Goal: Transaction & Acquisition: Purchase product/service

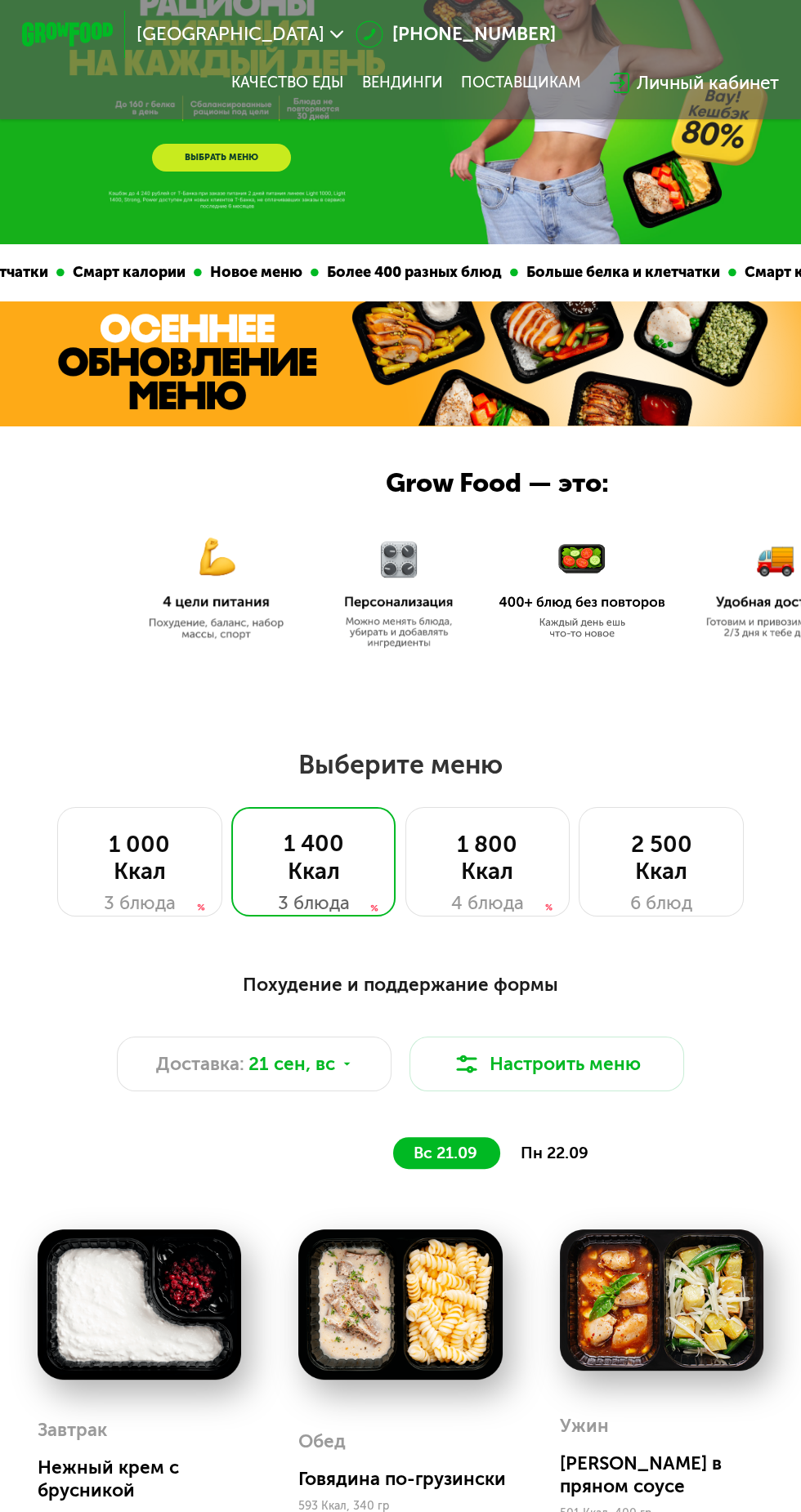
scroll to position [111, 0]
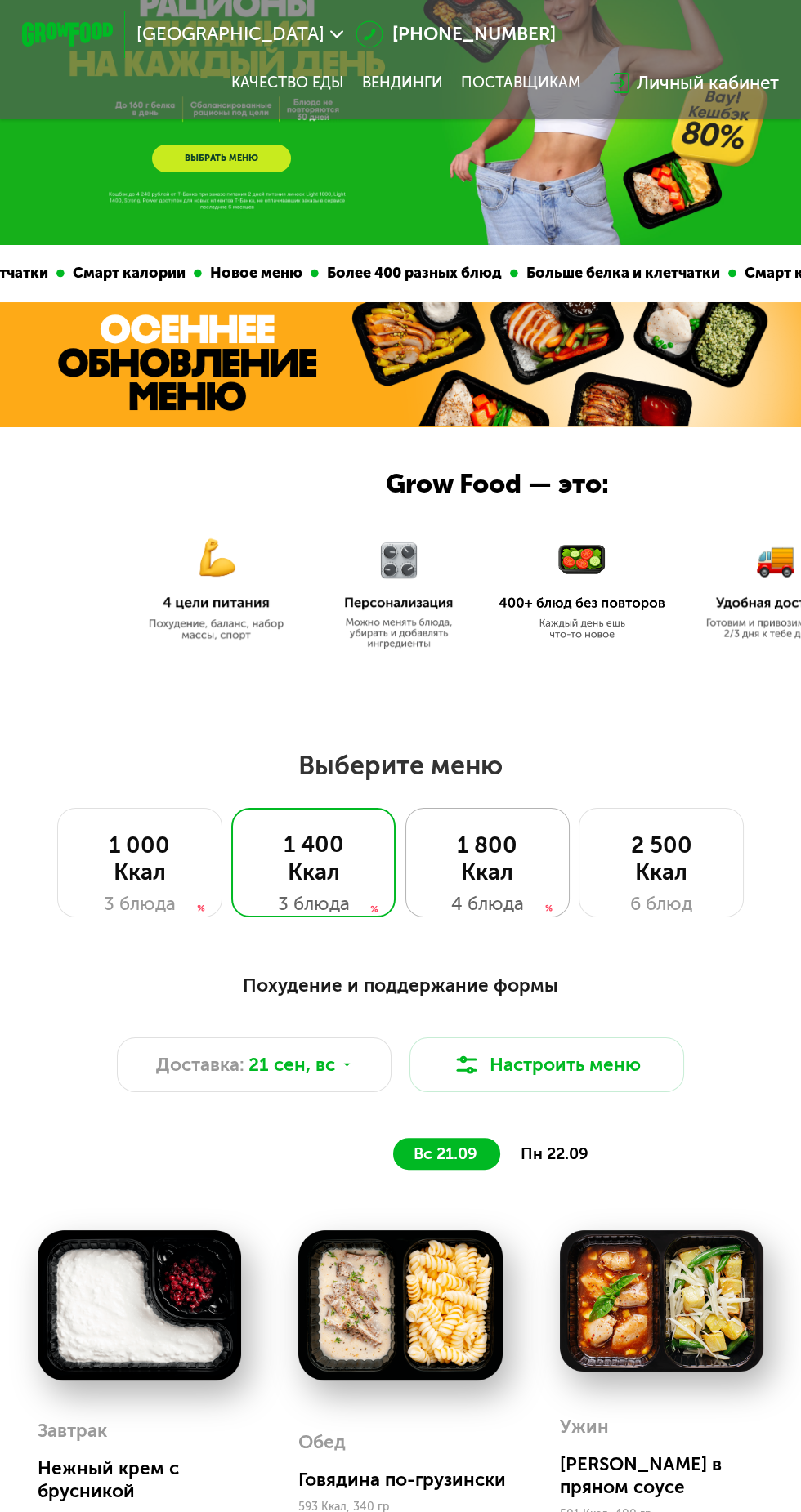
click at [484, 860] on div "1 800 Ккал" at bounding box center [487, 859] width 117 height 54
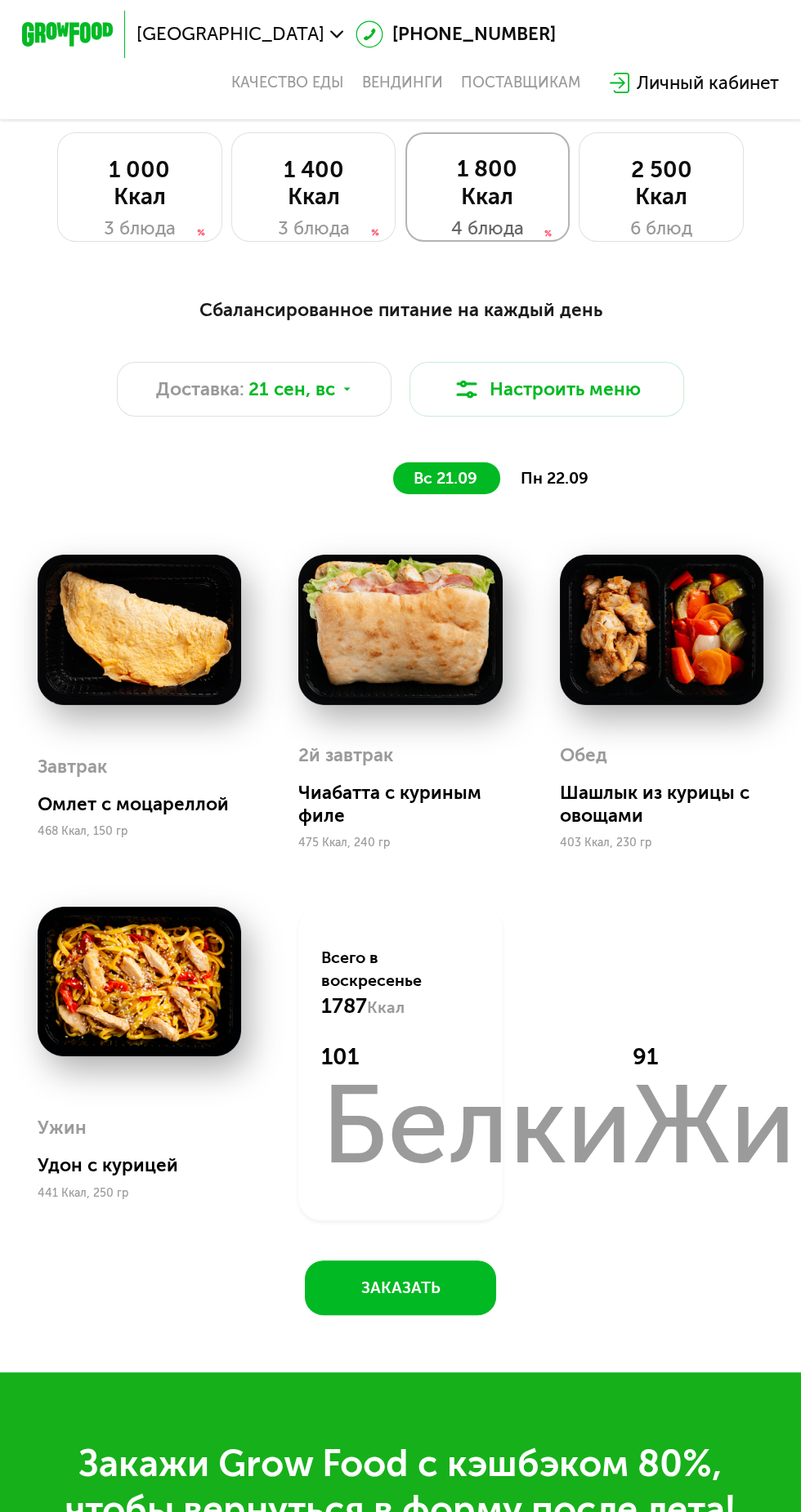
scroll to position [767, 0]
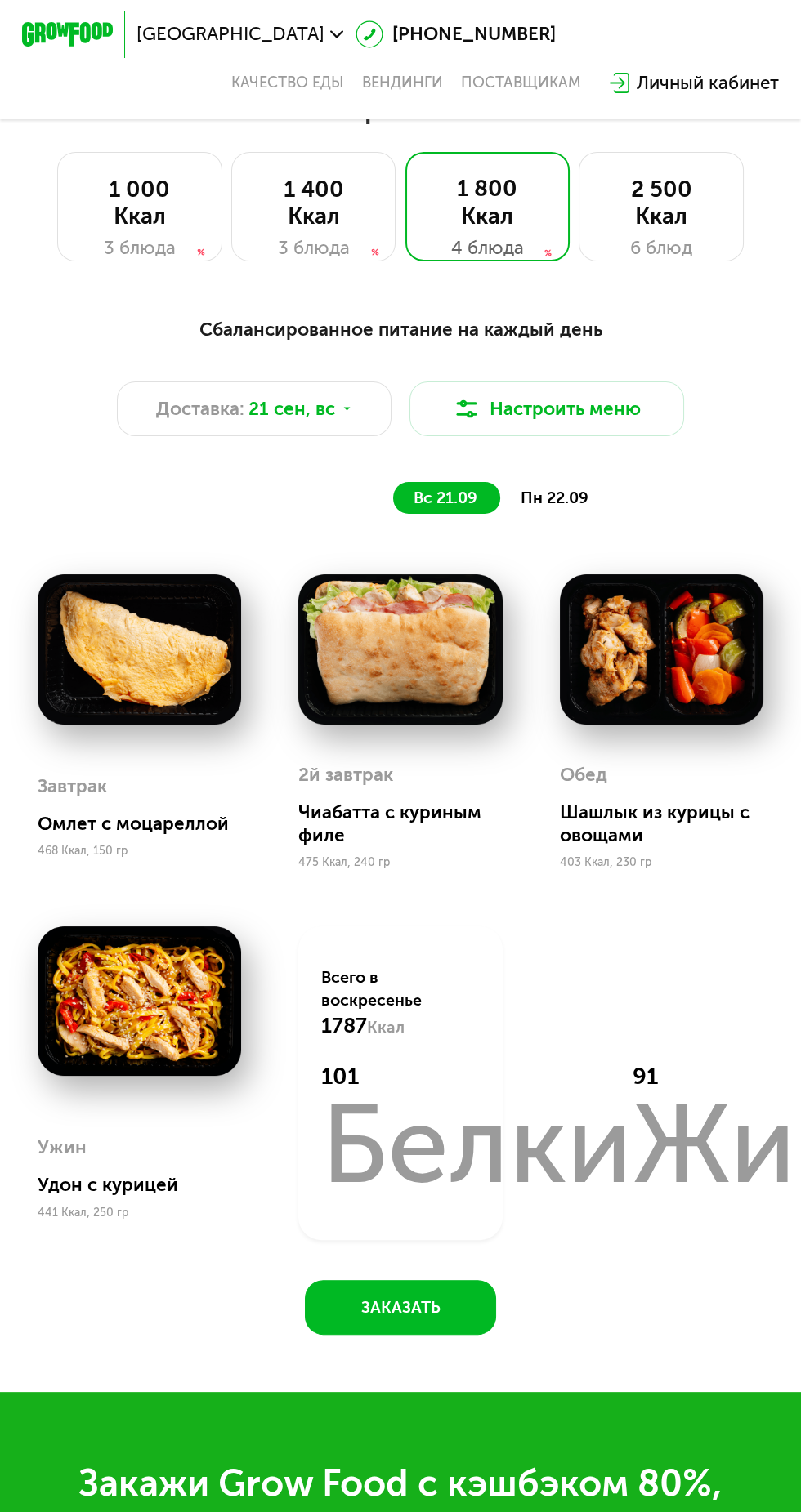
click at [576, 505] on span "пн 22.09" at bounding box center [554, 497] width 68 height 18
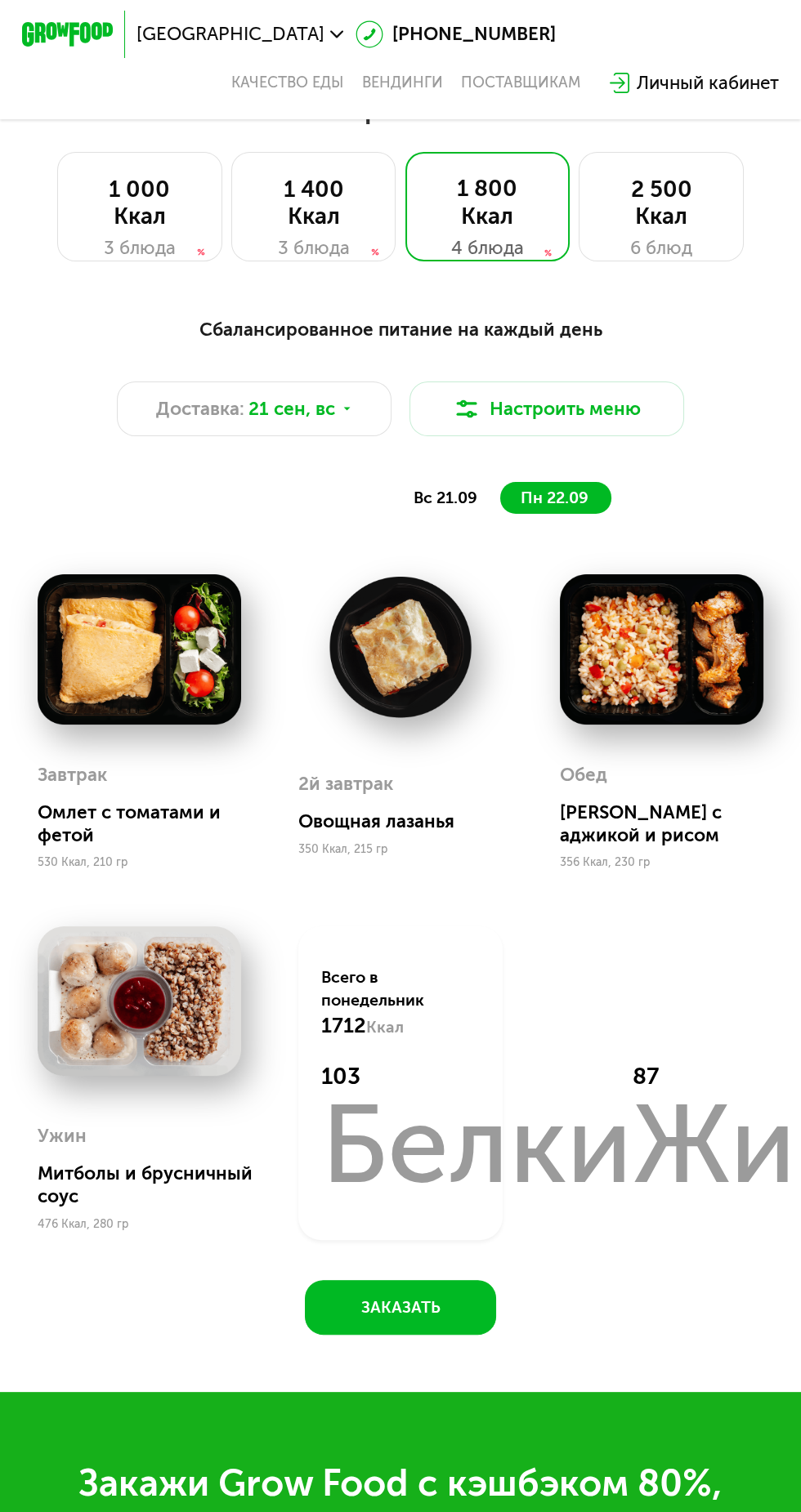
click at [434, 495] on span "вс 21.09" at bounding box center [446, 497] width 64 height 18
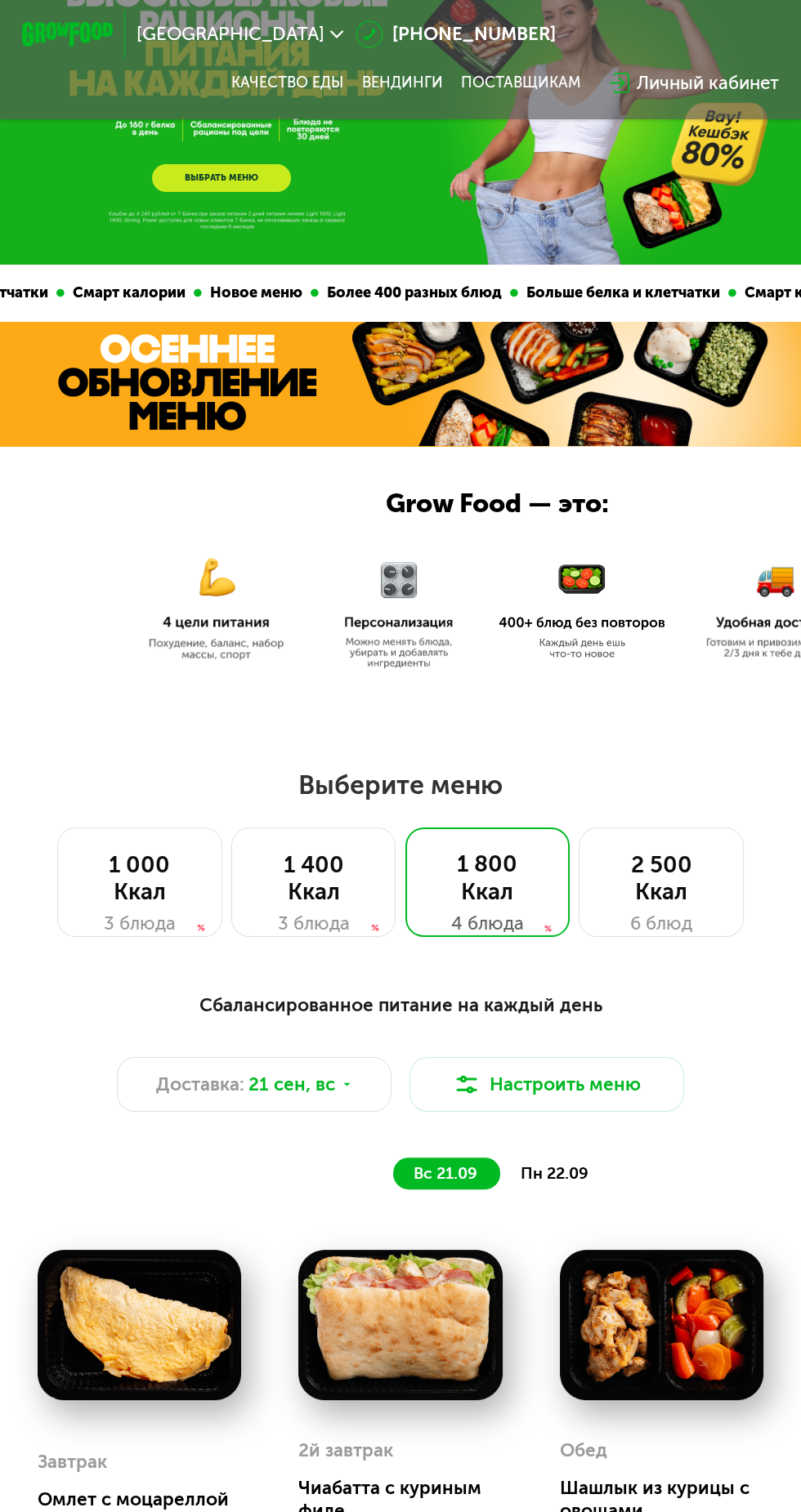
scroll to position [87, 0]
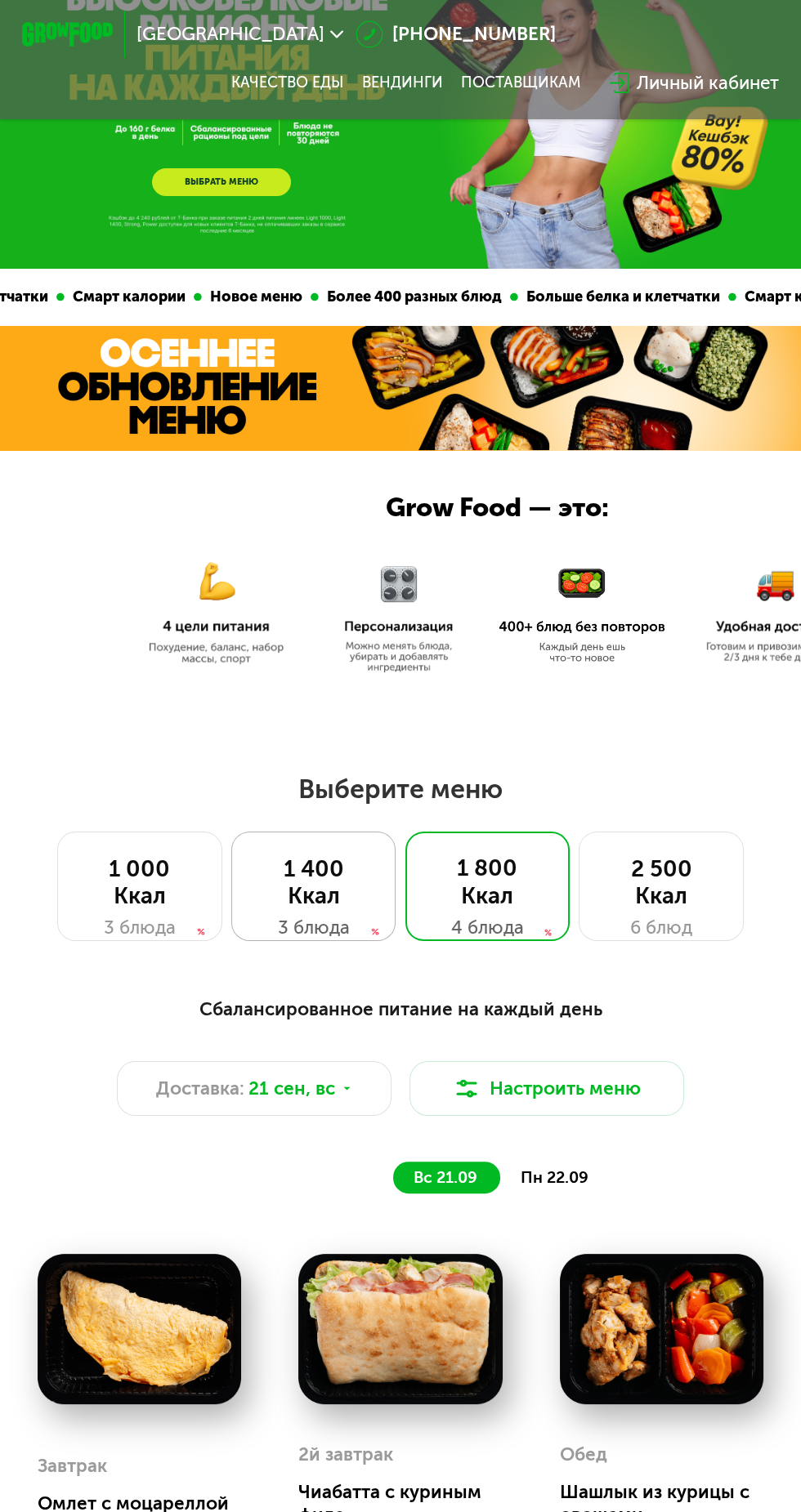
click at [349, 873] on div "1 400 Ккал" at bounding box center [314, 883] width 117 height 54
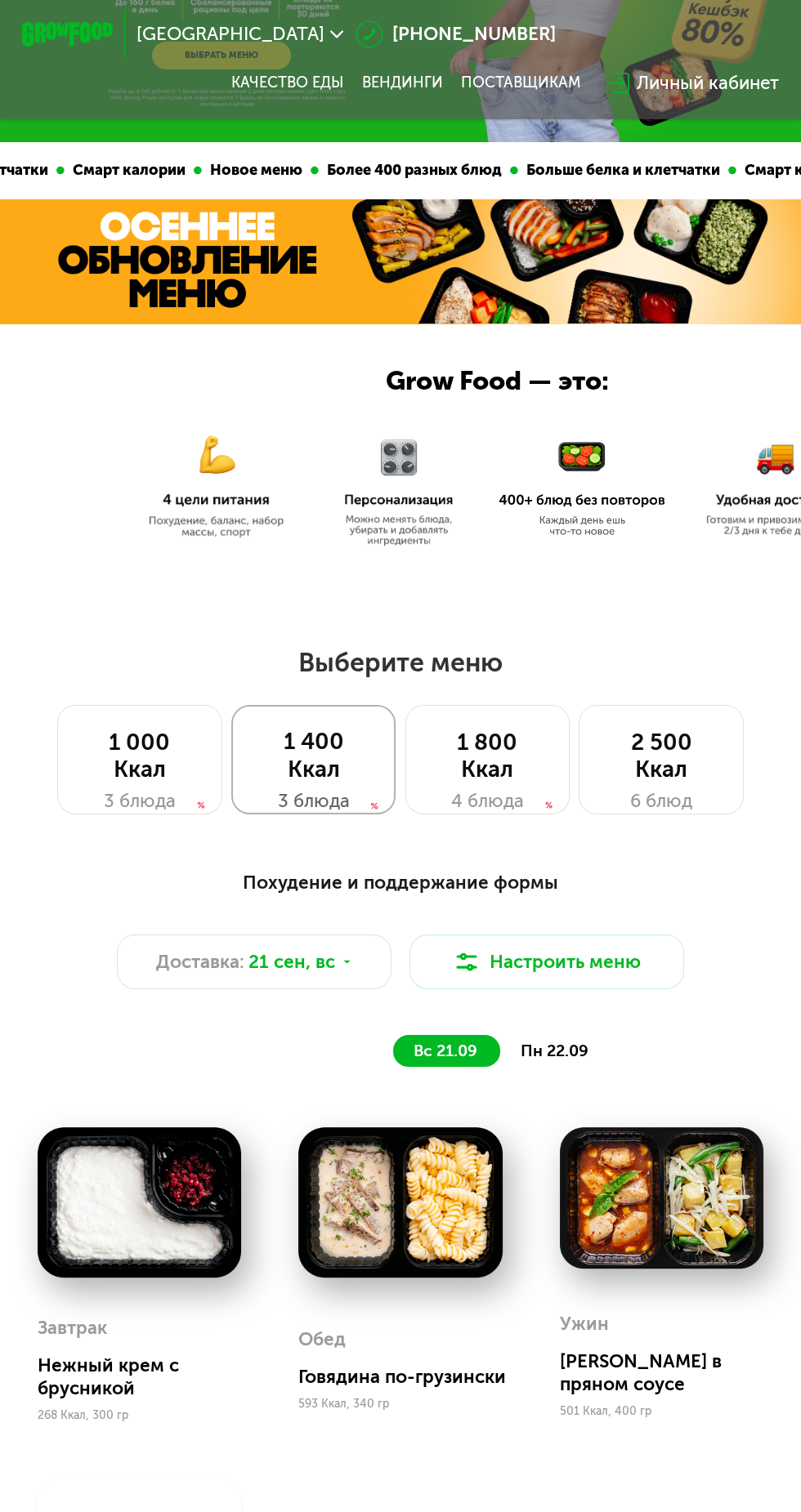
scroll to position [227, 0]
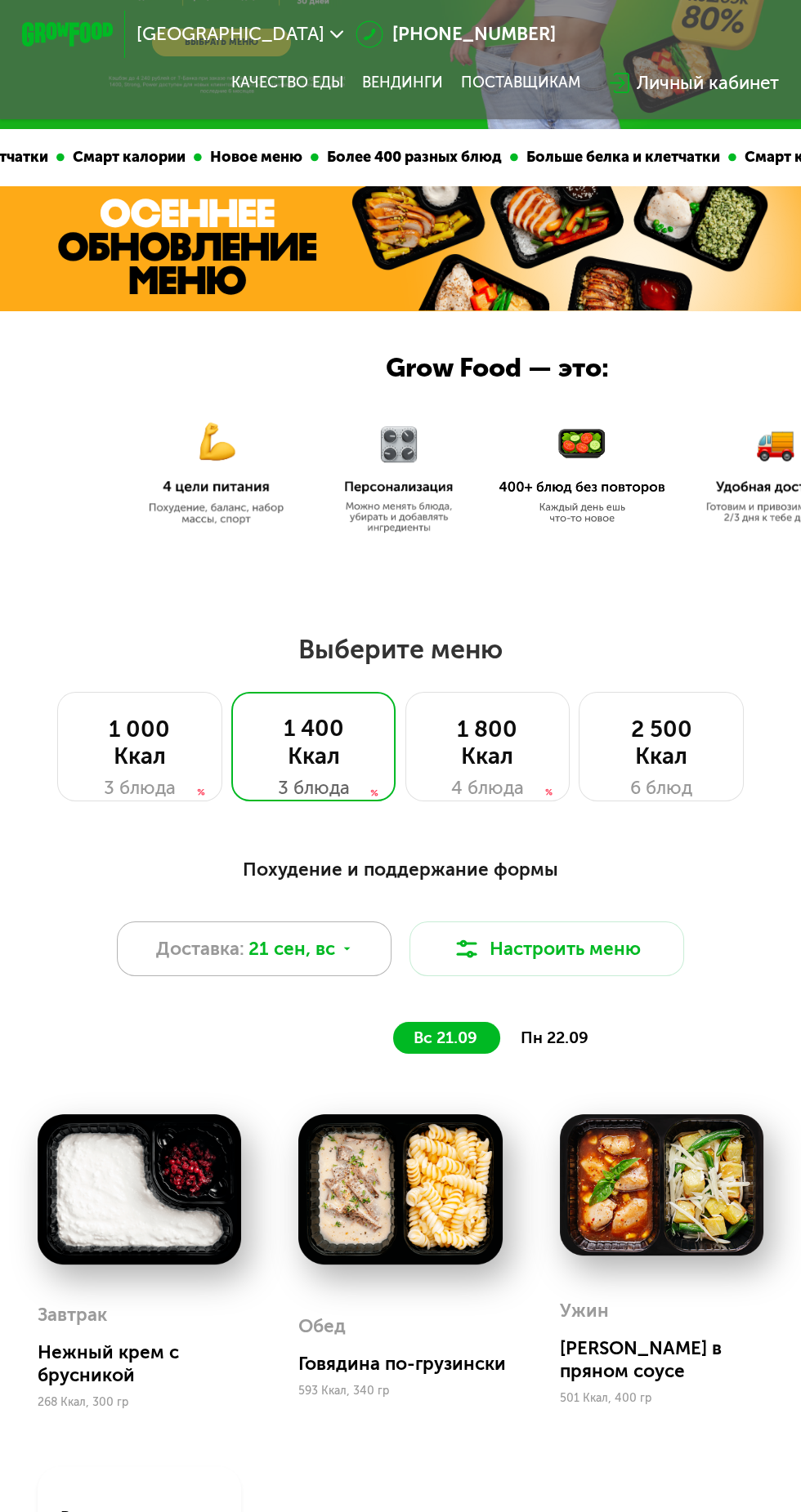
click at [339, 924] on div "Доставка: 21 сен, вс" at bounding box center [253, 949] width 275 height 54
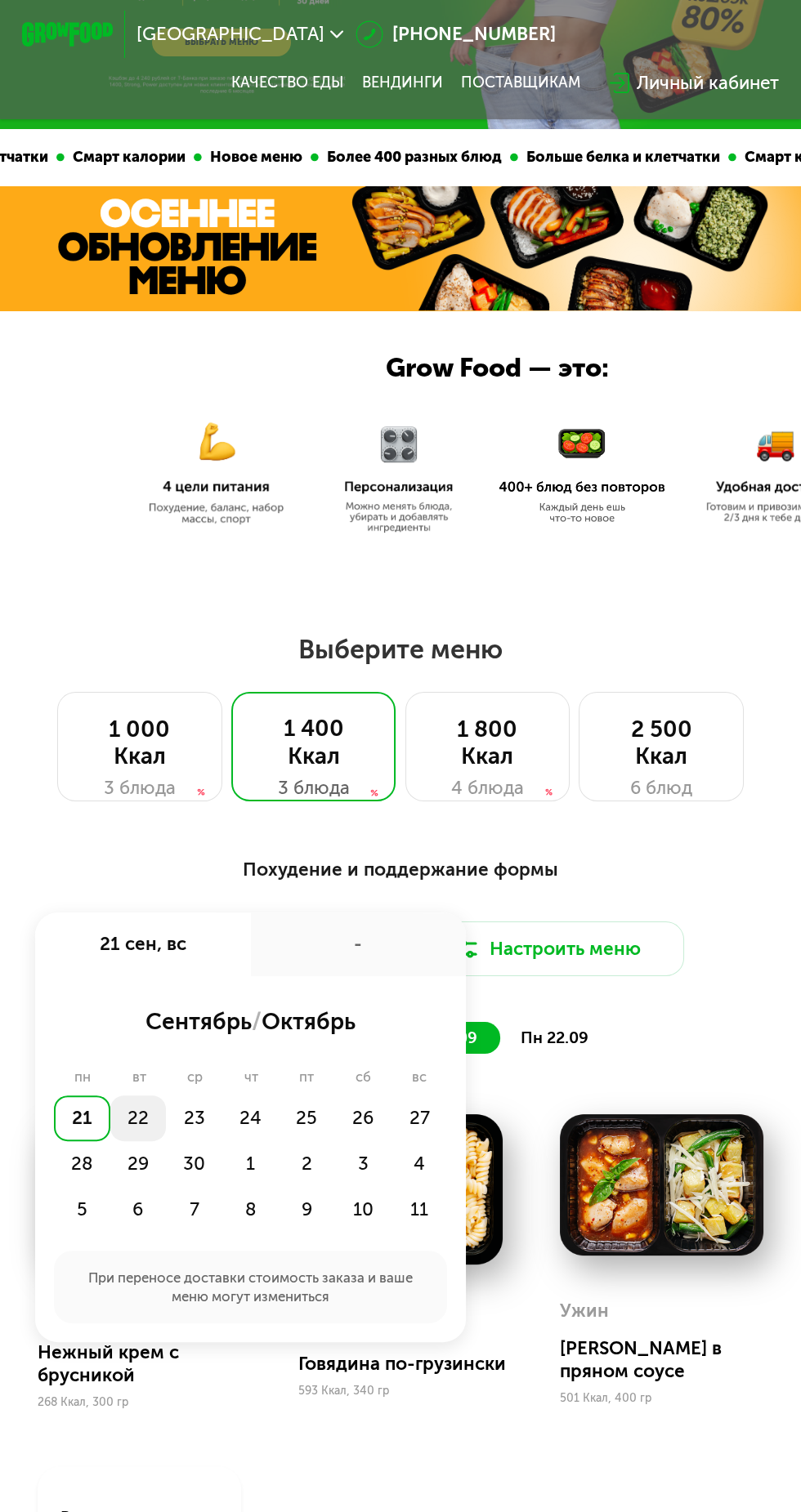
click at [128, 1121] on div "22" at bounding box center [139, 1118] width 56 height 46
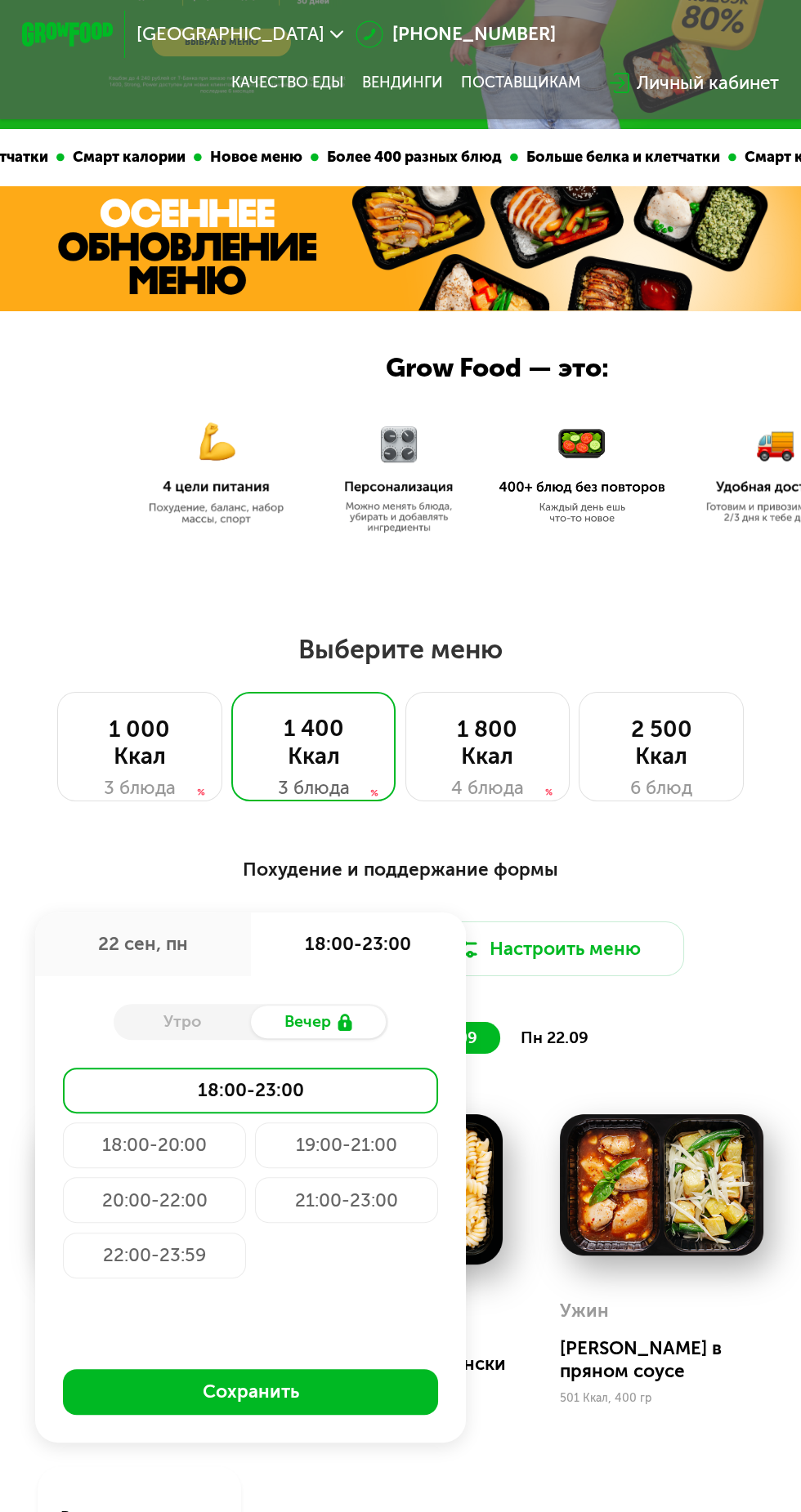
click at [157, 1018] on div "Утро" at bounding box center [182, 1022] width 137 height 32
click at [175, 1018] on div "Утро" at bounding box center [182, 1022] width 137 height 32
click at [296, 1035] on div "Вечер" at bounding box center [318, 1022] width 137 height 32
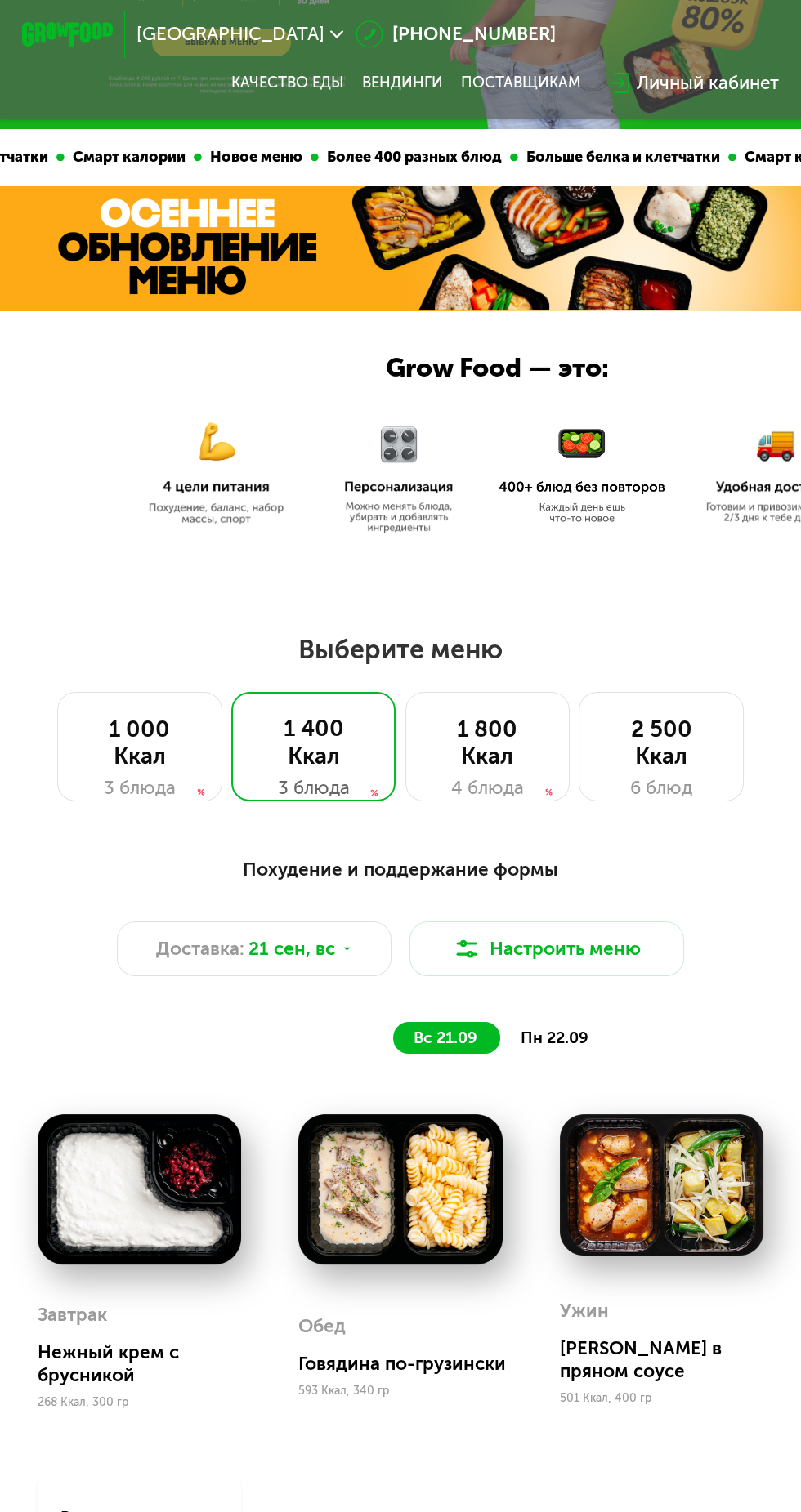
click at [603, 1233] on img at bounding box center [661, 1186] width 204 height 142
click at [312, 943] on span "21 сен, вс" at bounding box center [291, 949] width 86 height 28
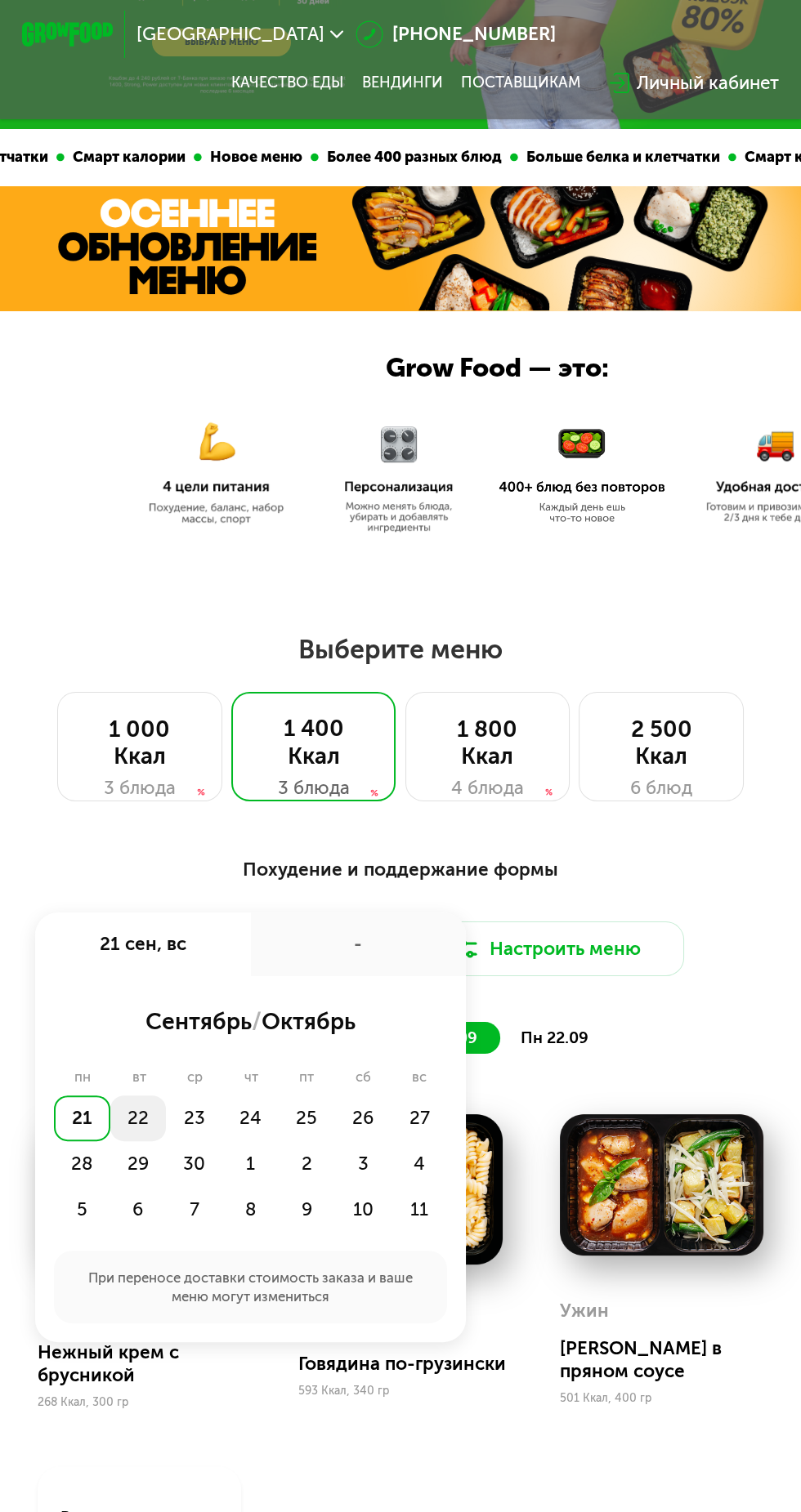
click at [137, 1116] on div "22" at bounding box center [139, 1118] width 56 height 46
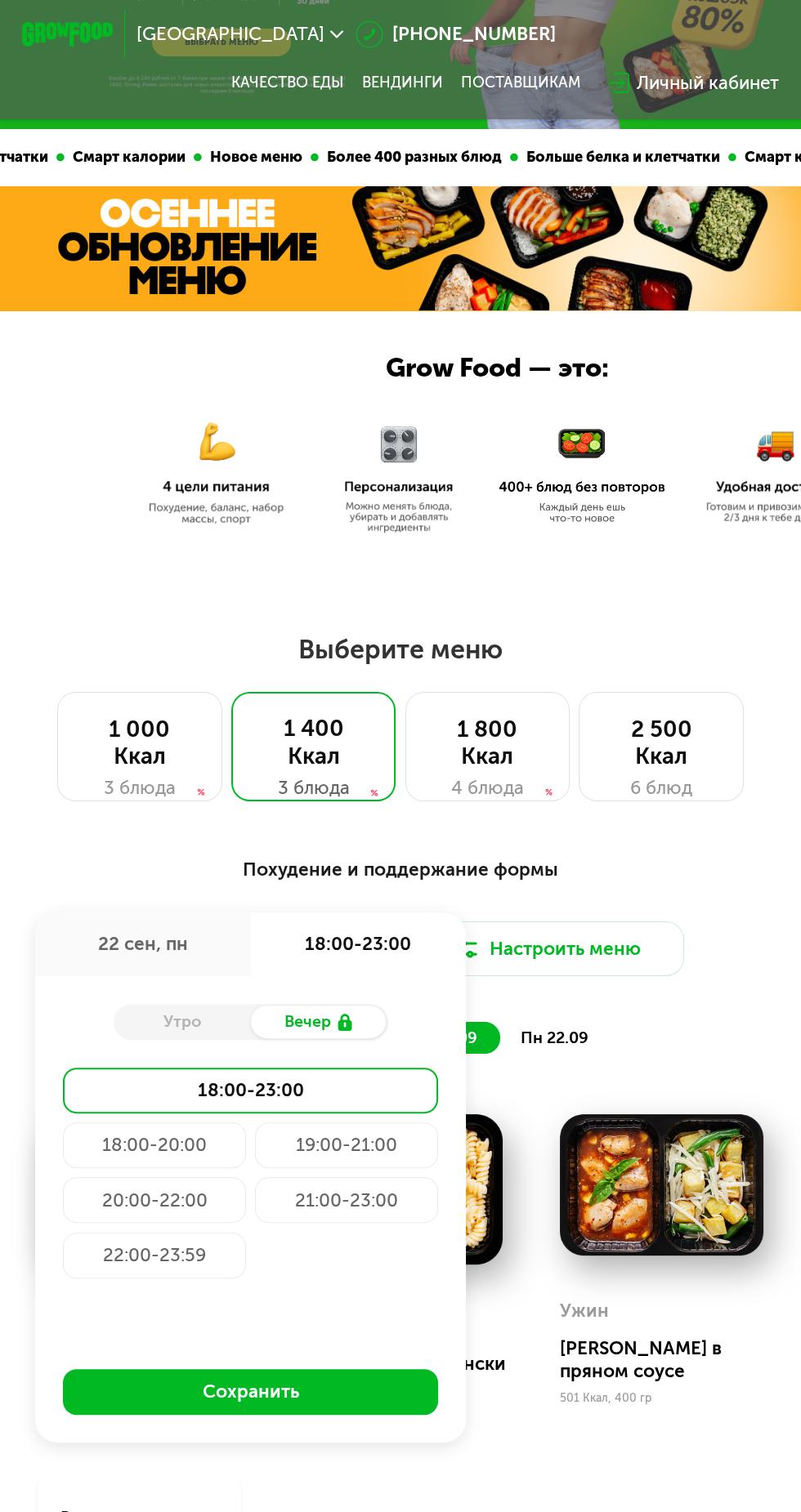
click at [185, 1012] on div "Утро" at bounding box center [182, 1022] width 137 height 32
click at [377, 1193] on div "21:00-23:00" at bounding box center [347, 1199] width 183 height 46
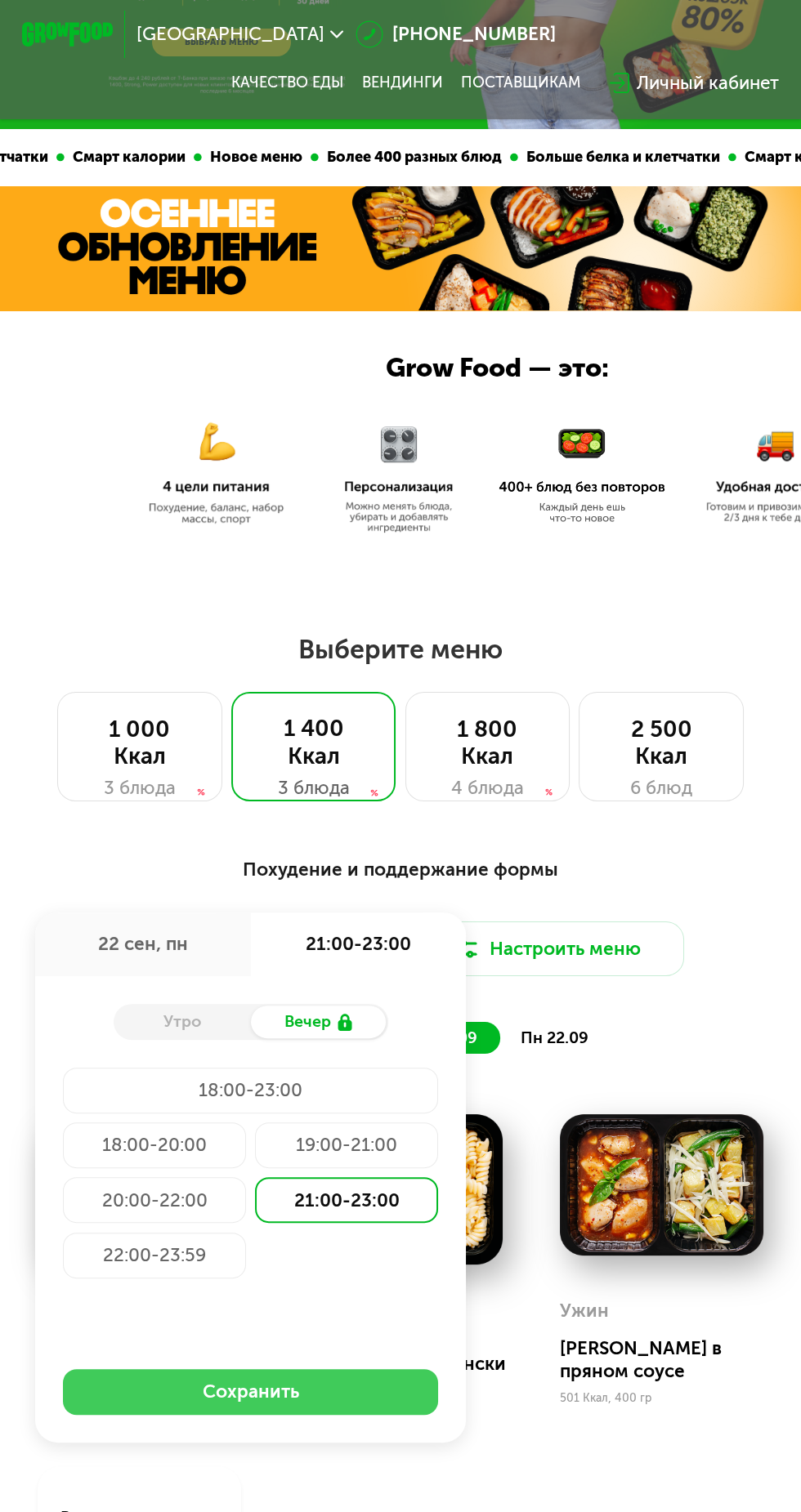
click at [328, 1376] on button "Сохранить" at bounding box center [250, 1392] width 375 height 46
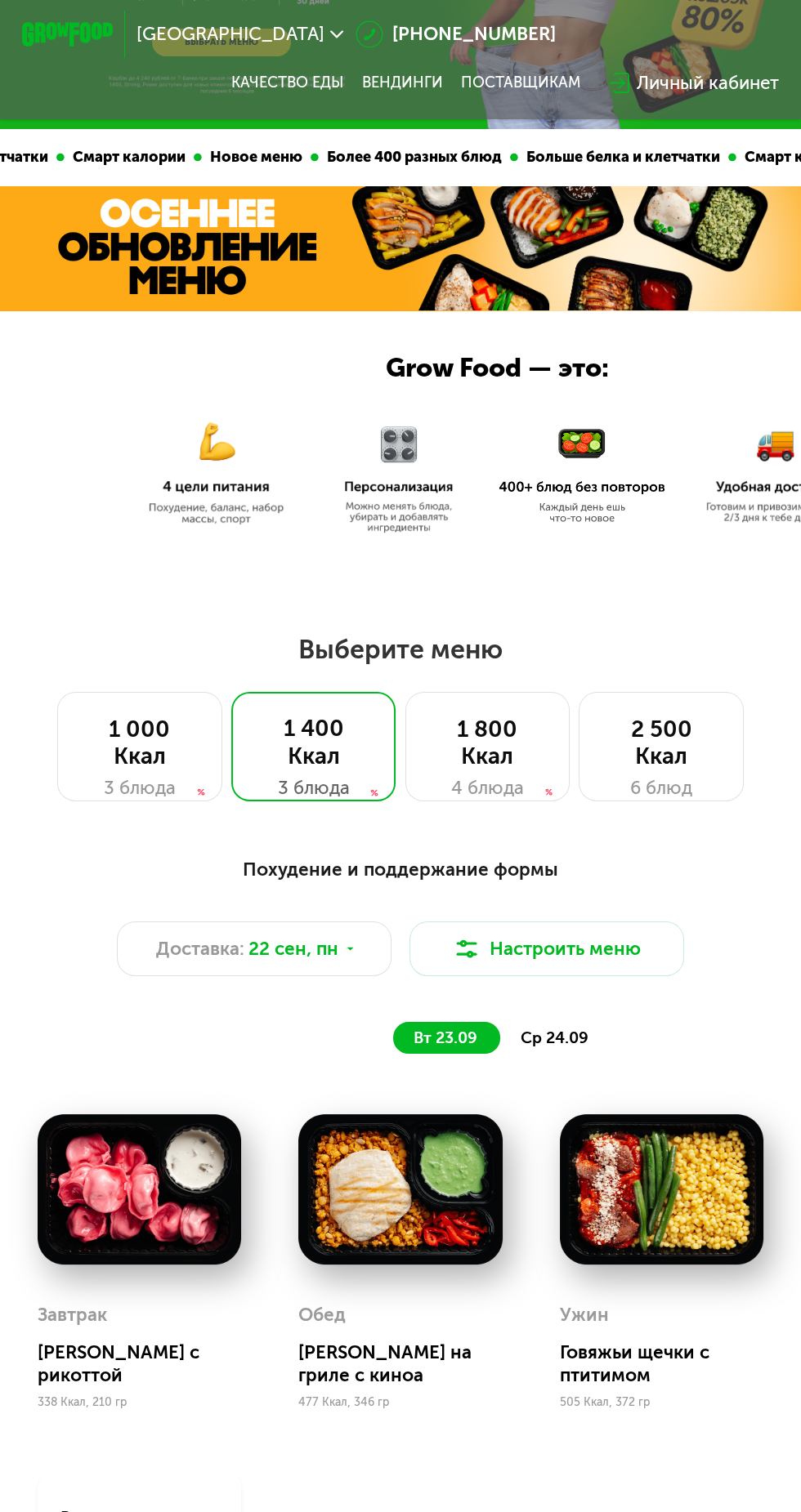
click at [216, 1216] on img at bounding box center [140, 1190] width 204 height 150
click at [615, 943] on button "Настроить меню" at bounding box center [547, 949] width 275 height 54
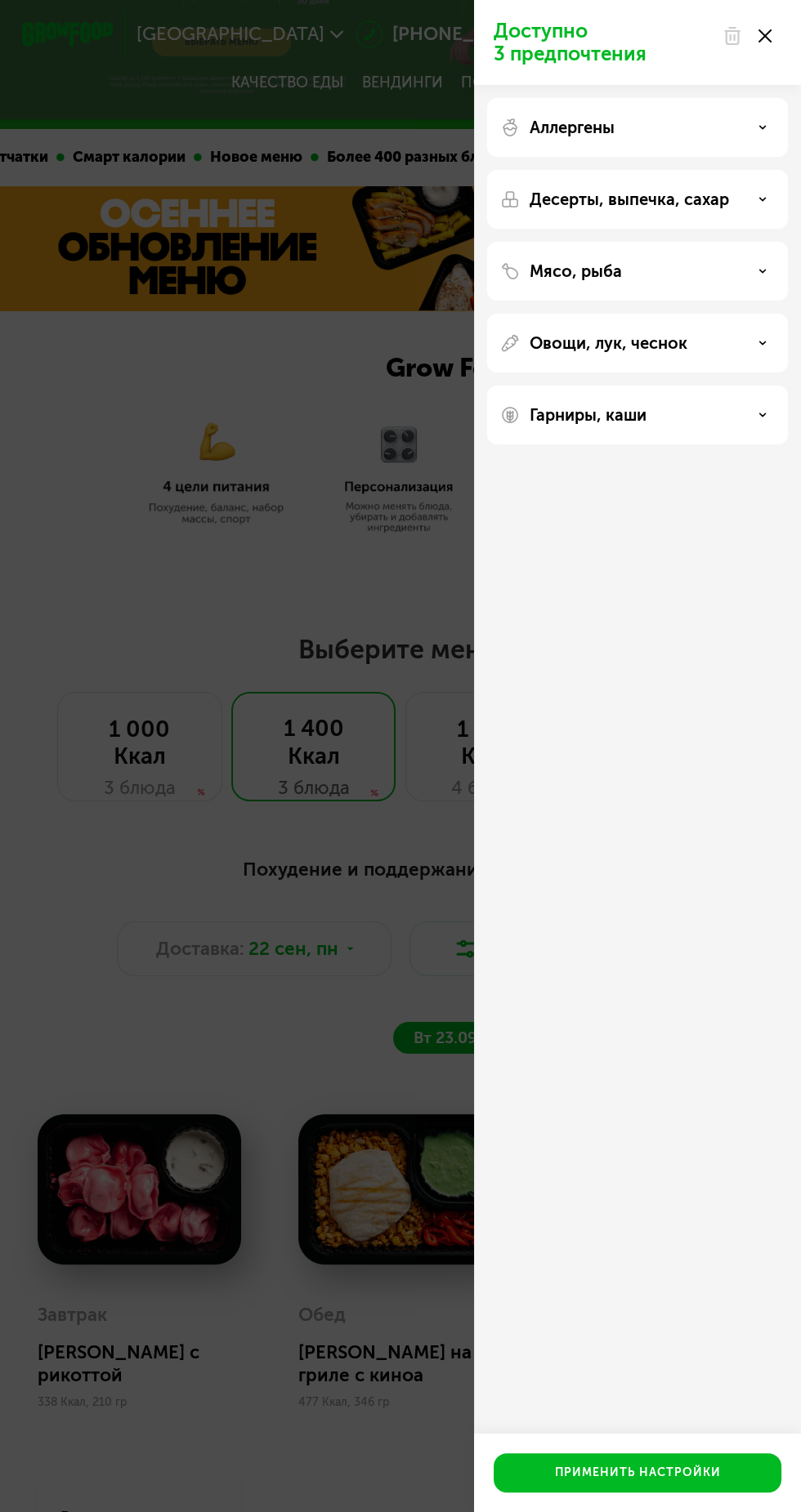
click at [341, 1308] on div "Доступно 3 предпочтения Аллергены Десерты, выпечка, сахар Мясо, рыба Овощи, лук…" at bounding box center [400, 756] width 801 height 1512
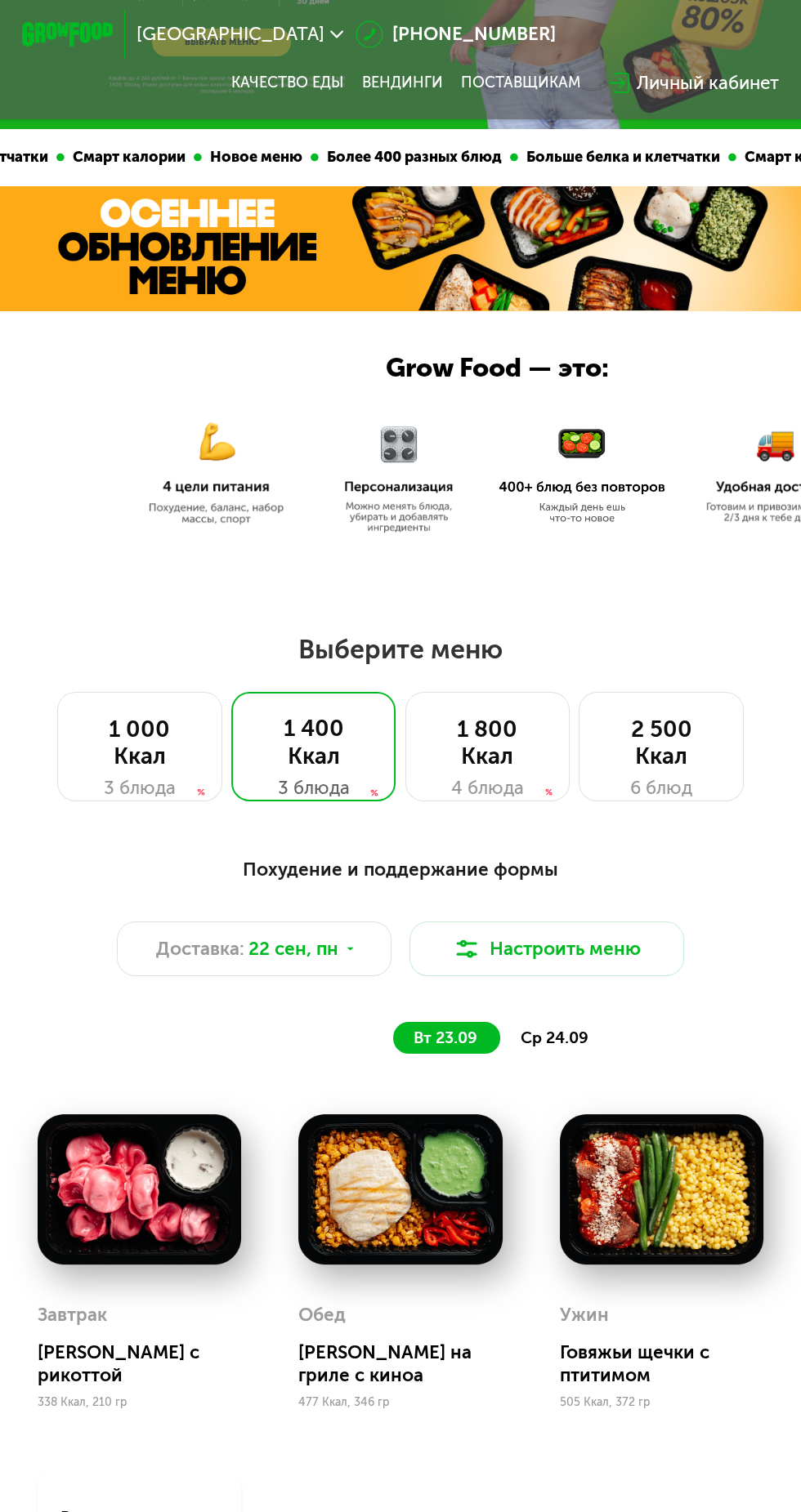
click at [190, 1226] on img at bounding box center [140, 1190] width 204 height 150
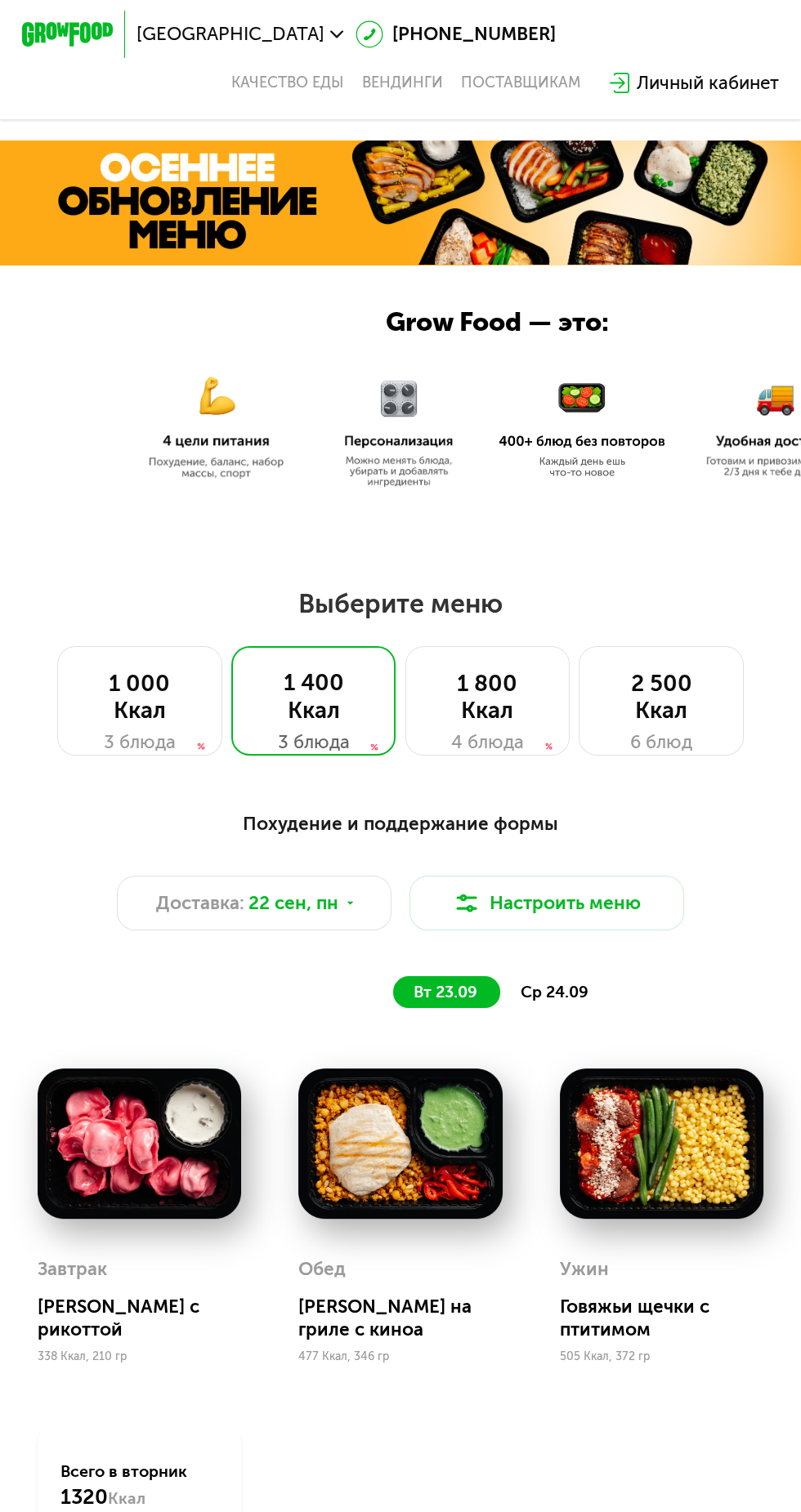
scroll to position [261, 0]
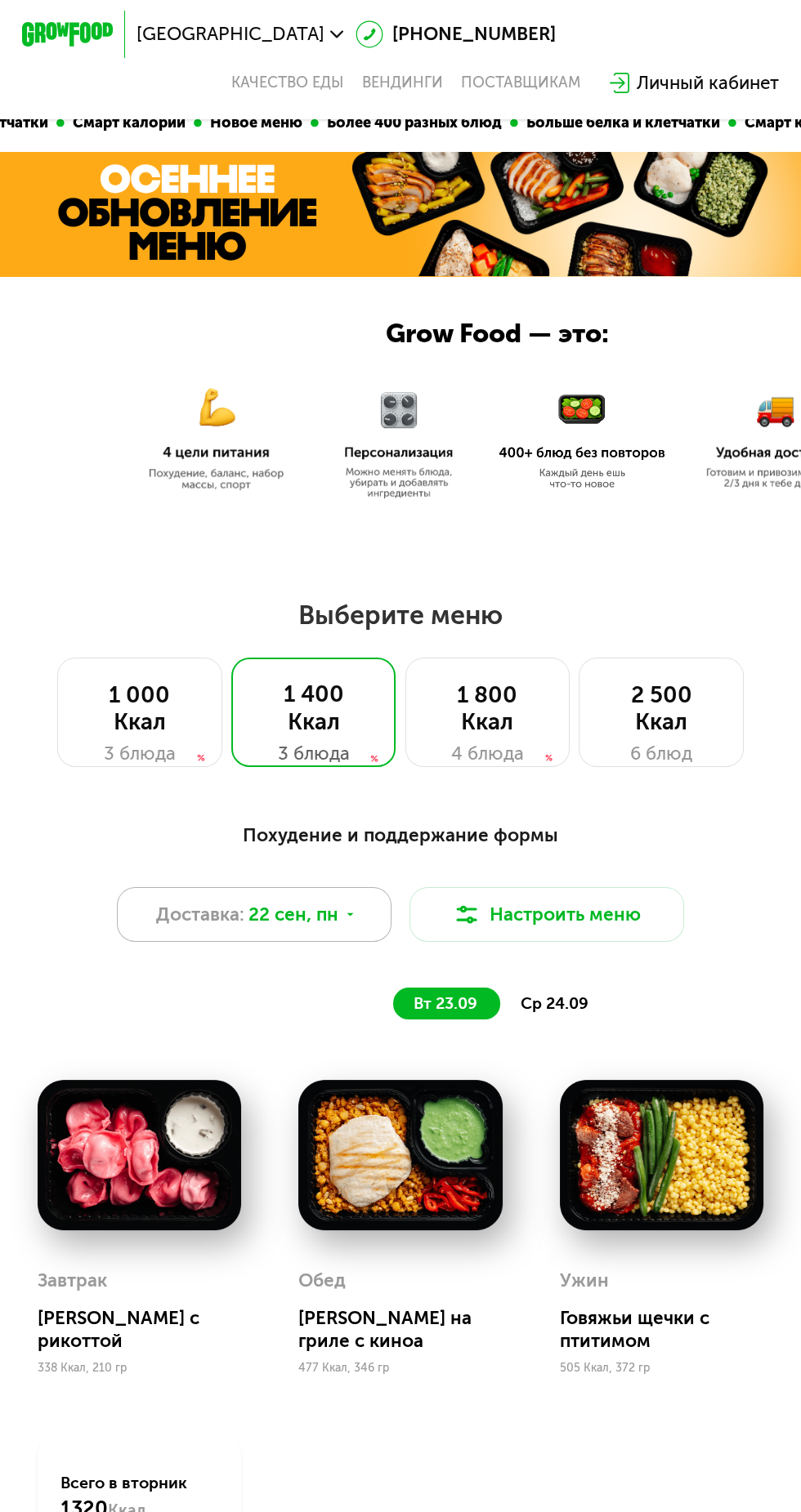
click at [318, 890] on div "Доставка: 22 сен, пн" at bounding box center [253, 915] width 275 height 54
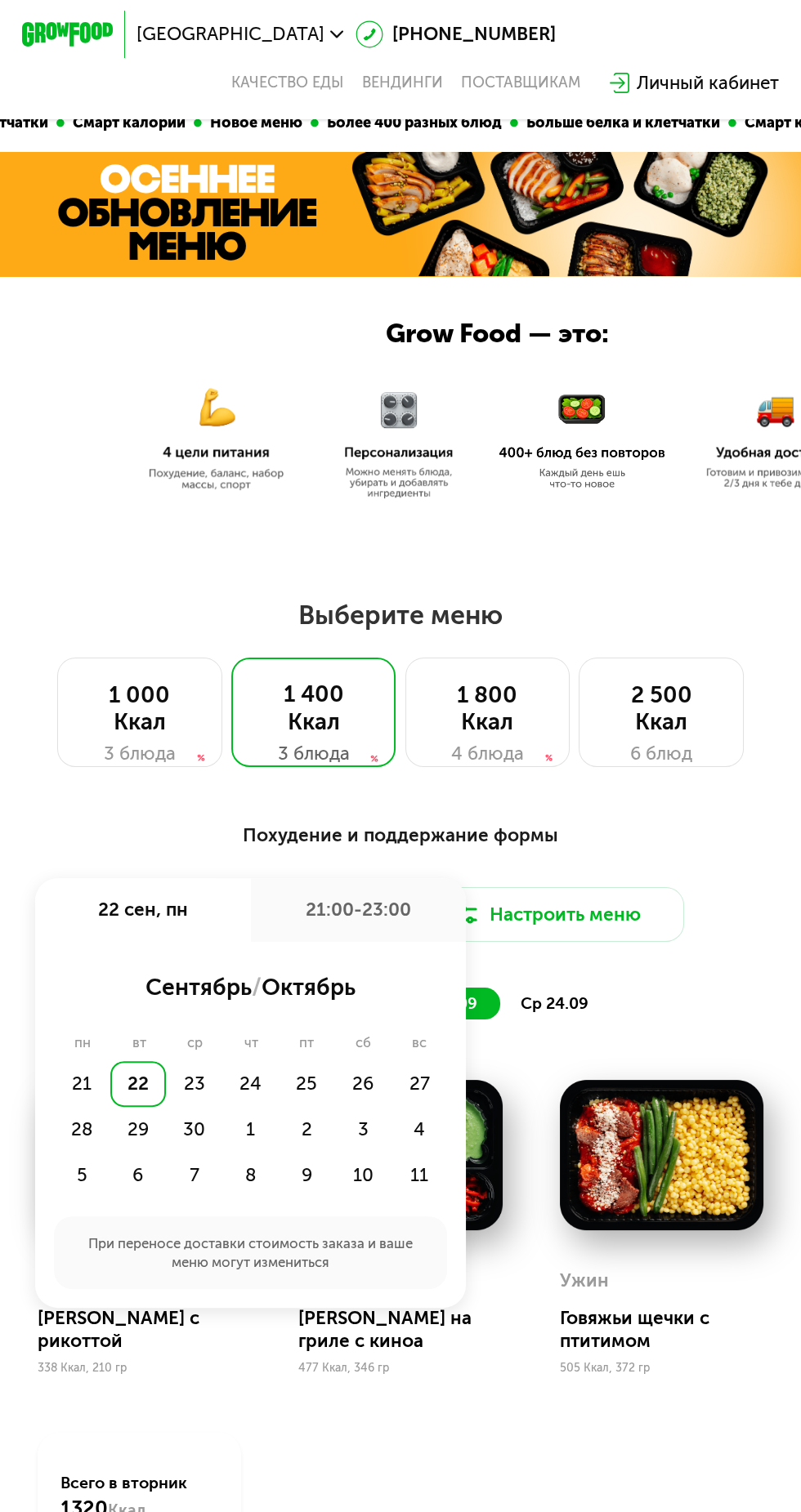
click at [139, 1084] on div "22" at bounding box center [139, 1084] width 56 height 46
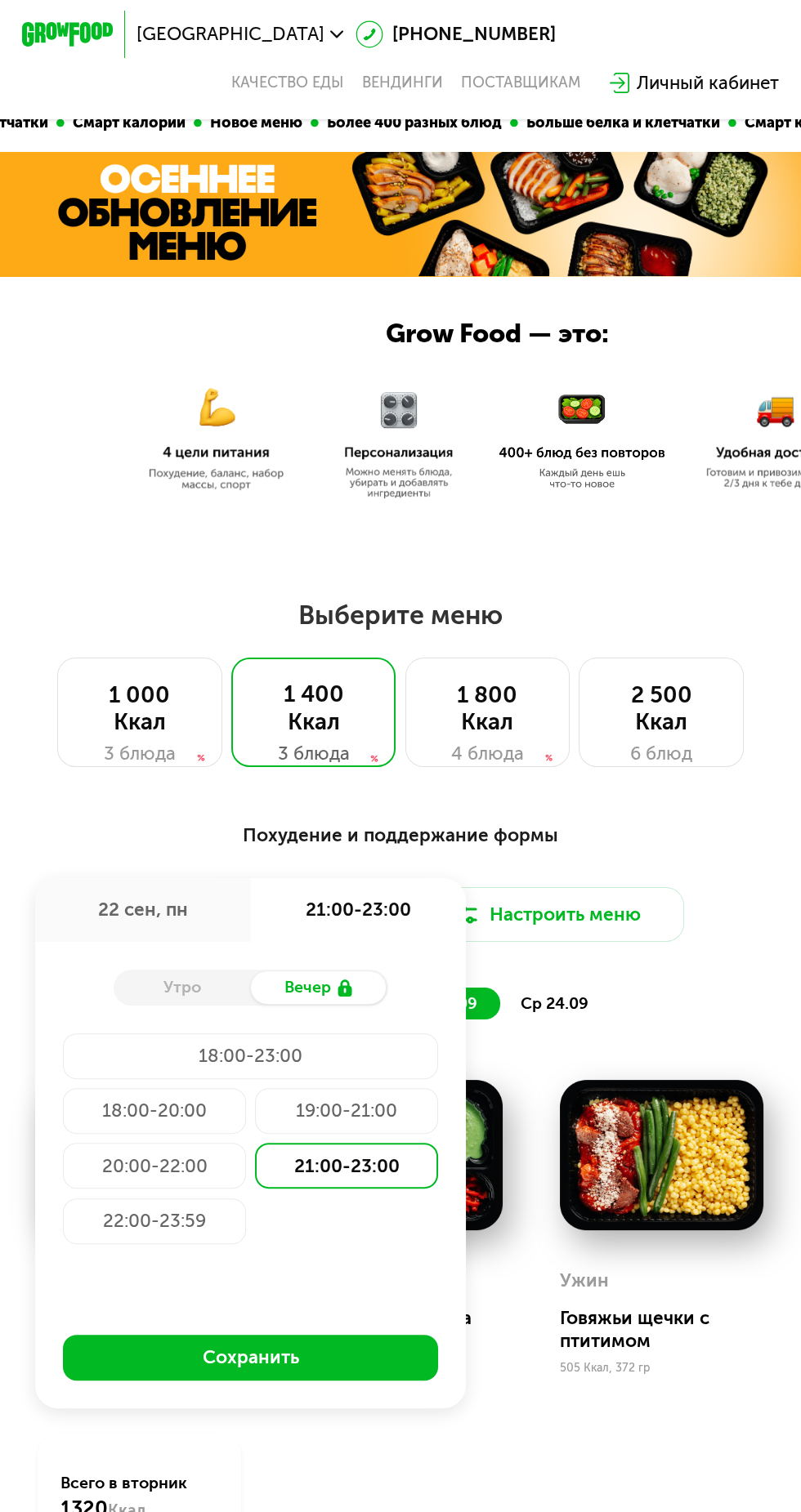
click at [221, 985] on div "Утро" at bounding box center [182, 987] width 137 height 32
click at [200, 993] on div "Утро" at bounding box center [182, 987] width 137 height 32
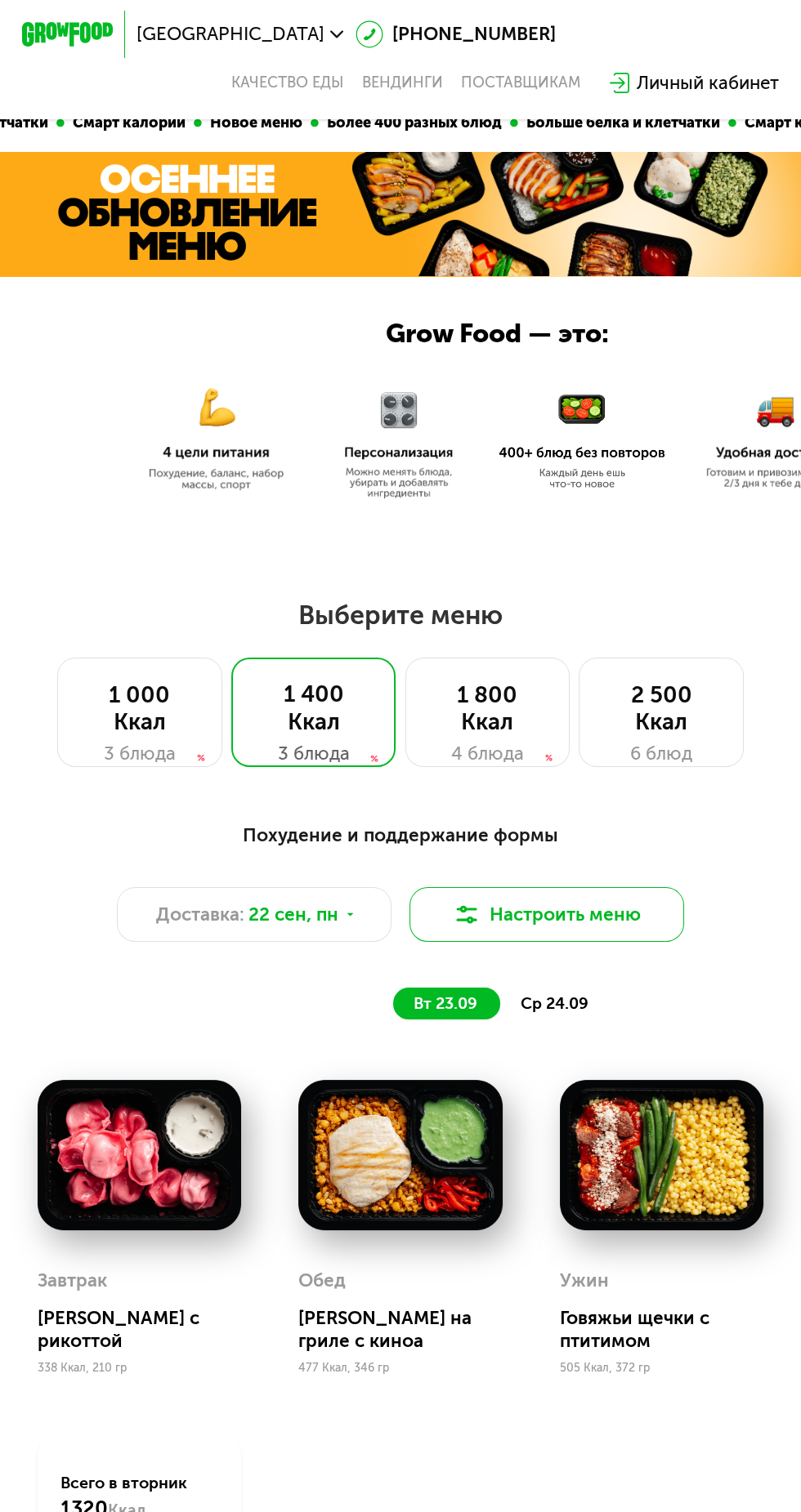
click at [636, 934] on button "Настроить меню" at bounding box center [547, 915] width 275 height 54
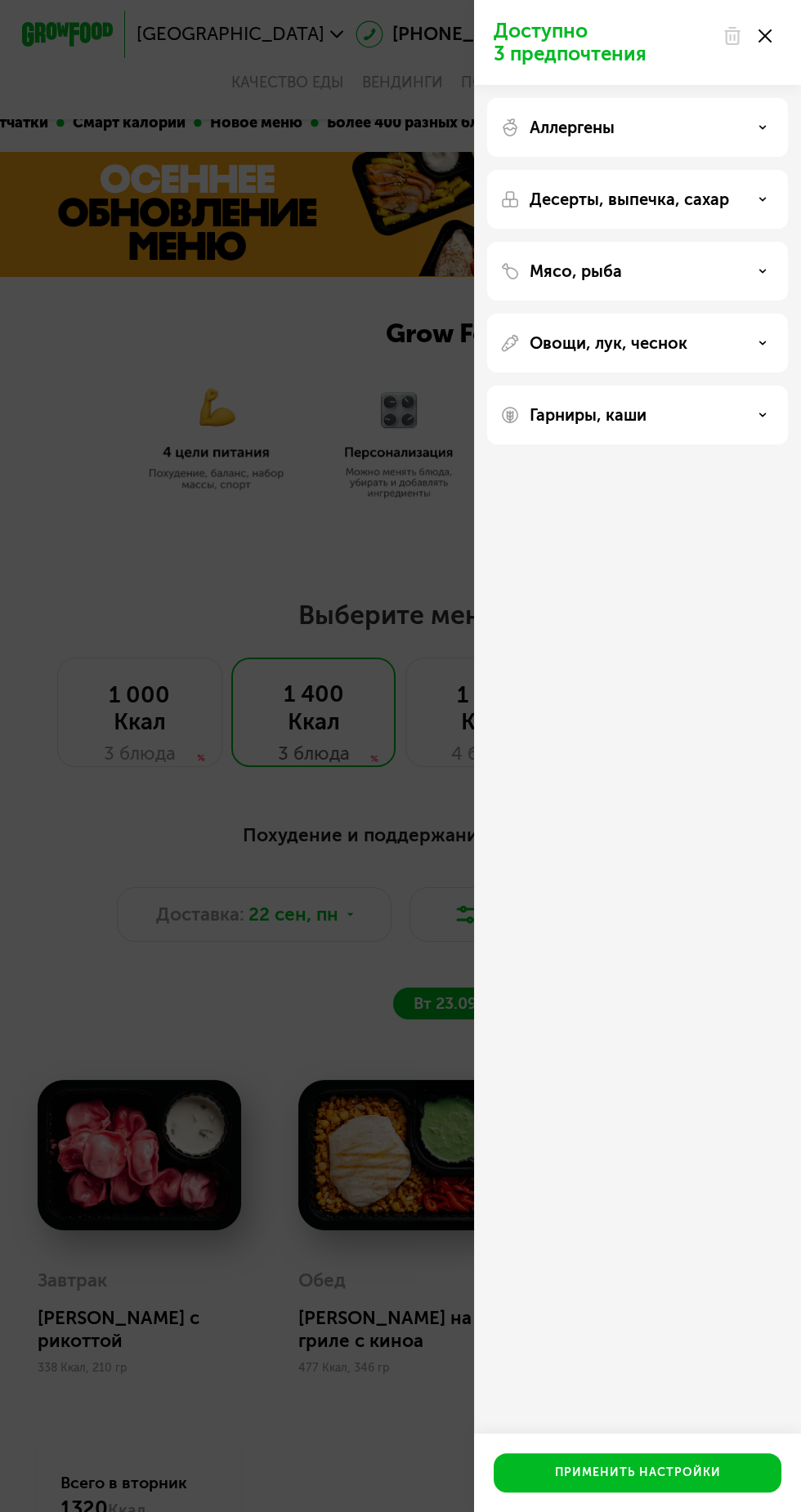
click at [342, 955] on div "Доступно 3 предпочтения Аллергены Десерты, выпечка, сахар Мясо, рыба Овощи, лук…" at bounding box center [400, 756] width 801 height 1512
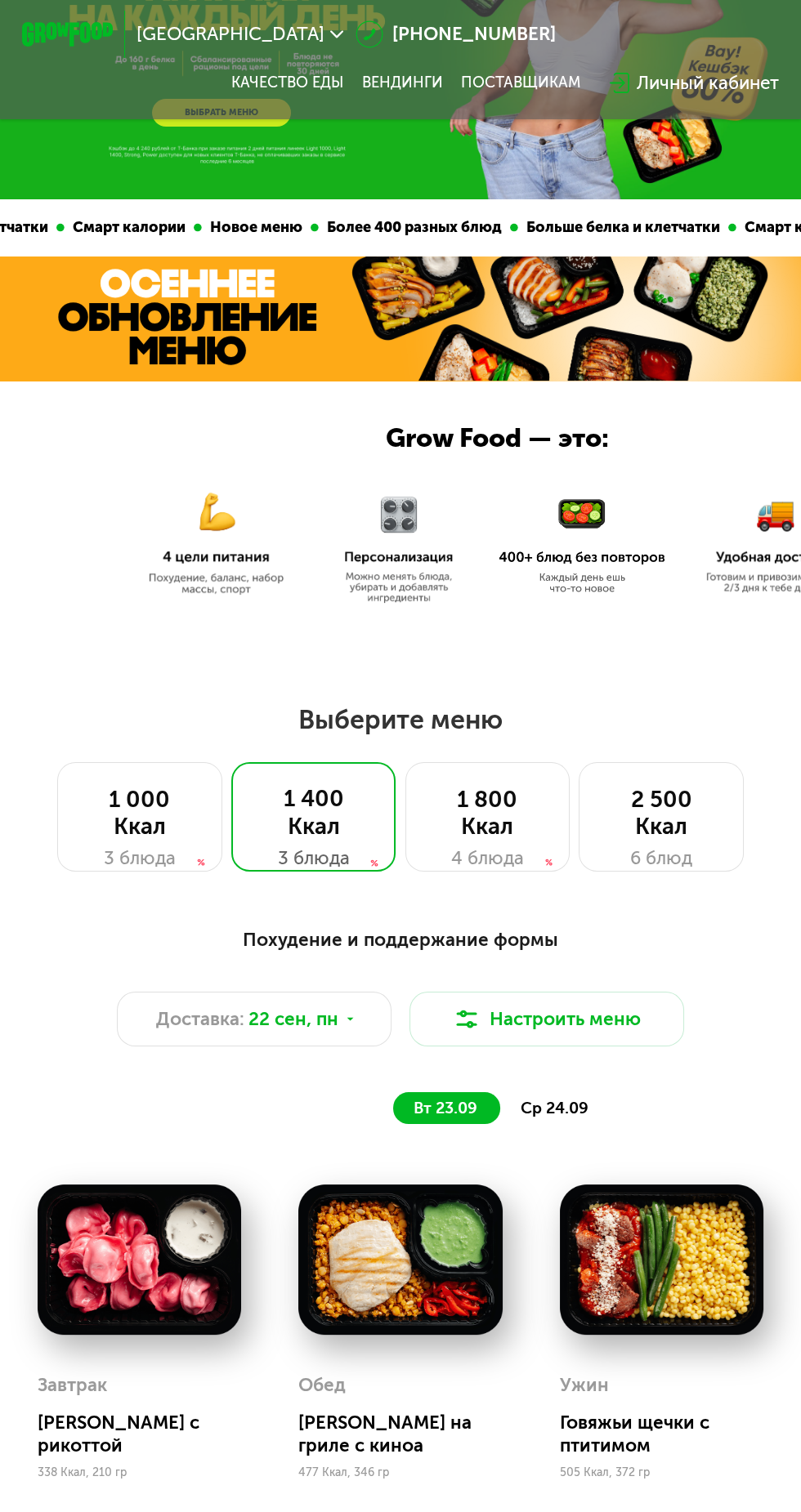
scroll to position [0, 0]
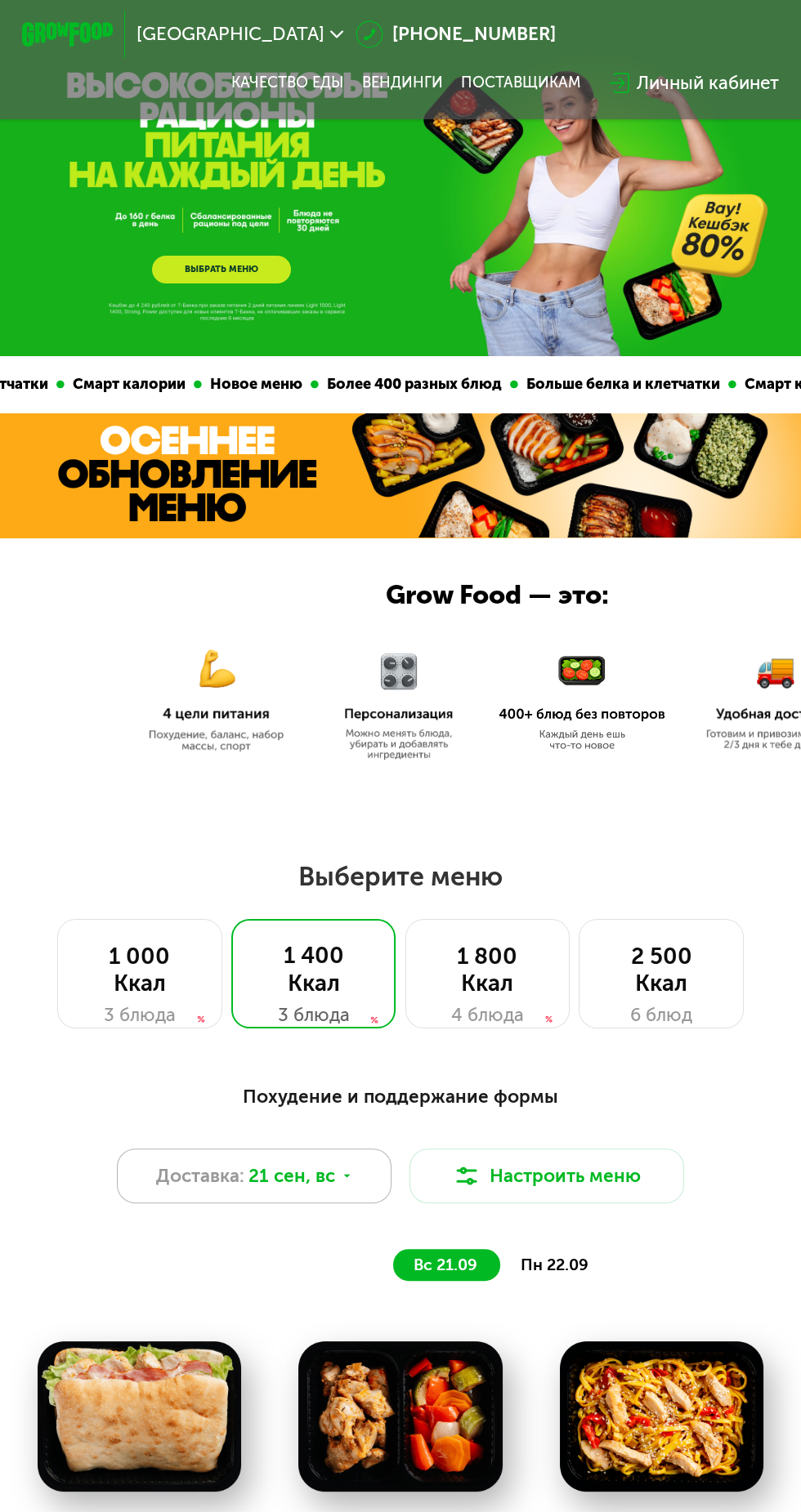
click at [239, 1182] on span "Доставка:" at bounding box center [200, 1176] width 88 height 28
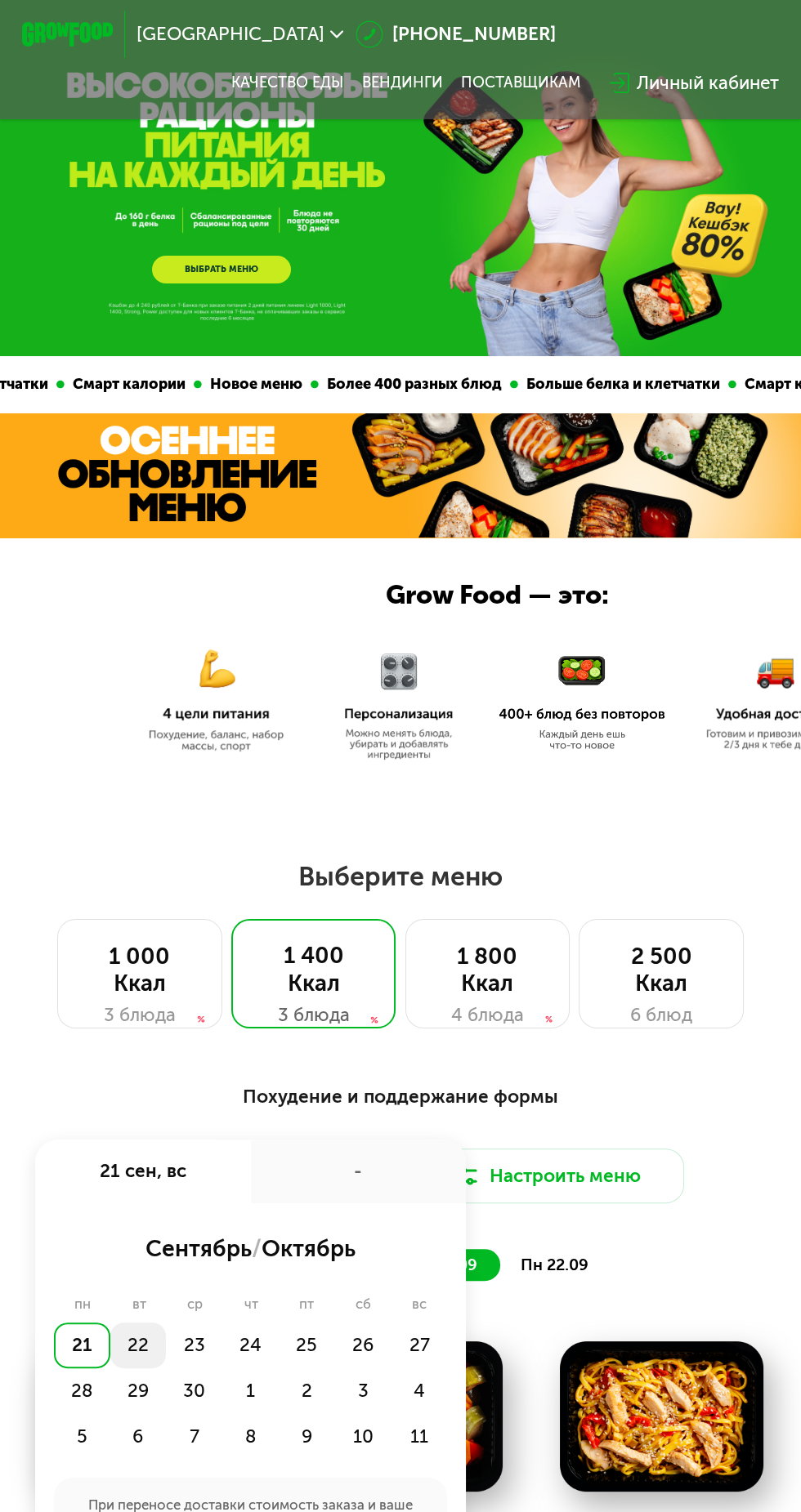
click at [142, 1354] on div "22" at bounding box center [139, 1345] width 56 height 46
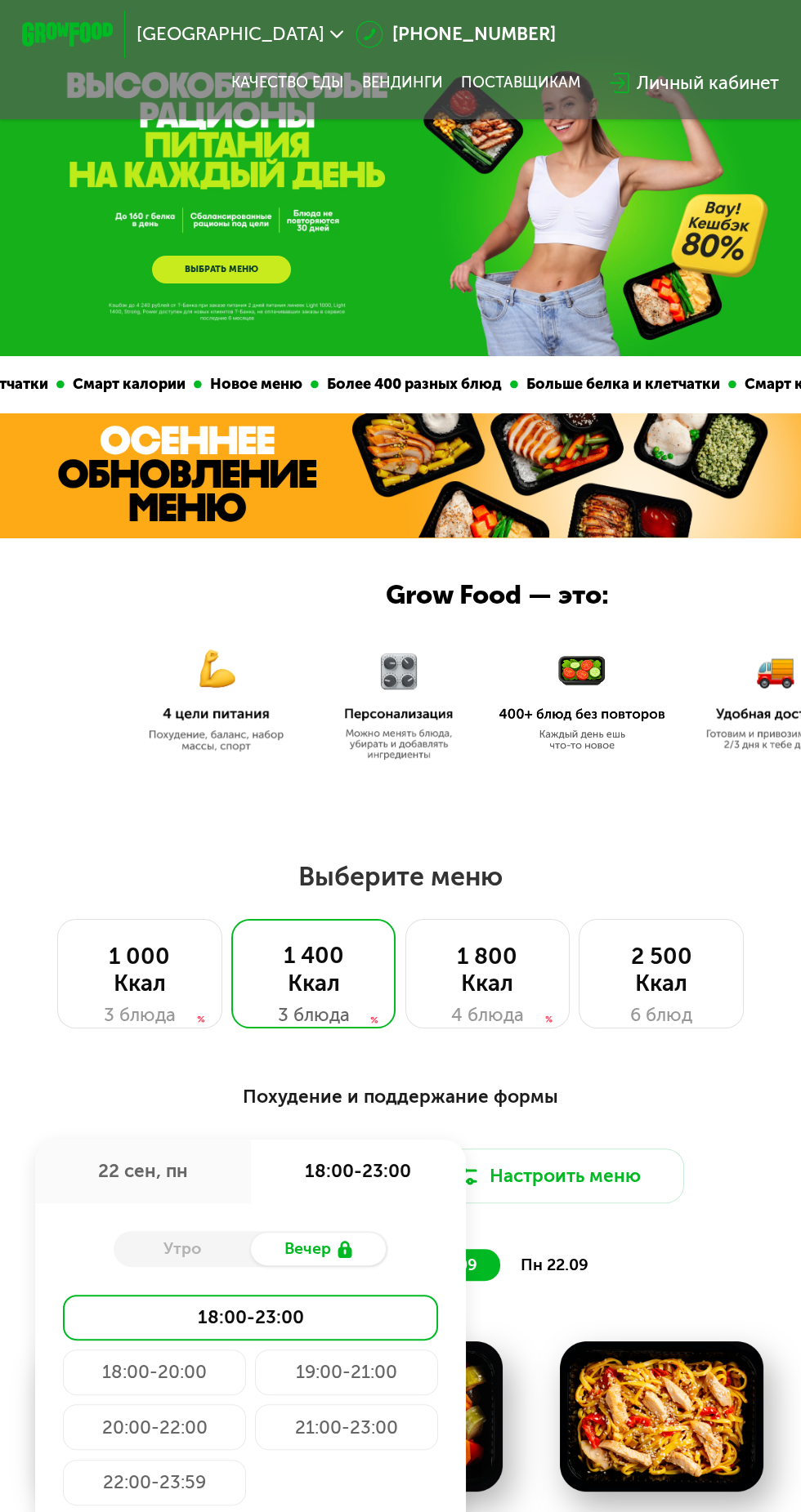
click at [170, 1239] on div "Утро" at bounding box center [182, 1249] width 137 height 32
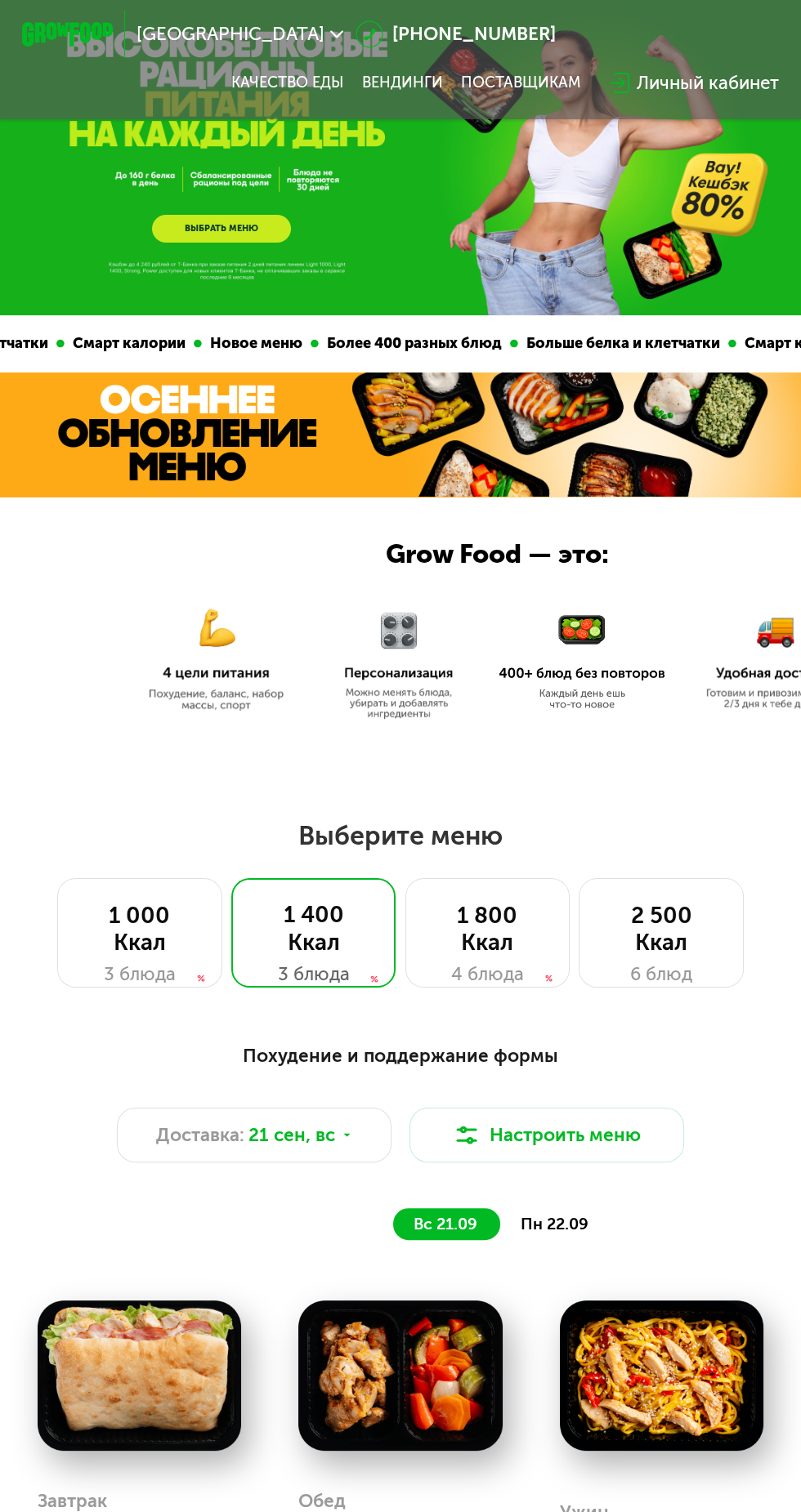
scroll to position [54, 0]
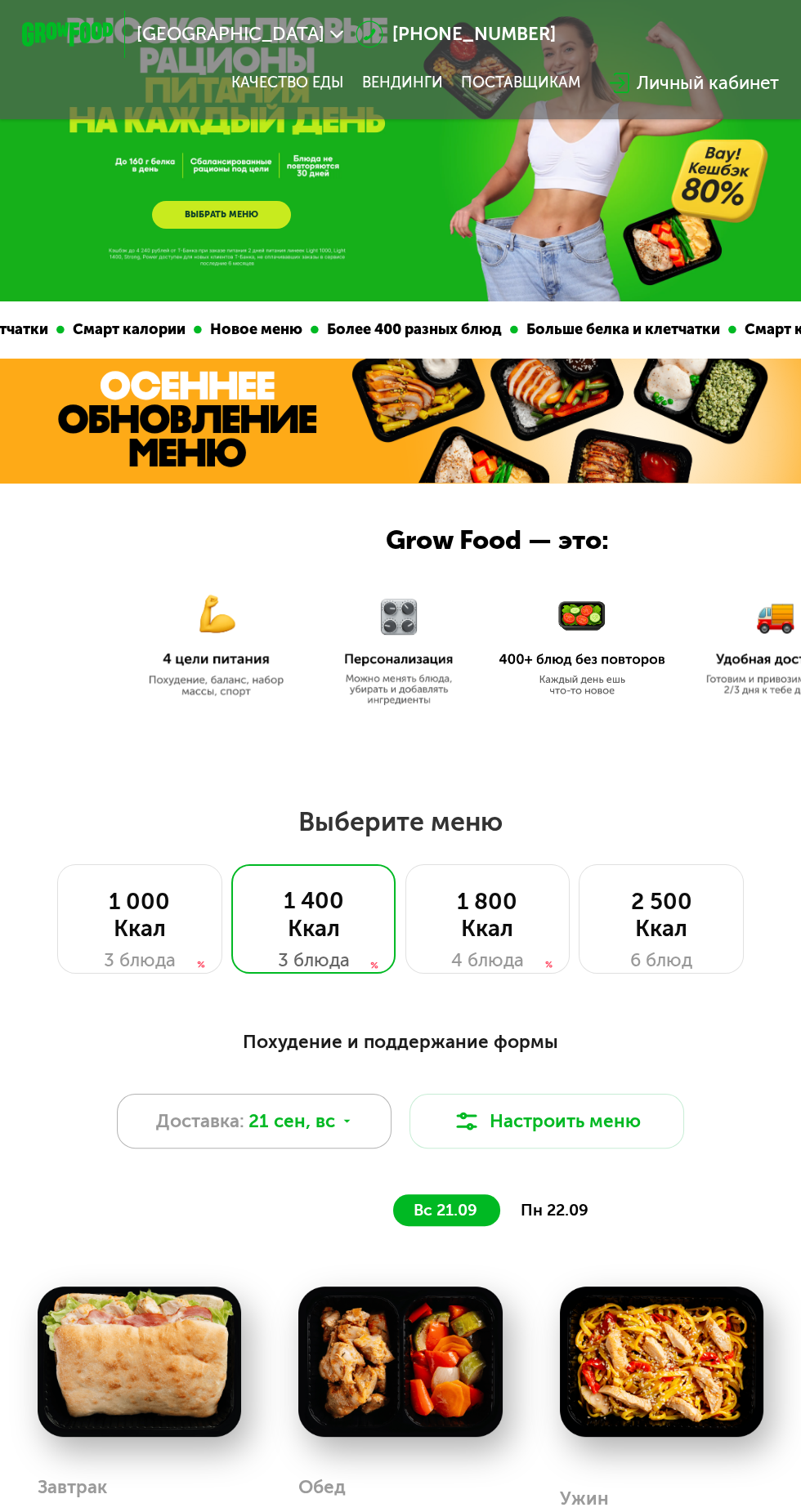
click at [317, 1125] on span "21 сен, вс" at bounding box center [291, 1122] width 86 height 28
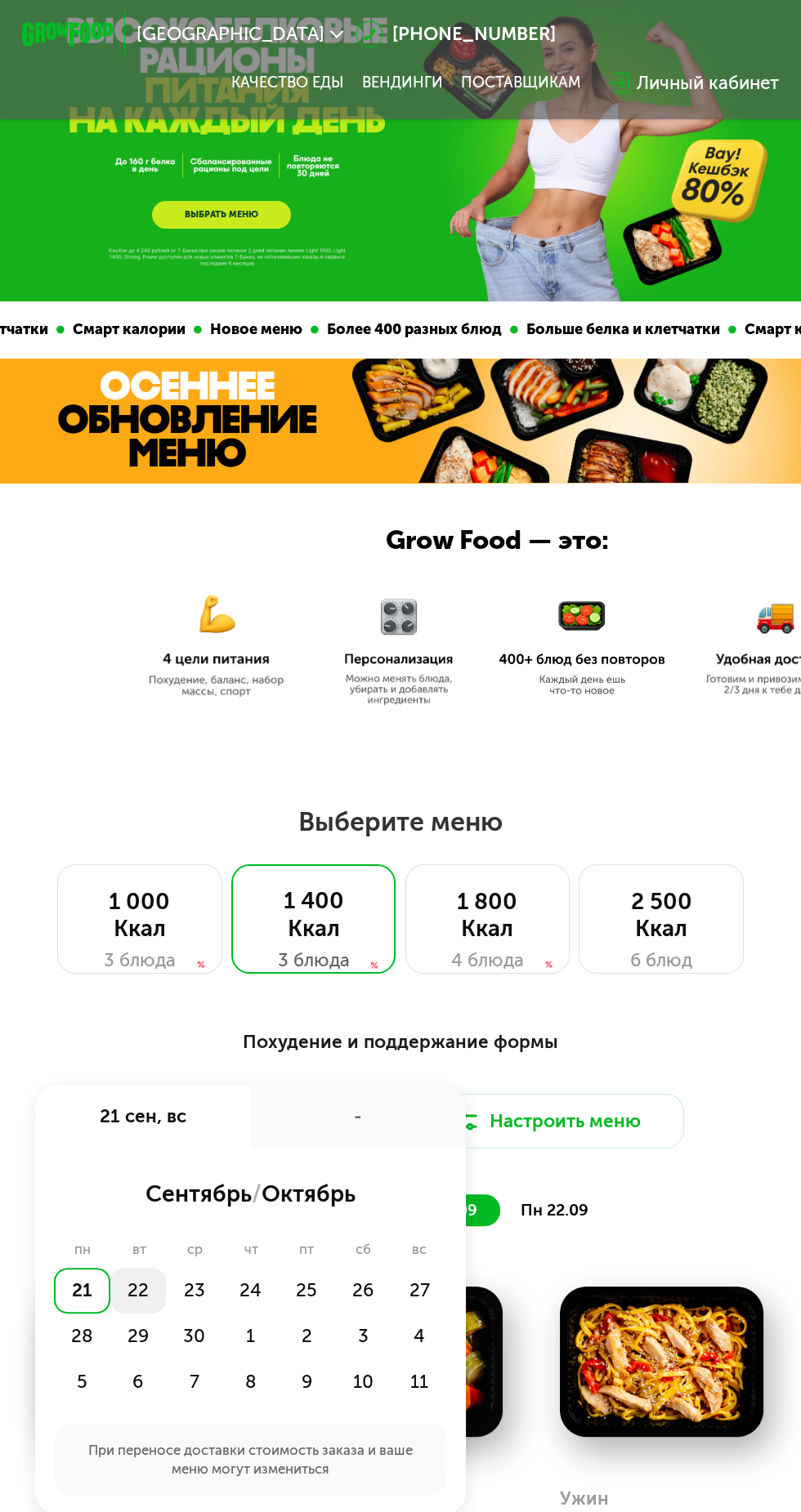
click at [147, 1286] on div "22" at bounding box center [139, 1291] width 56 height 46
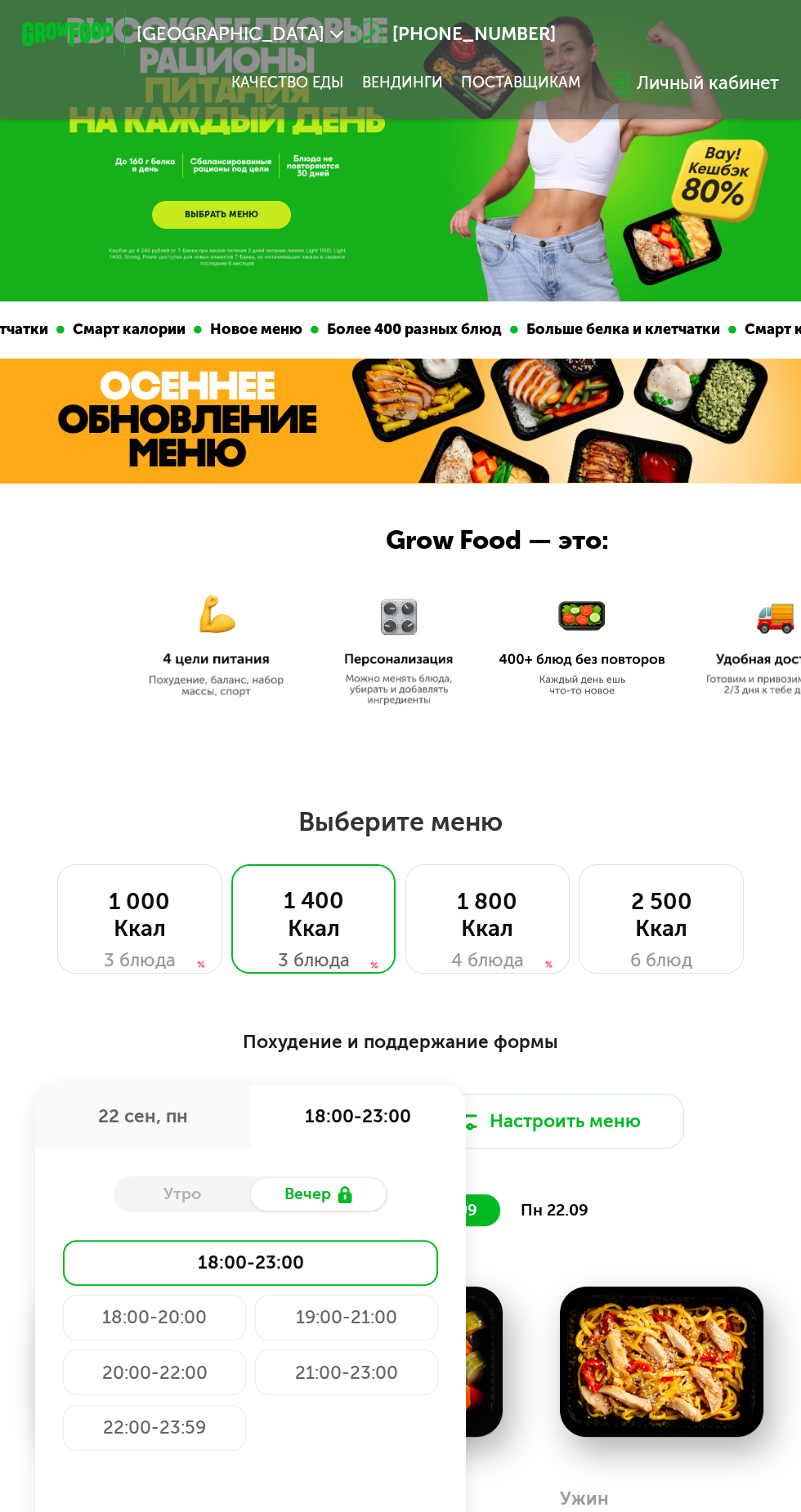
click at [171, 1127] on div "22 сен, пн" at bounding box center [142, 1117] width 215 height 64
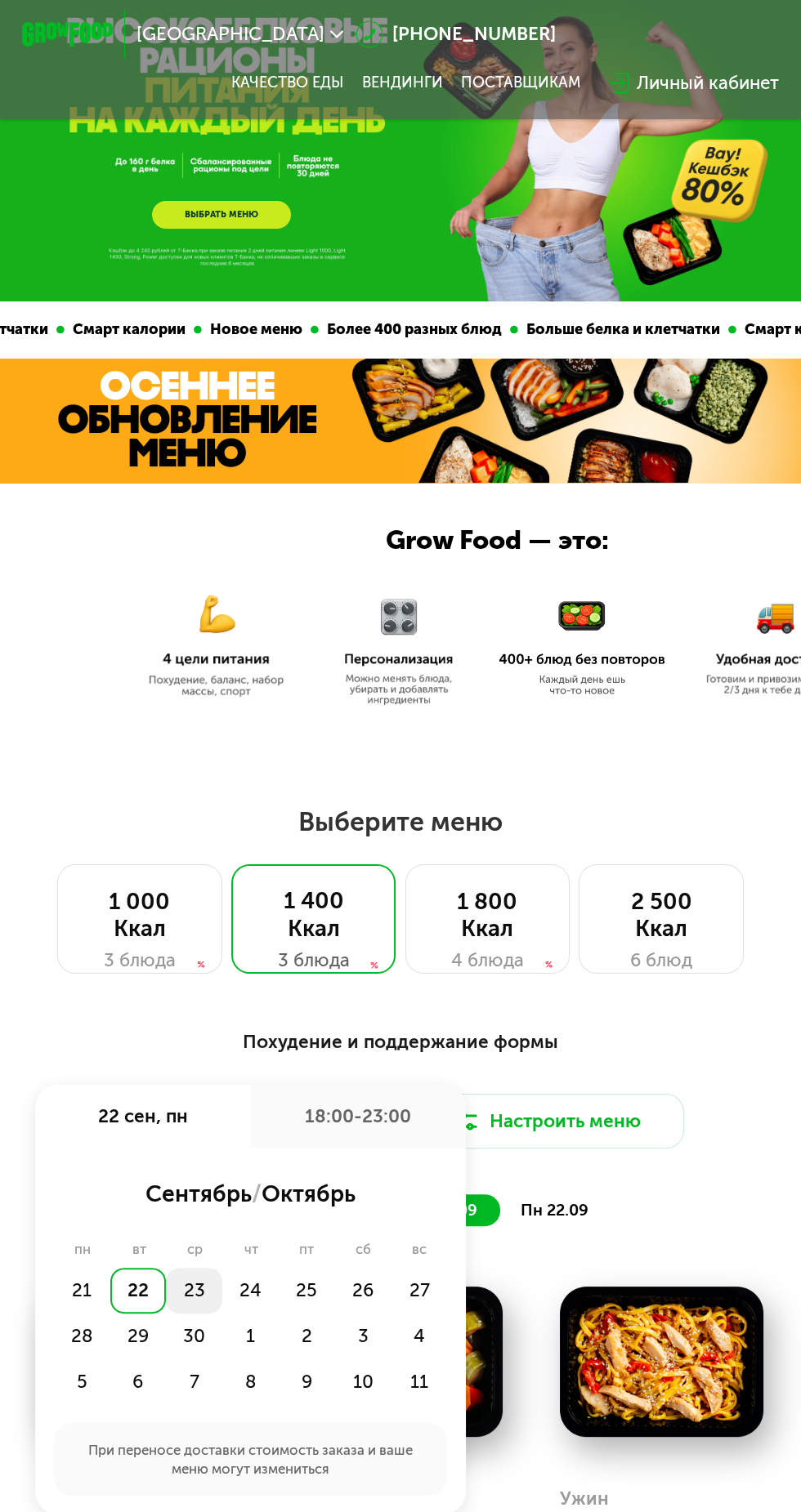
click at [200, 1294] on div "23" at bounding box center [194, 1291] width 56 height 46
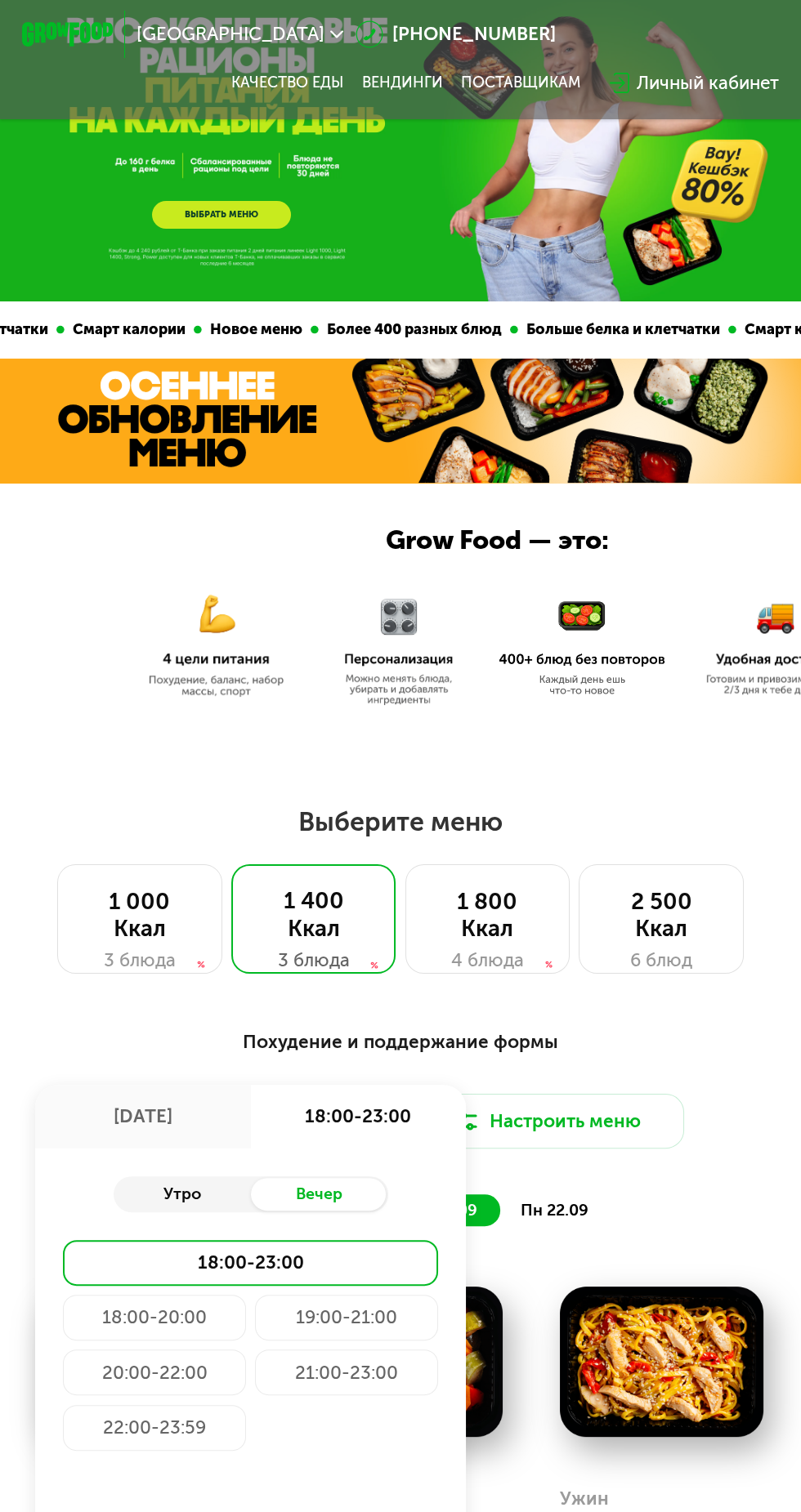
click at [215, 1183] on div "Утро" at bounding box center [182, 1193] width 137 height 32
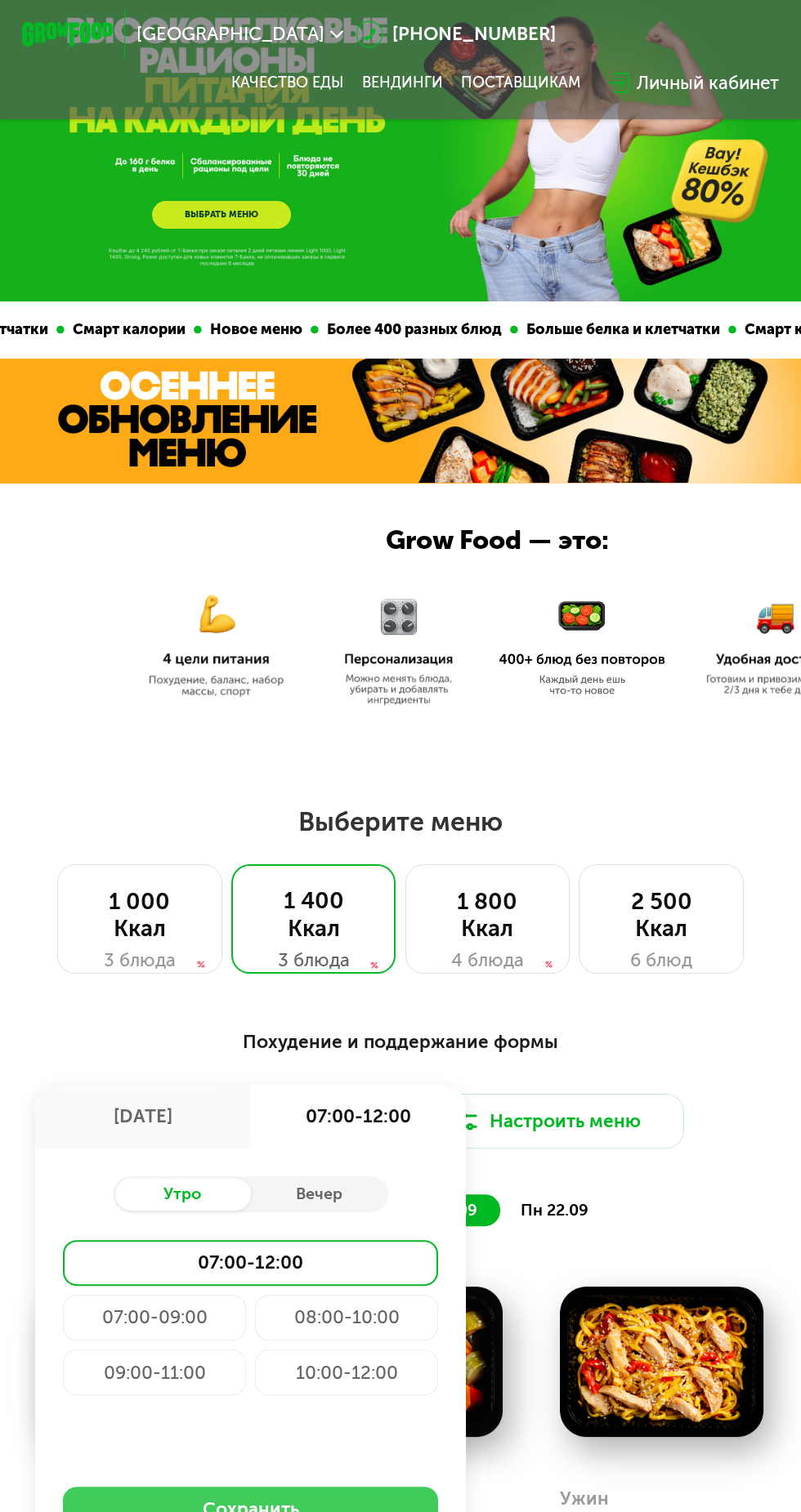
click at [369, 1512] on button "Сохранить" at bounding box center [250, 1509] width 375 height 46
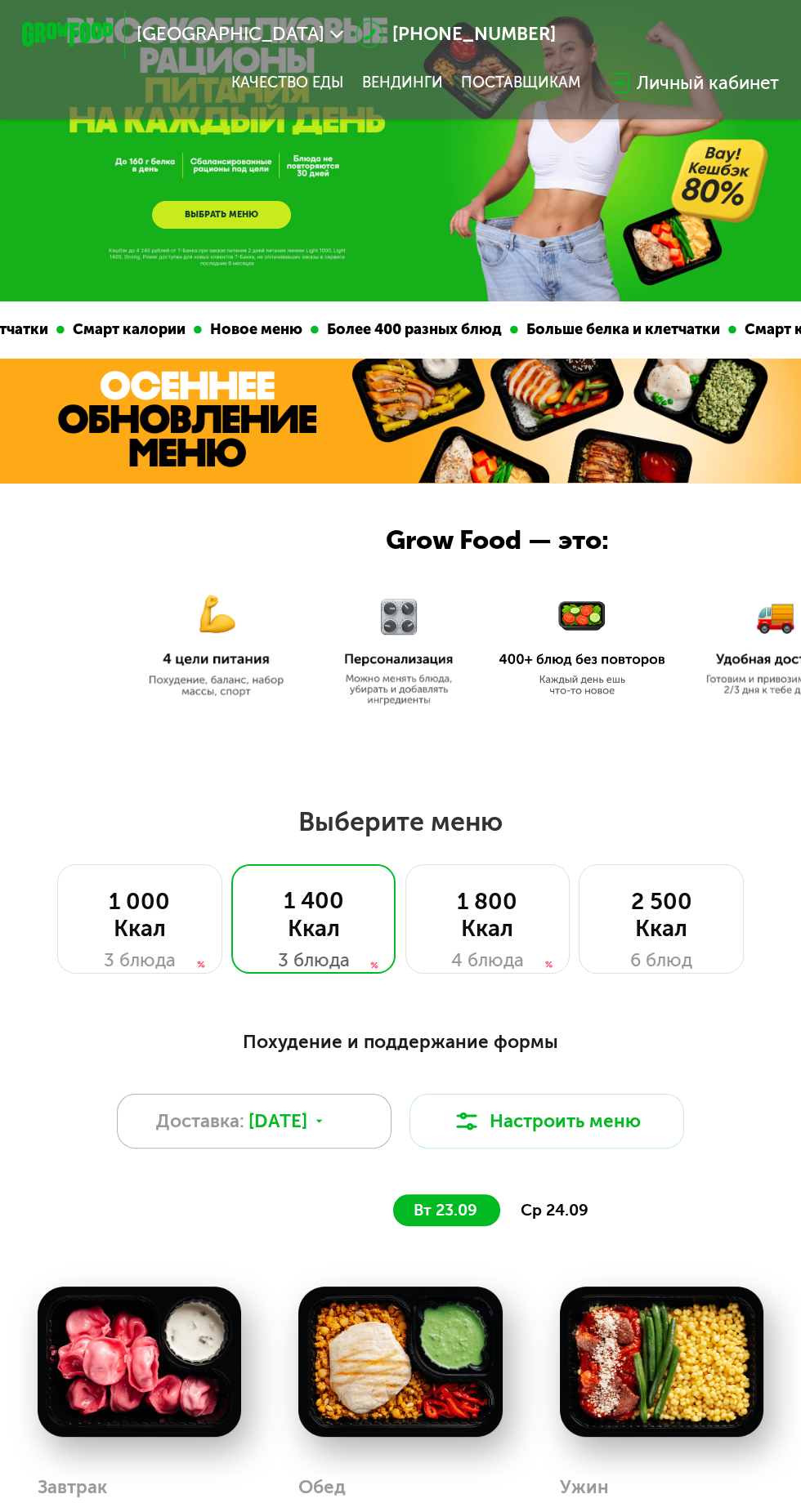
click at [218, 1123] on span "Доставка:" at bounding box center [200, 1122] width 88 height 28
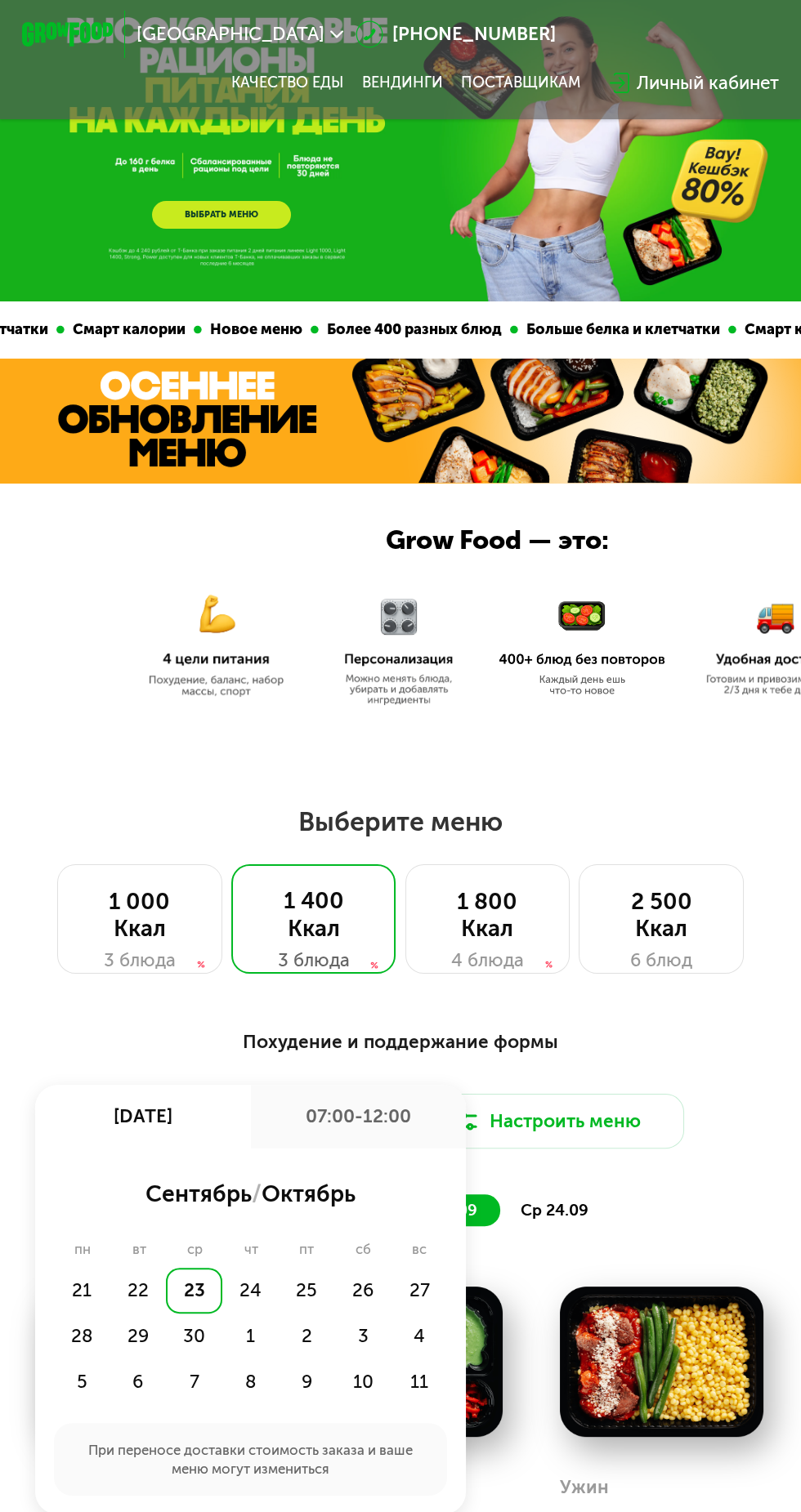
click at [189, 1293] on div "23" at bounding box center [194, 1291] width 56 height 46
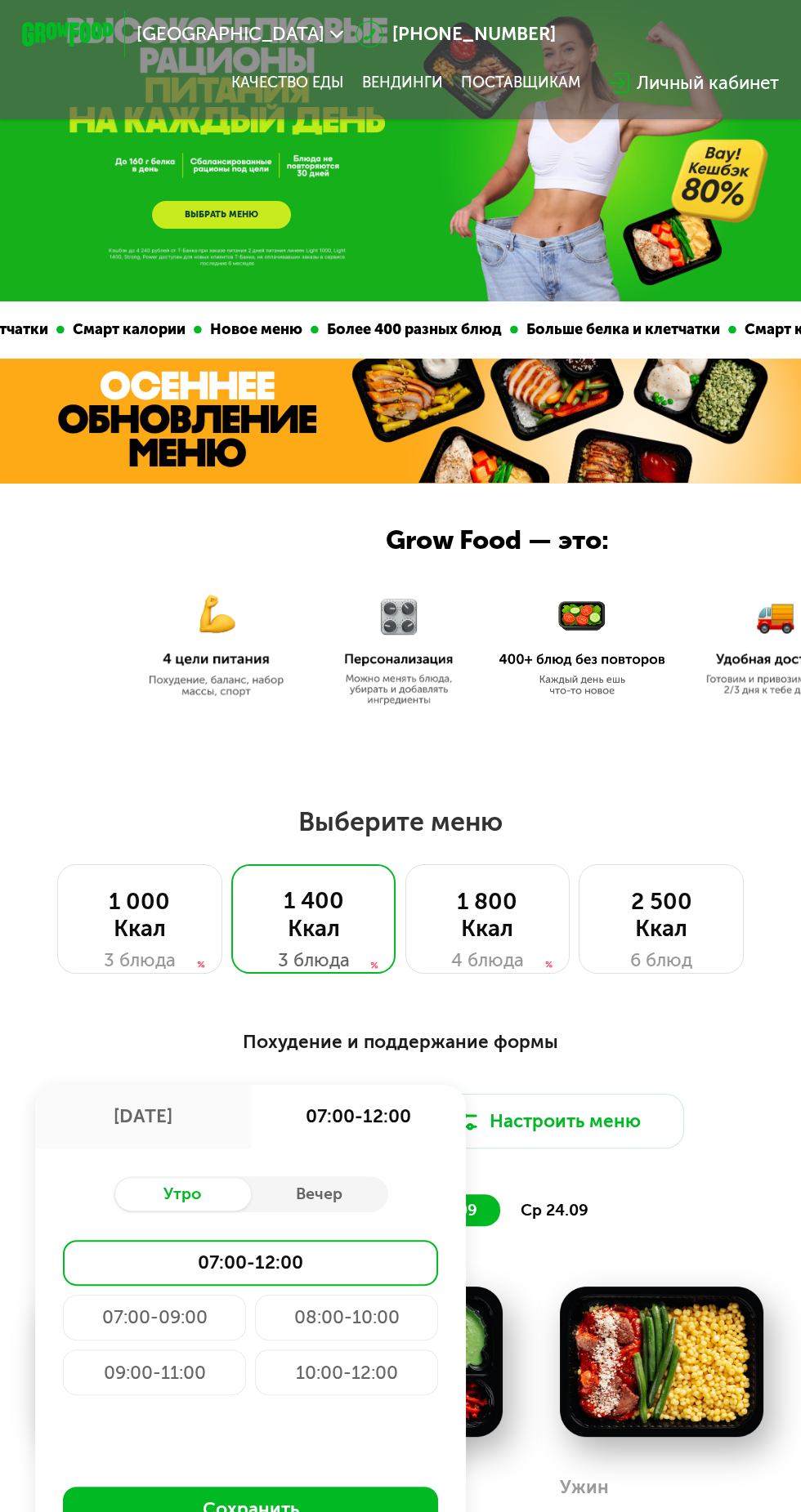
click at [136, 1315] on div "07:00-09:00" at bounding box center [154, 1318] width 183 height 46
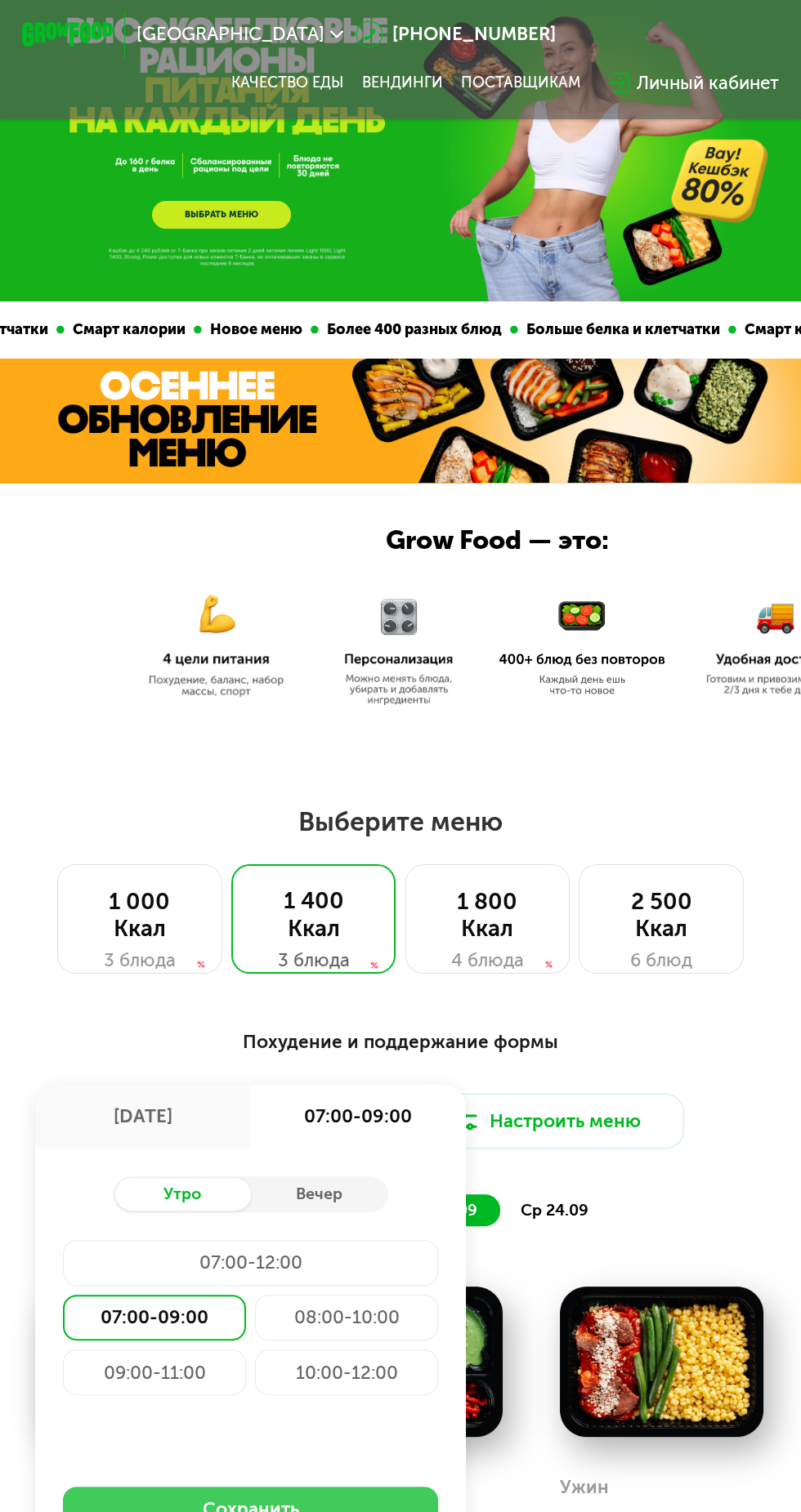
click at [390, 1512] on button "Сохранить" at bounding box center [250, 1509] width 375 height 46
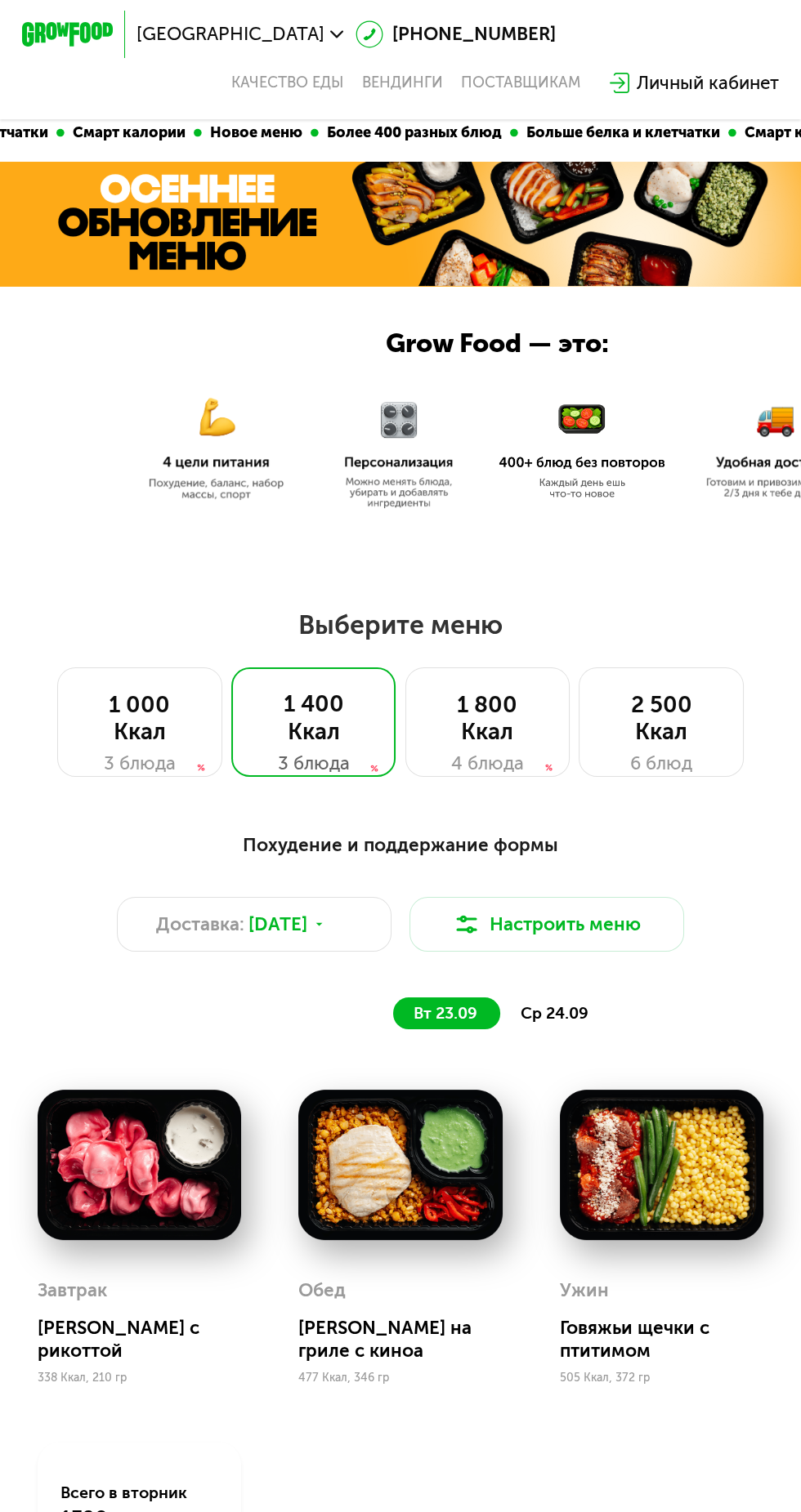
scroll to position [253, 0]
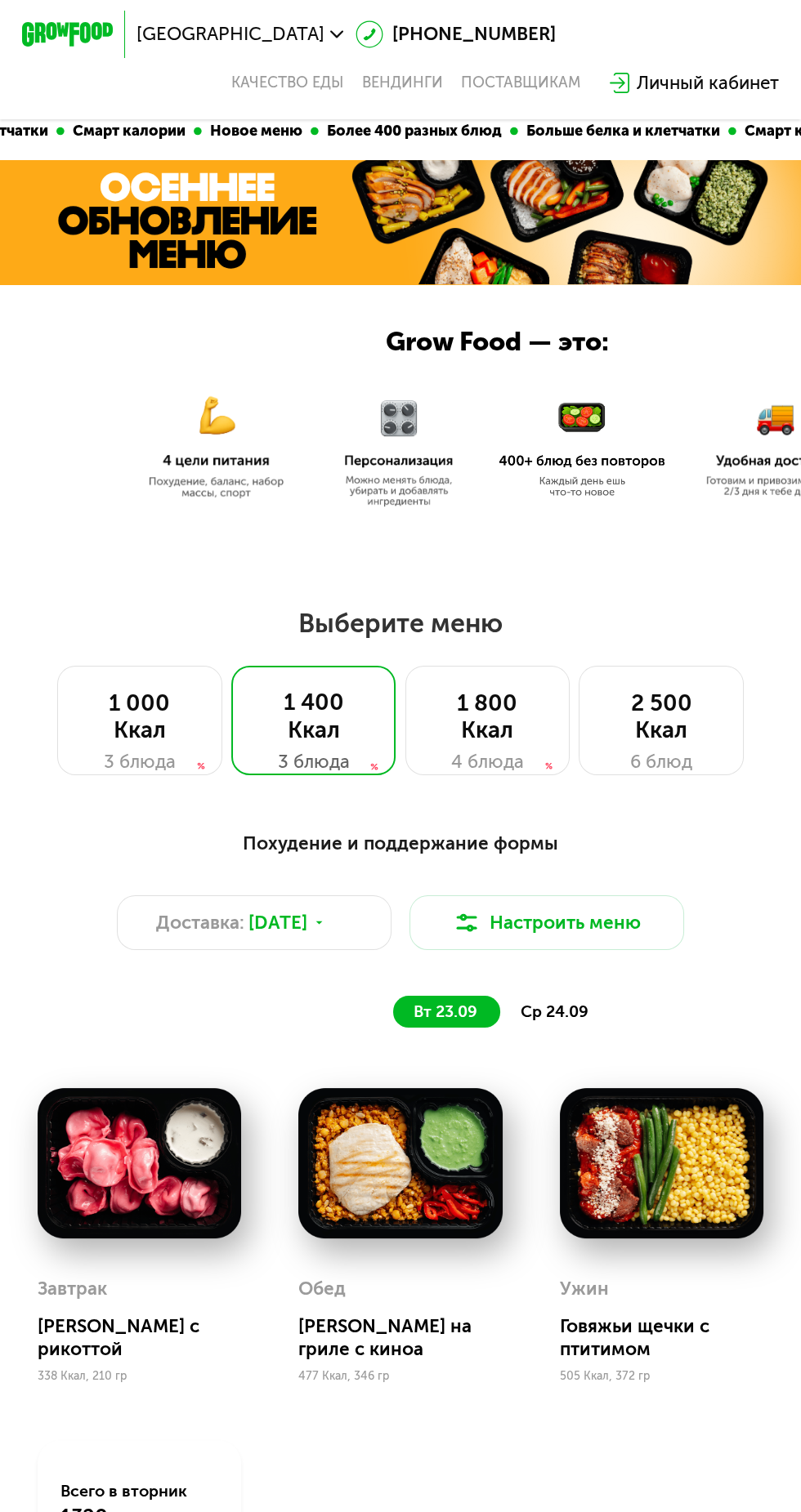
click at [184, 1202] on img at bounding box center [140, 1163] width 204 height 150
click at [412, 1151] on img at bounding box center [400, 1163] width 204 height 150
click at [614, 1157] on img at bounding box center [661, 1163] width 204 height 150
click at [582, 1024] on div "ср 24.09" at bounding box center [555, 1012] width 111 height 32
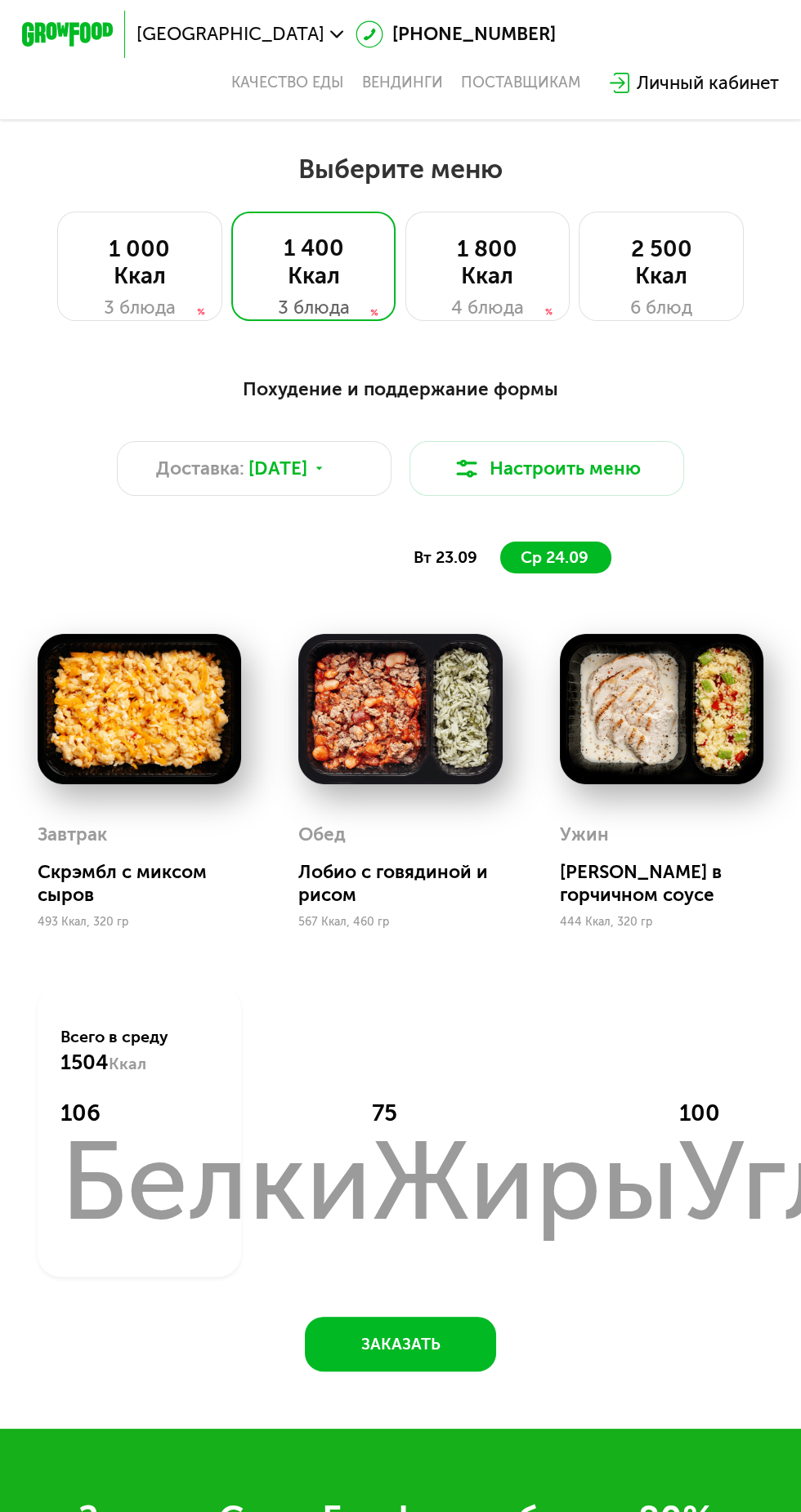
scroll to position [654, 0]
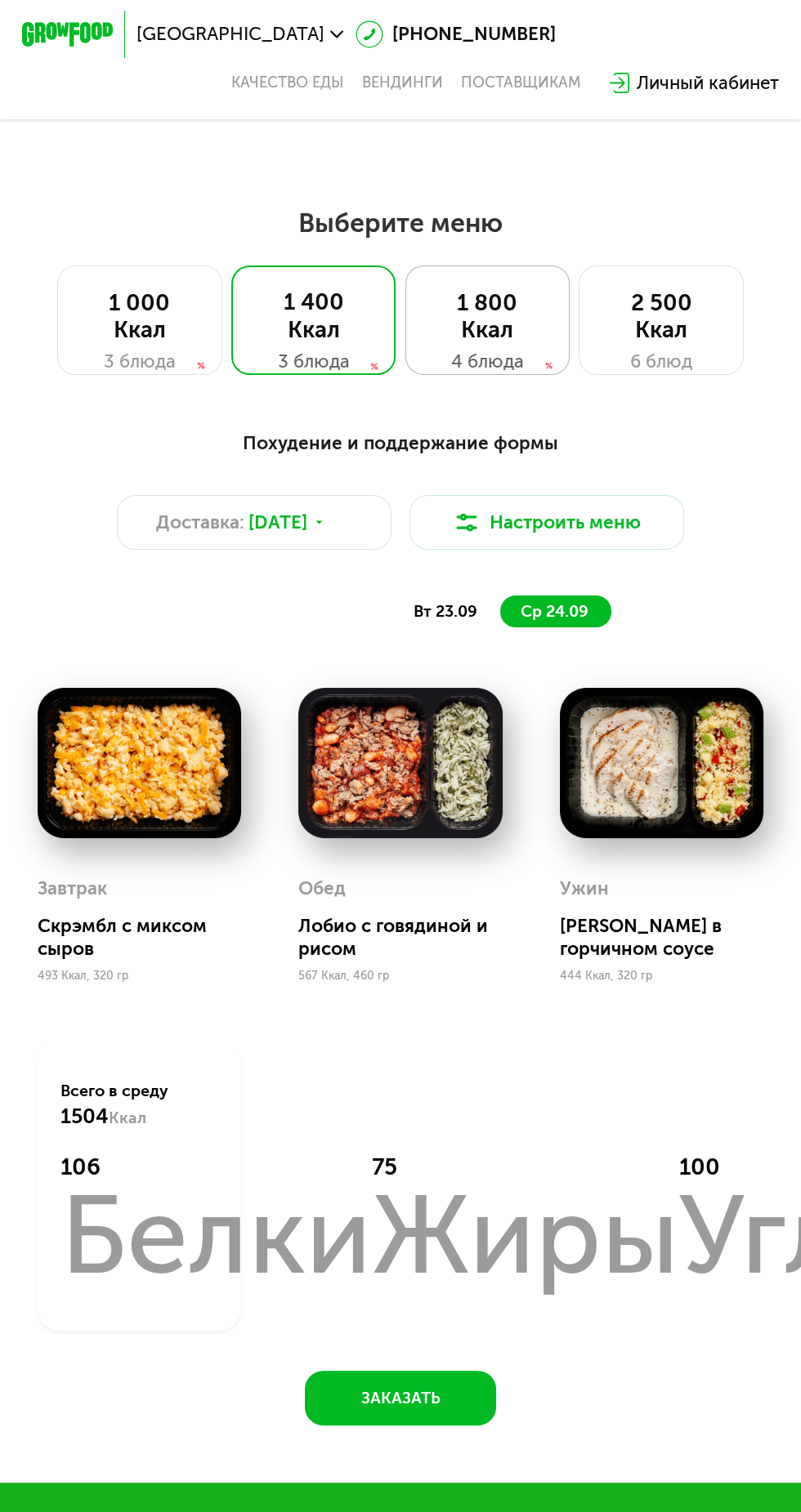
click at [510, 343] on div "1 800 Ккал" at bounding box center [487, 317] width 117 height 54
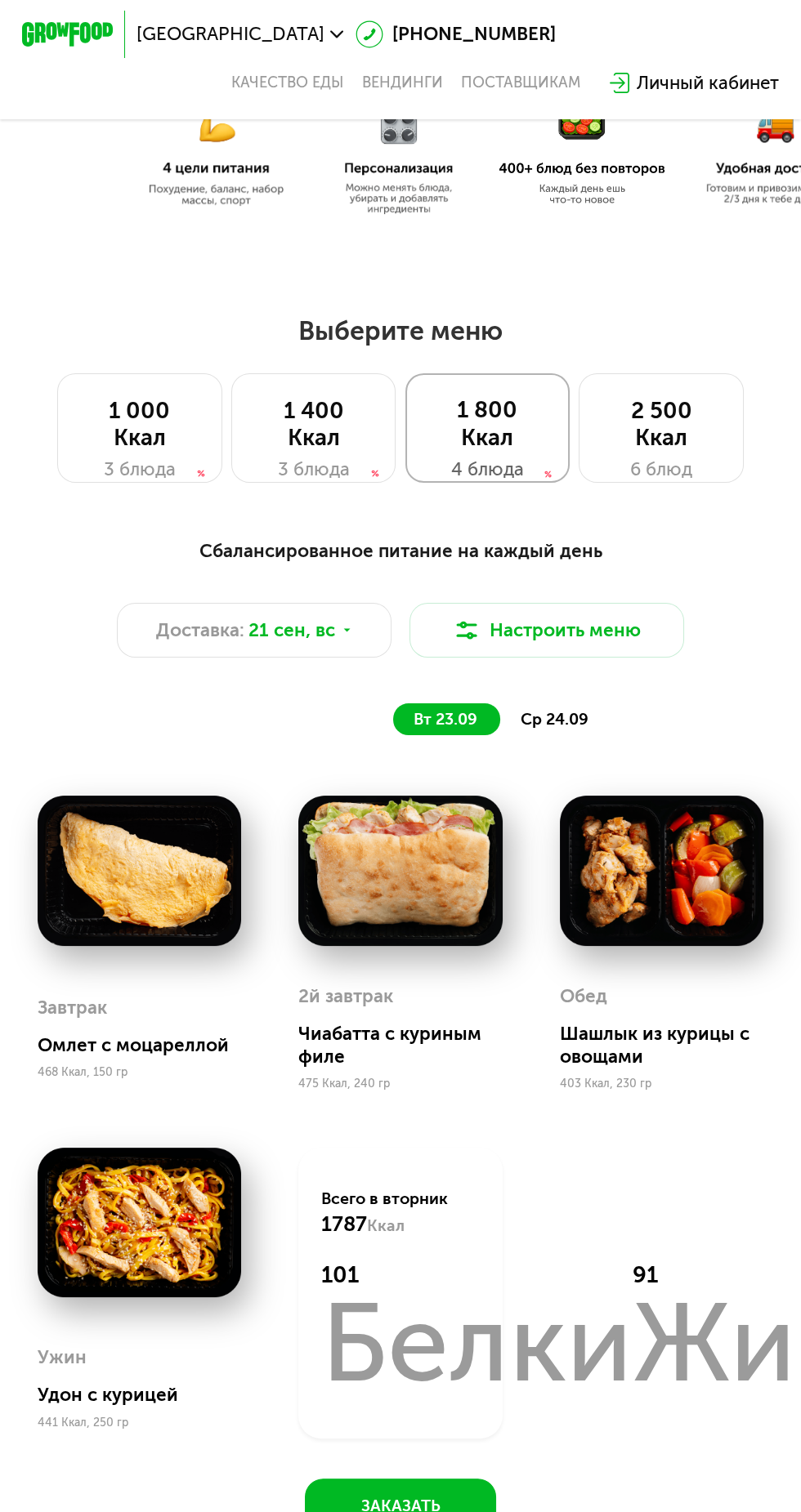
scroll to position [0, 0]
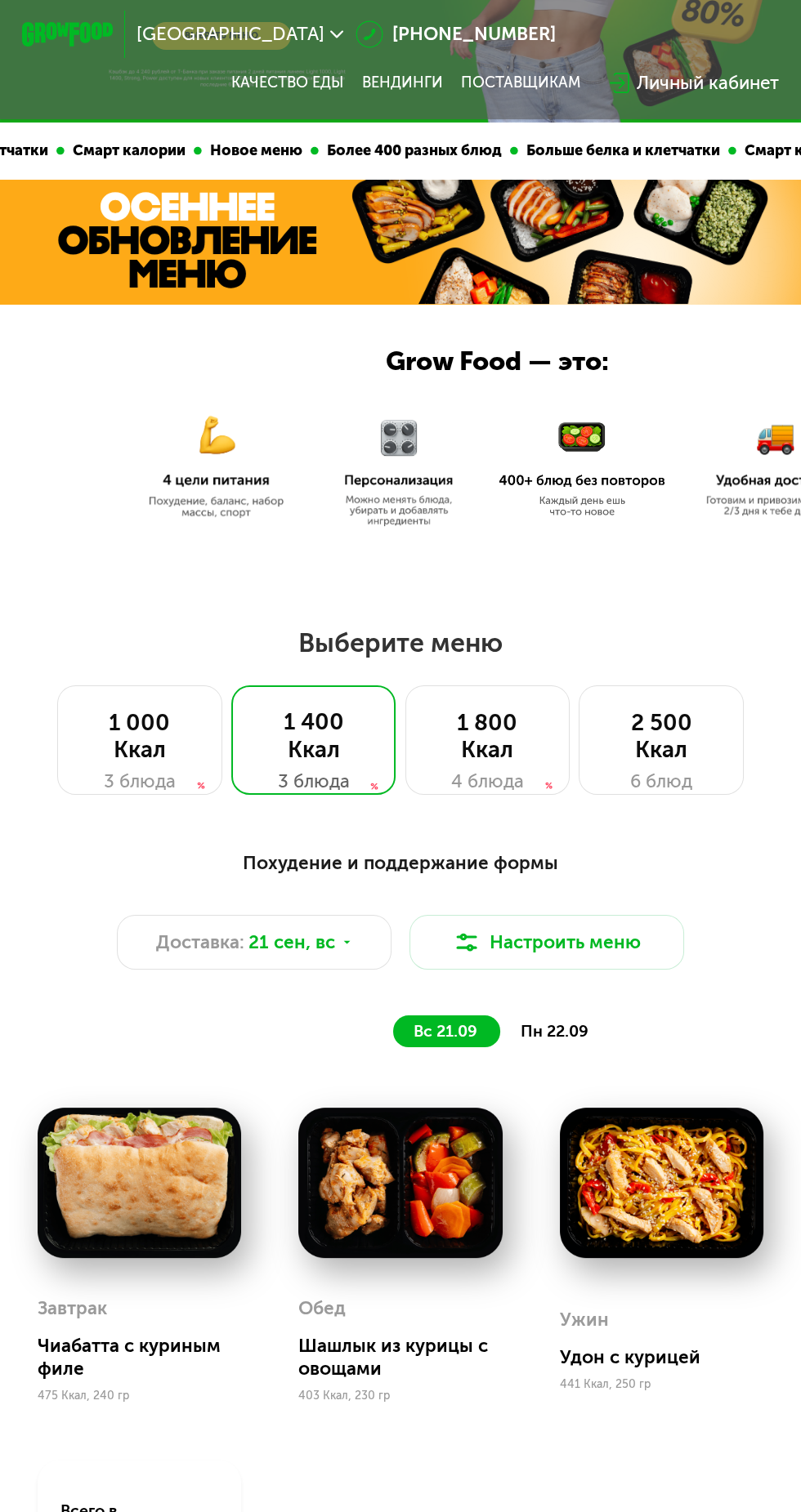
scroll to position [234, 0]
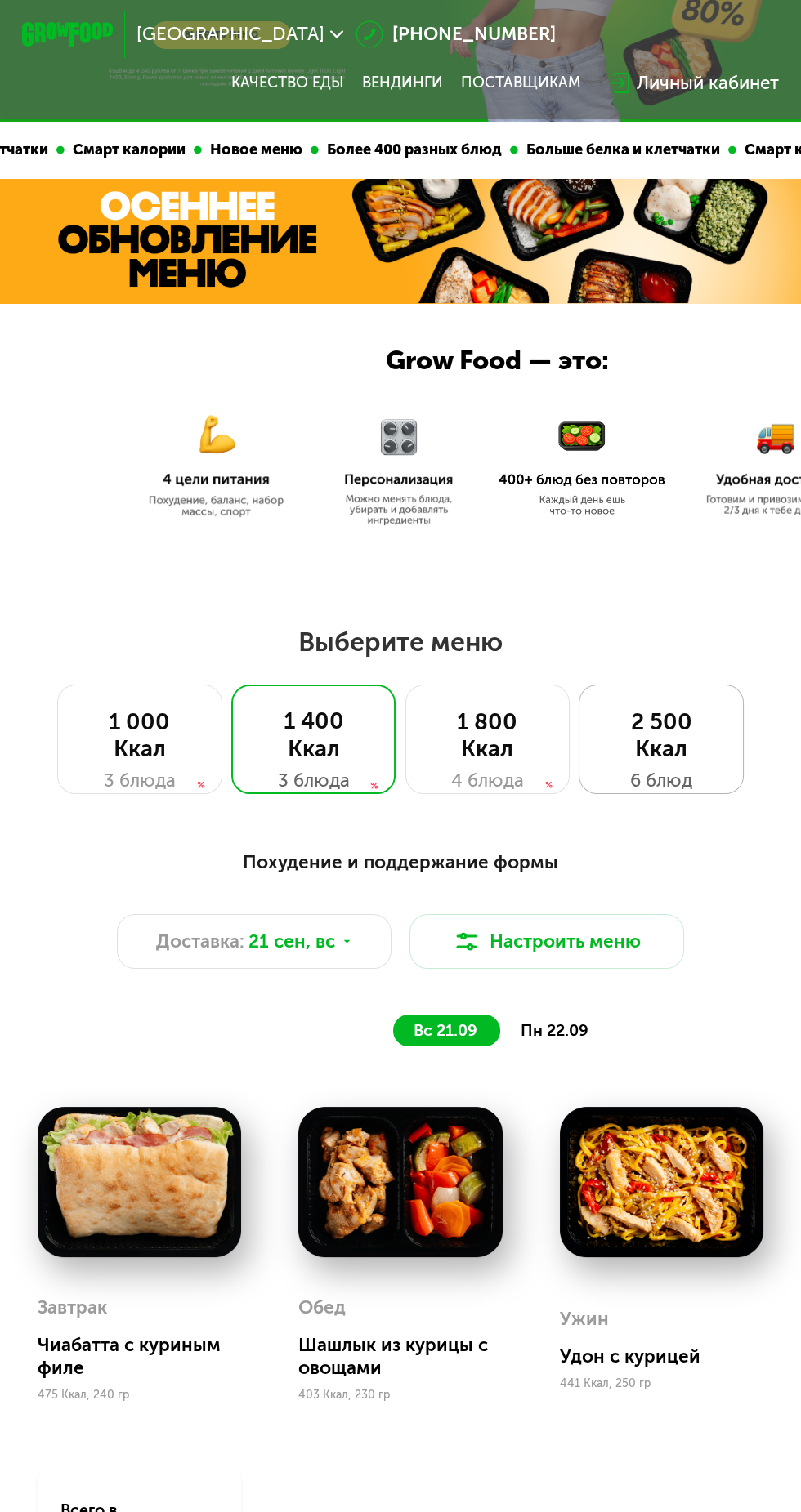
click at [677, 739] on div "2 500 Ккал" at bounding box center [660, 735] width 117 height 54
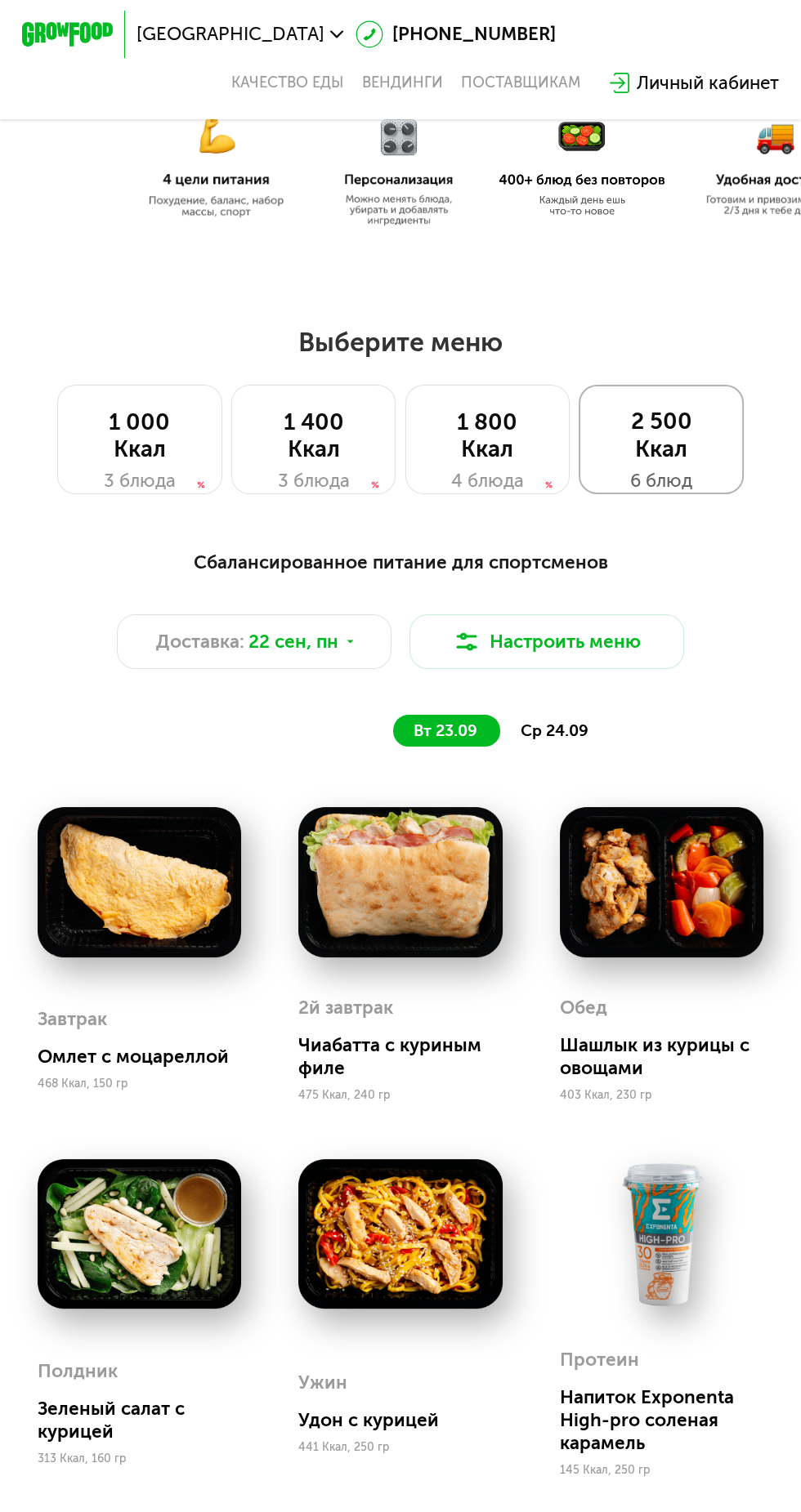
scroll to position [537, 0]
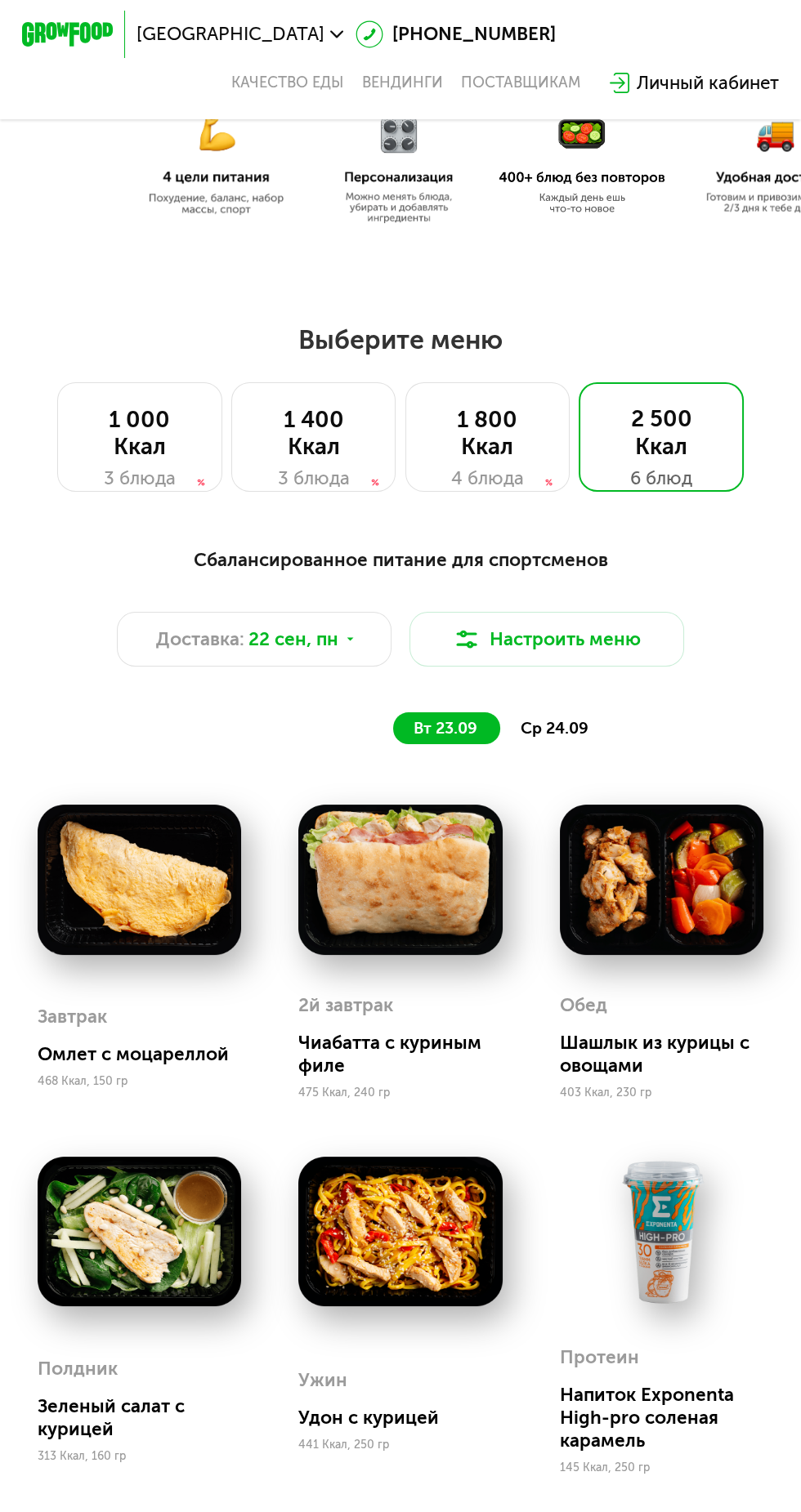
click at [579, 723] on span "ср 24.09" at bounding box center [554, 727] width 68 height 18
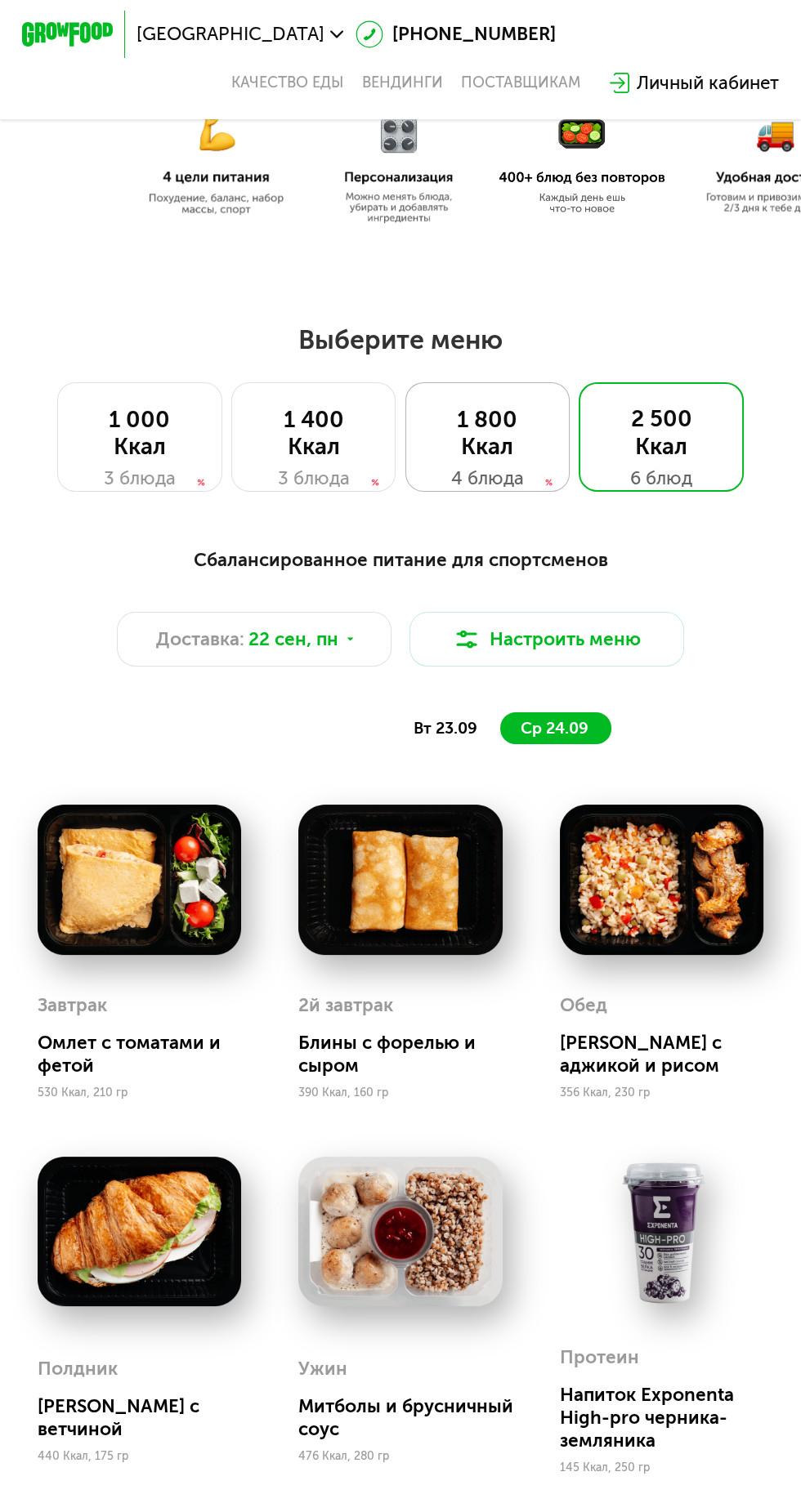
click at [503, 482] on div "4 блюда" at bounding box center [487, 479] width 117 height 28
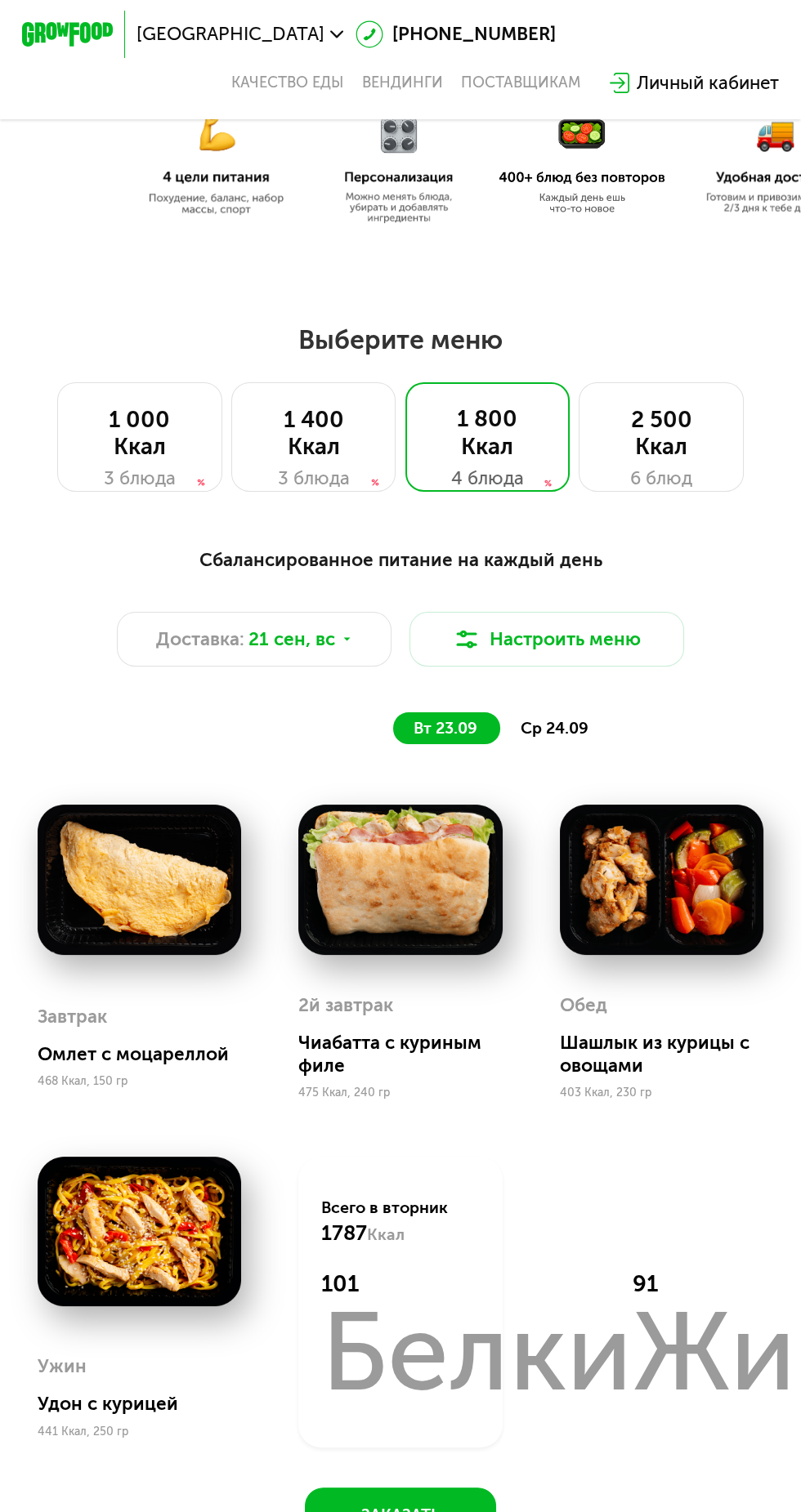
click at [556, 724] on span "ср 24.09" at bounding box center [554, 727] width 68 height 18
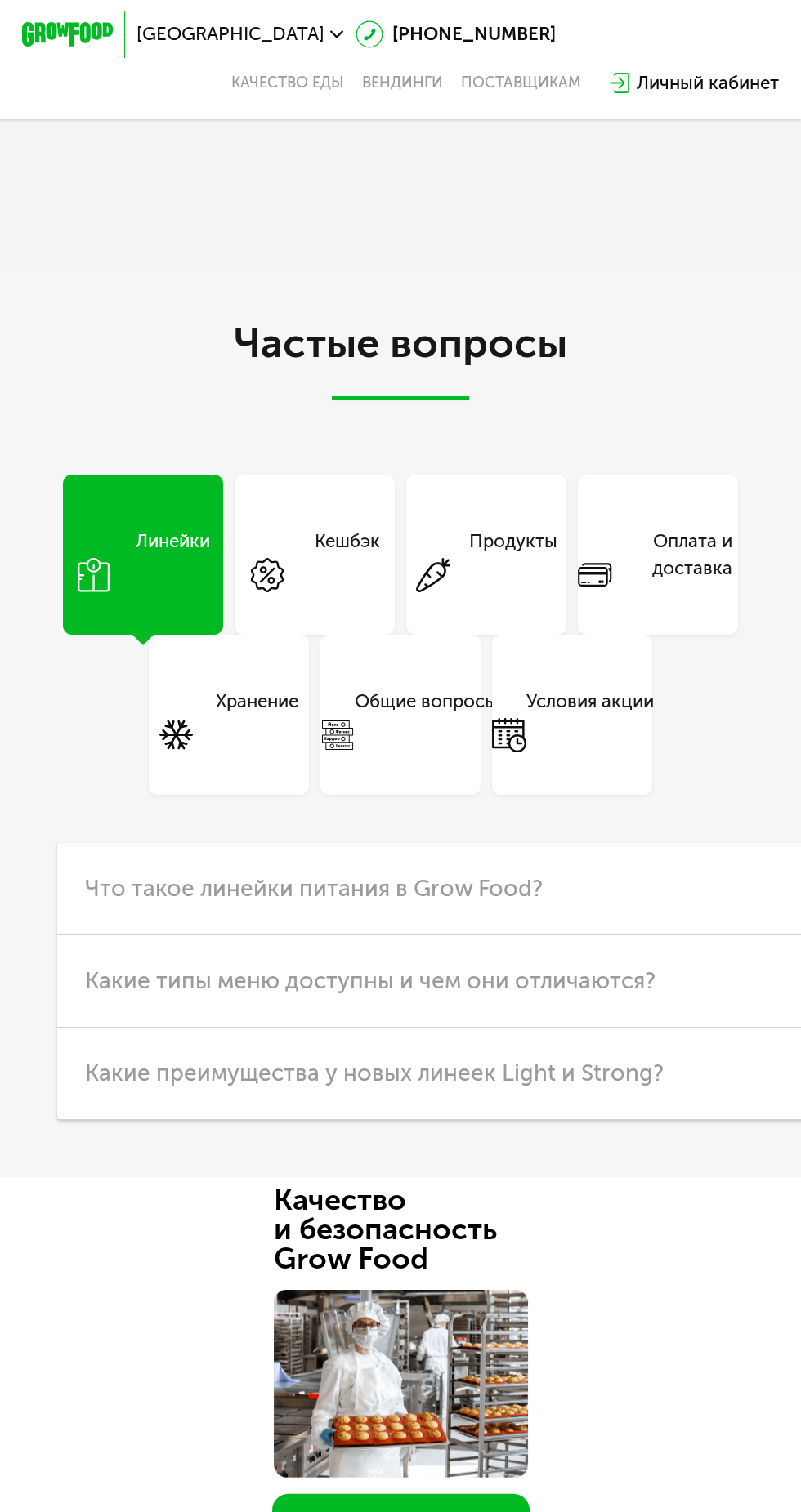
scroll to position [4434, 0]
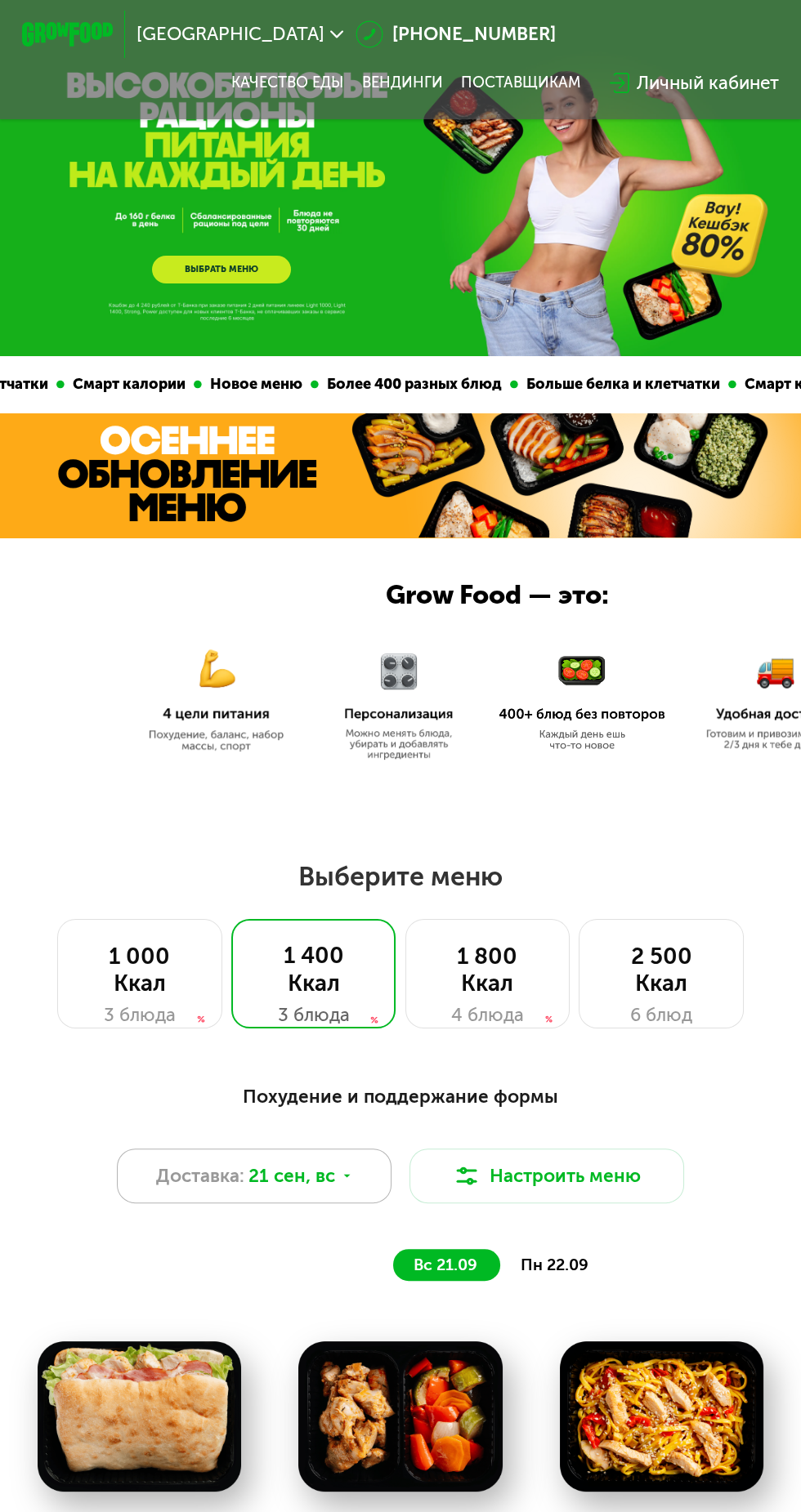
click at [320, 1186] on span "21 сен, вс" at bounding box center [291, 1176] width 86 height 28
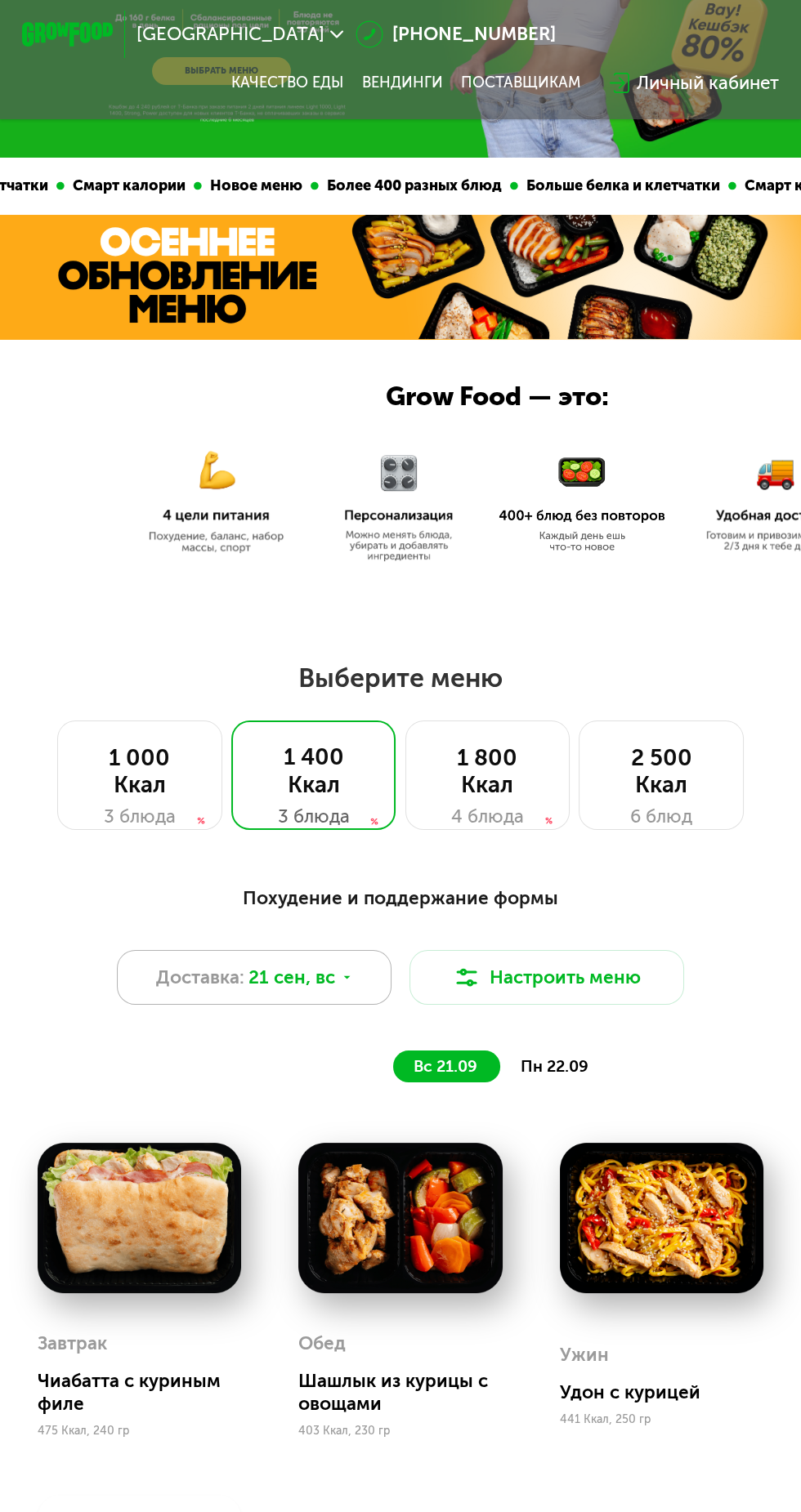
scroll to position [206, 0]
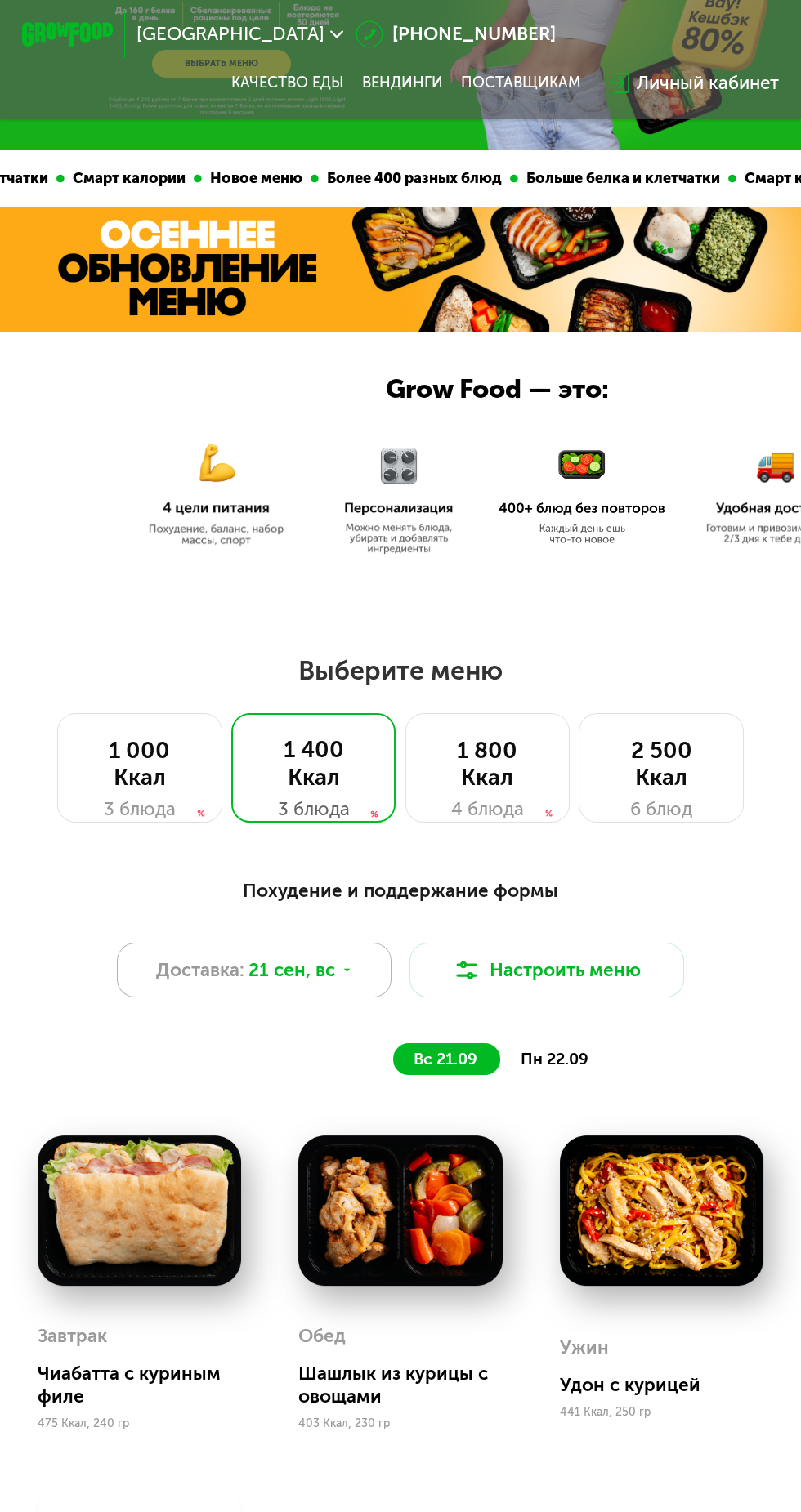
click at [345, 970] on use at bounding box center [346, 969] width 7 height 3
click at [328, 977] on span "21 сен, вс" at bounding box center [291, 970] width 86 height 28
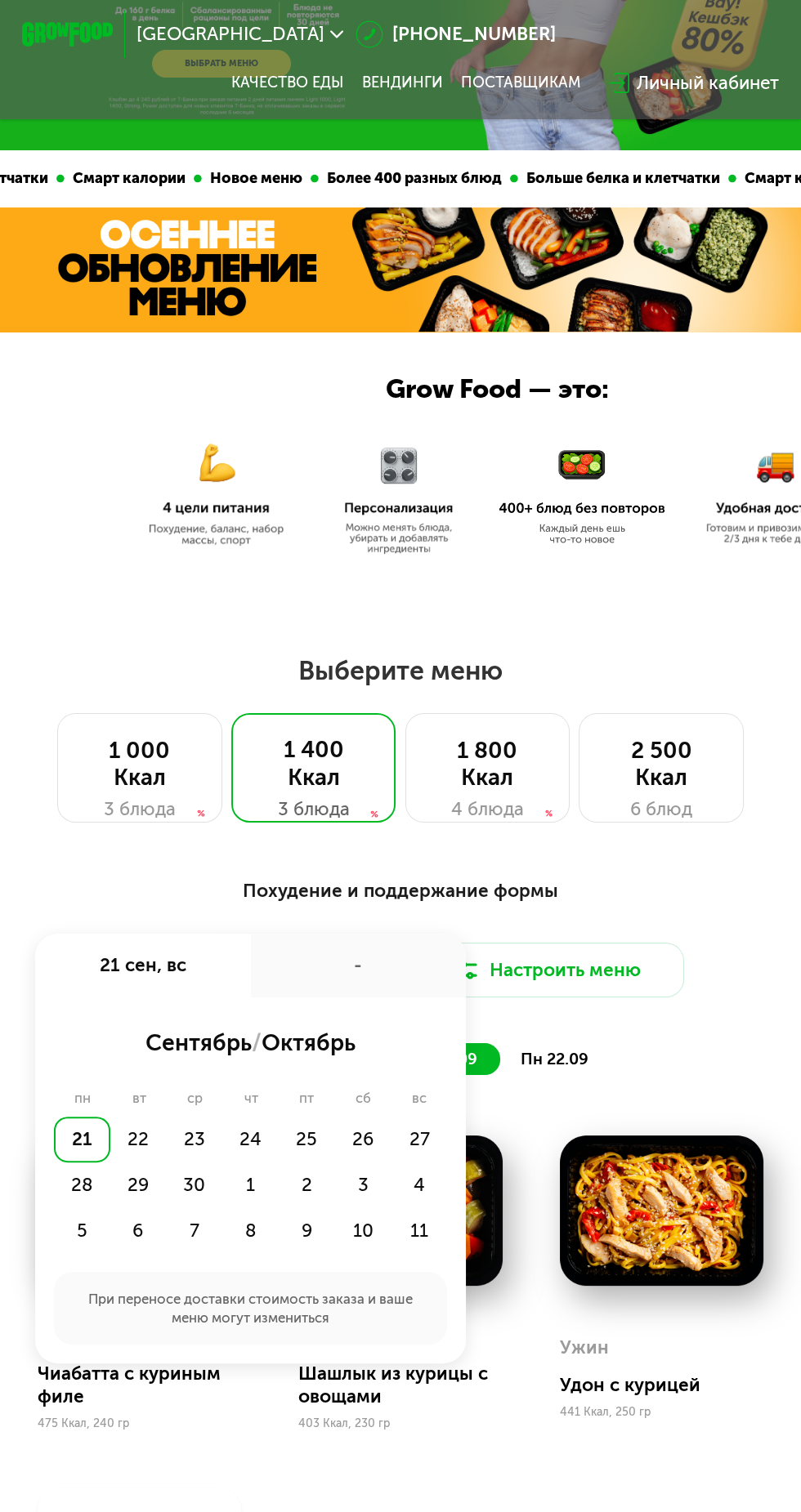
click at [83, 1139] on div "21" at bounding box center [83, 1139] width 56 height 46
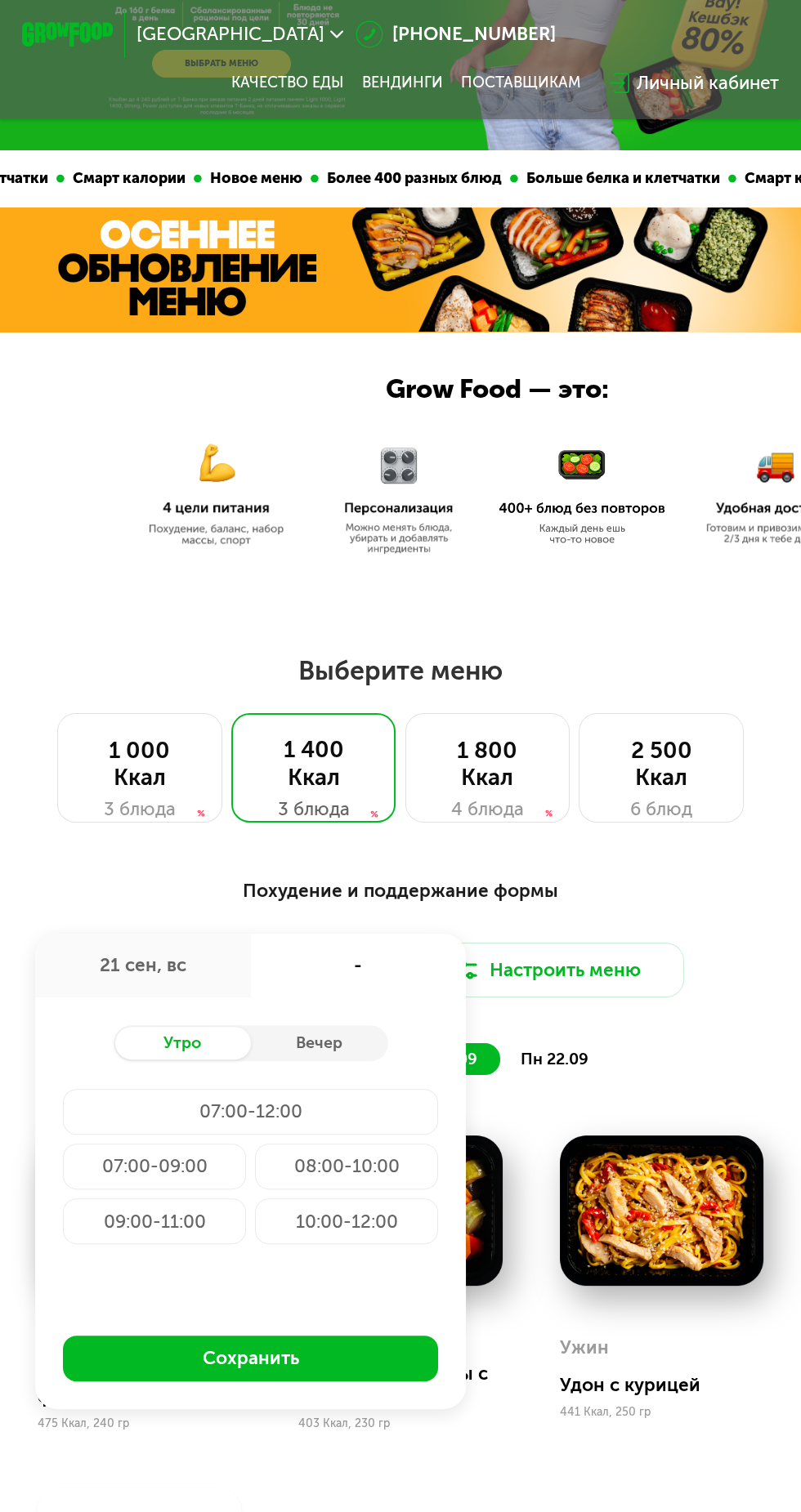
click at [183, 1164] on div "07:00-09:00" at bounding box center [154, 1166] width 183 height 46
click at [343, 1039] on div "Вечер" at bounding box center [318, 1043] width 137 height 32
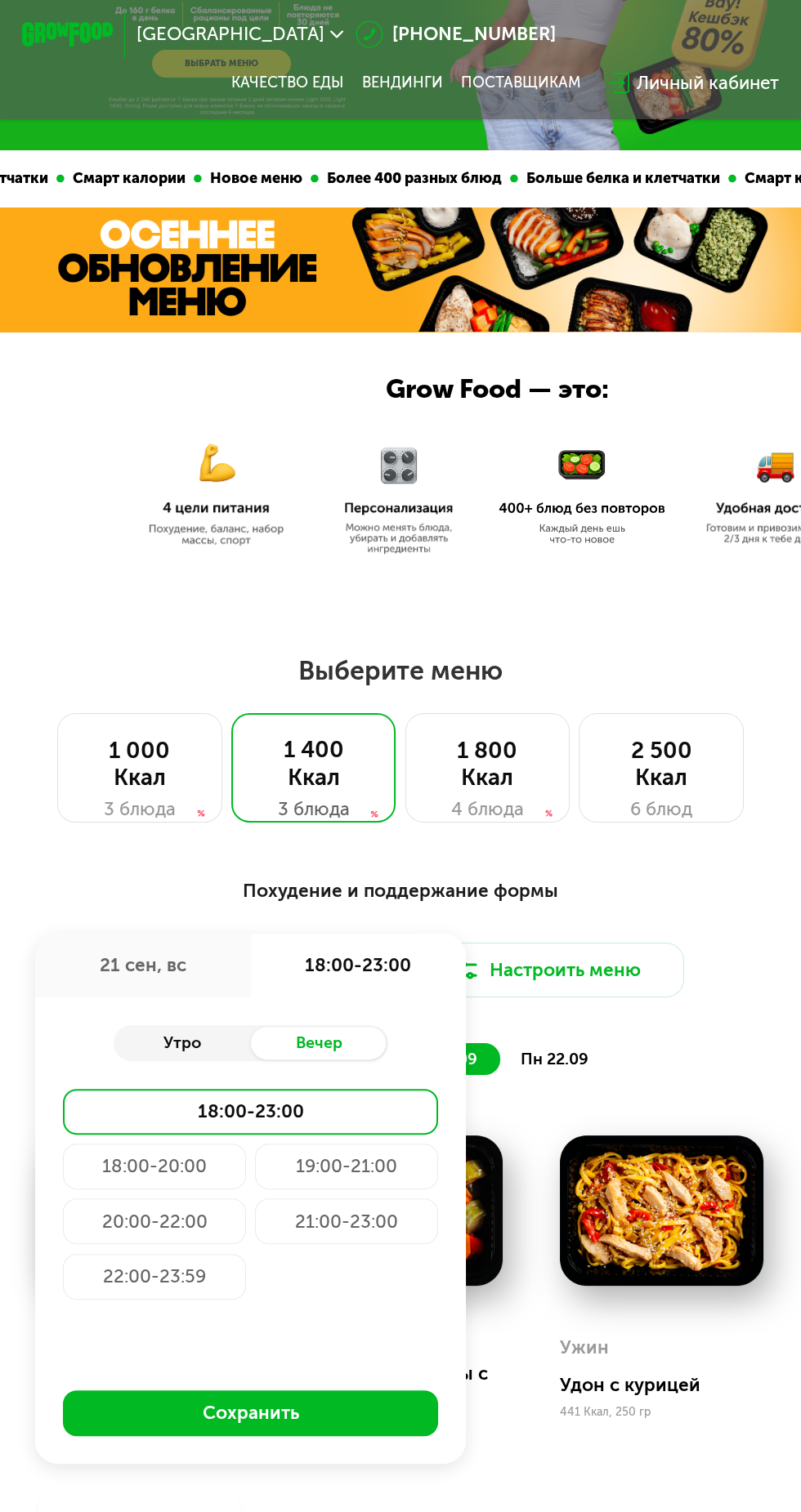
click at [184, 1048] on div "Утро" at bounding box center [182, 1043] width 137 height 32
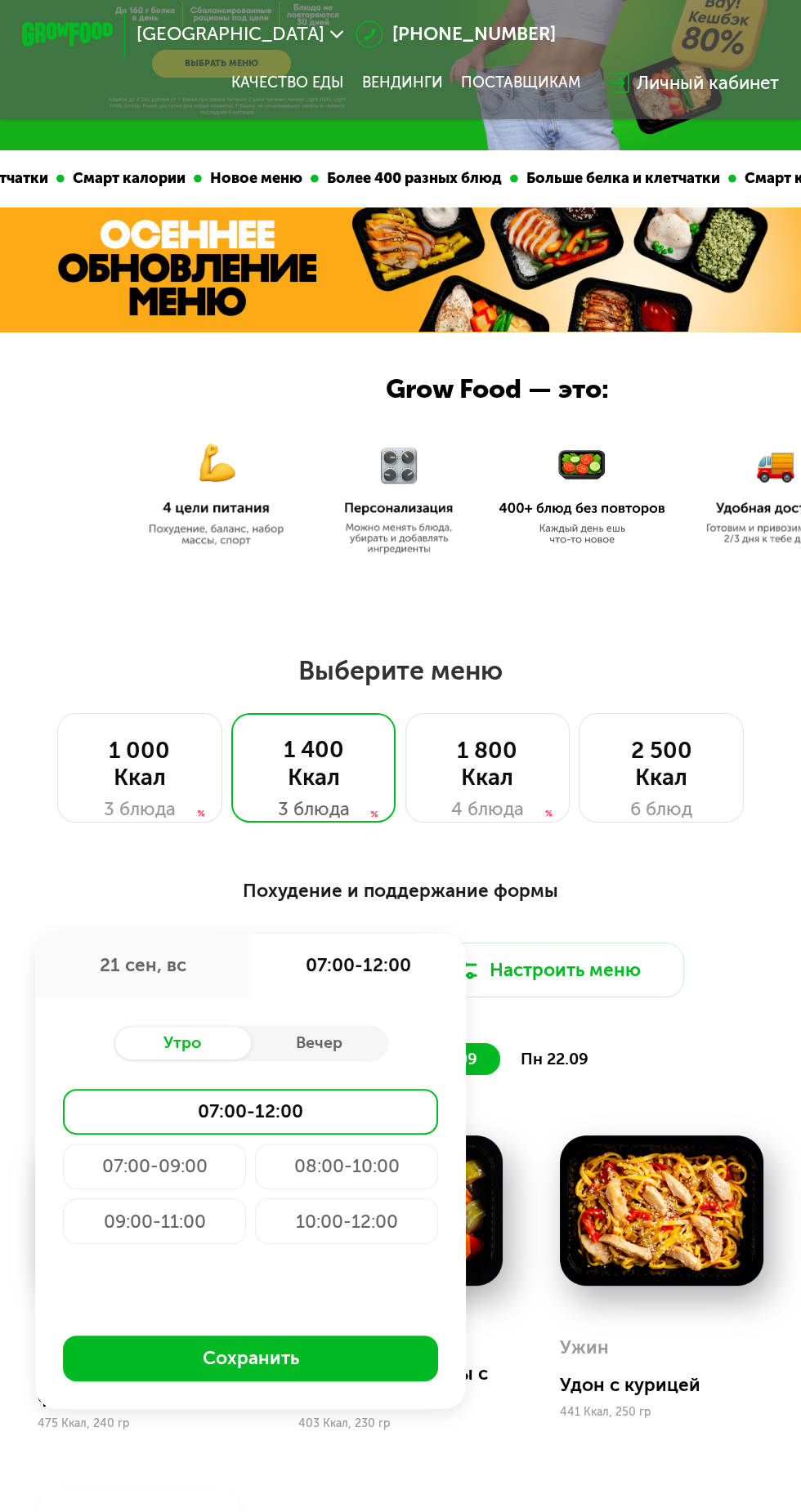
click at [168, 961] on div "21 сен, вс" at bounding box center [142, 966] width 215 height 64
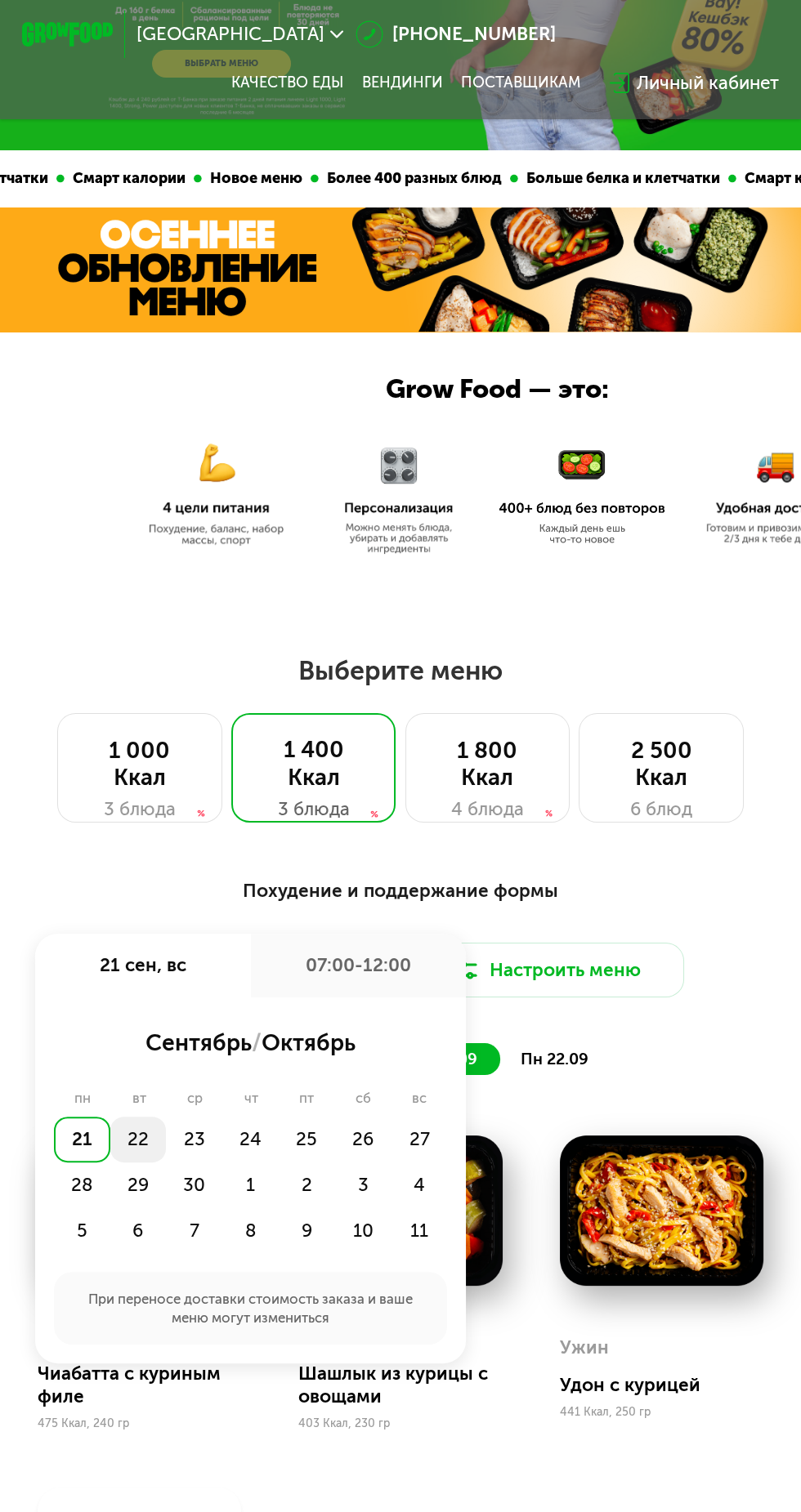
click at [142, 1138] on div "22" at bounding box center [139, 1139] width 56 height 46
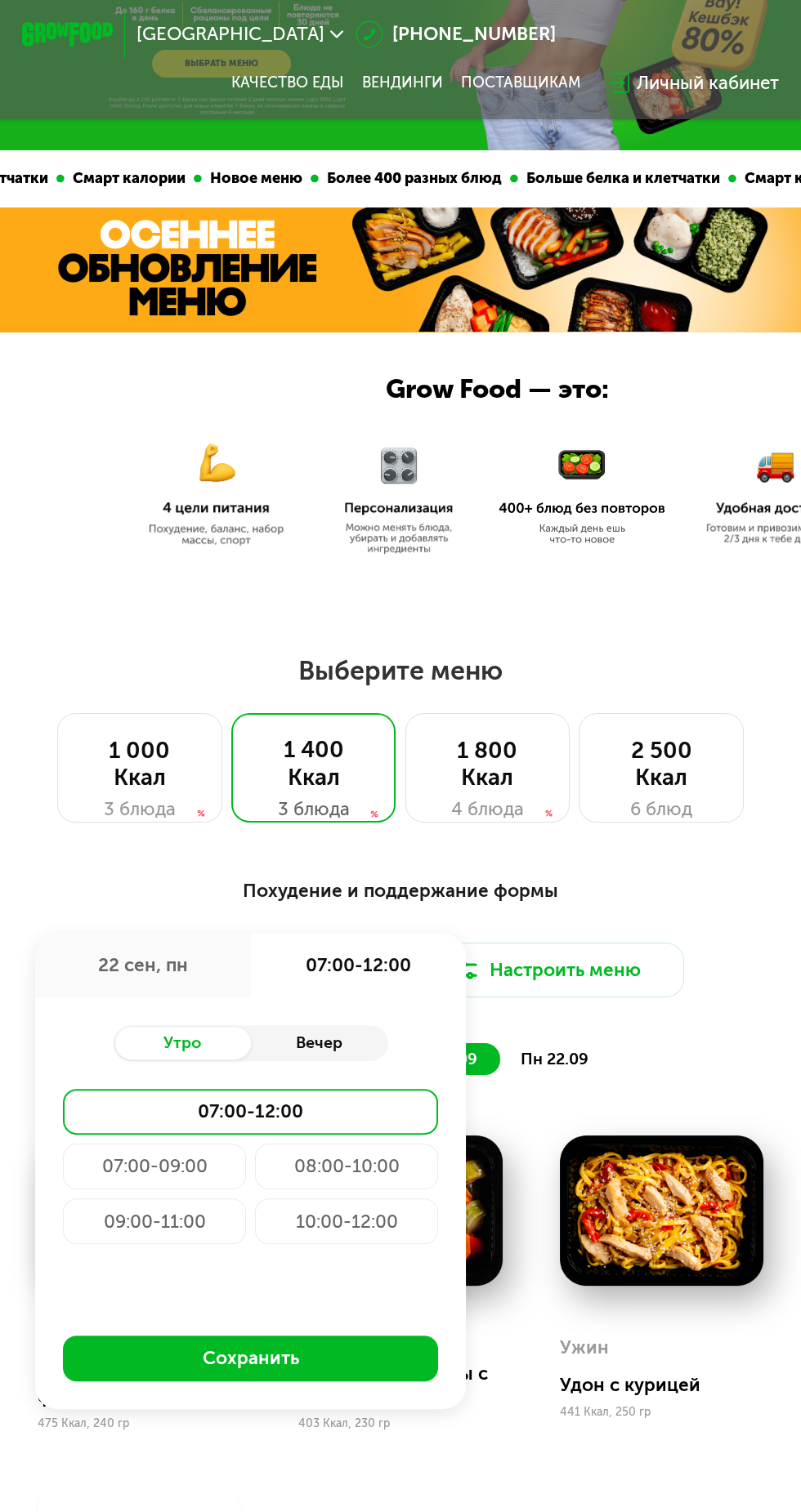
click at [343, 1042] on div "Вечер" at bounding box center [318, 1043] width 137 height 32
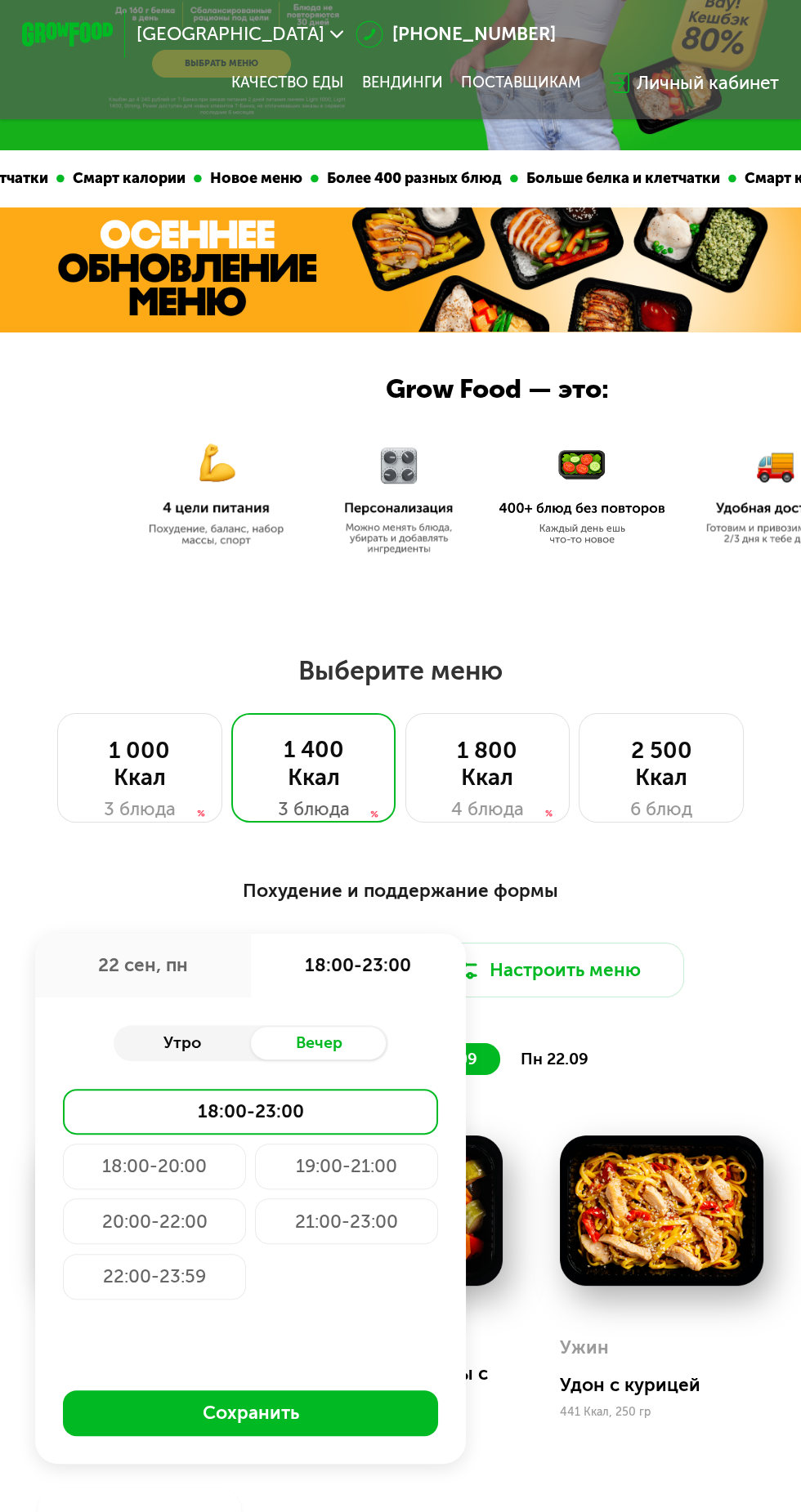
click at [204, 1048] on div "Утро" at bounding box center [182, 1043] width 137 height 32
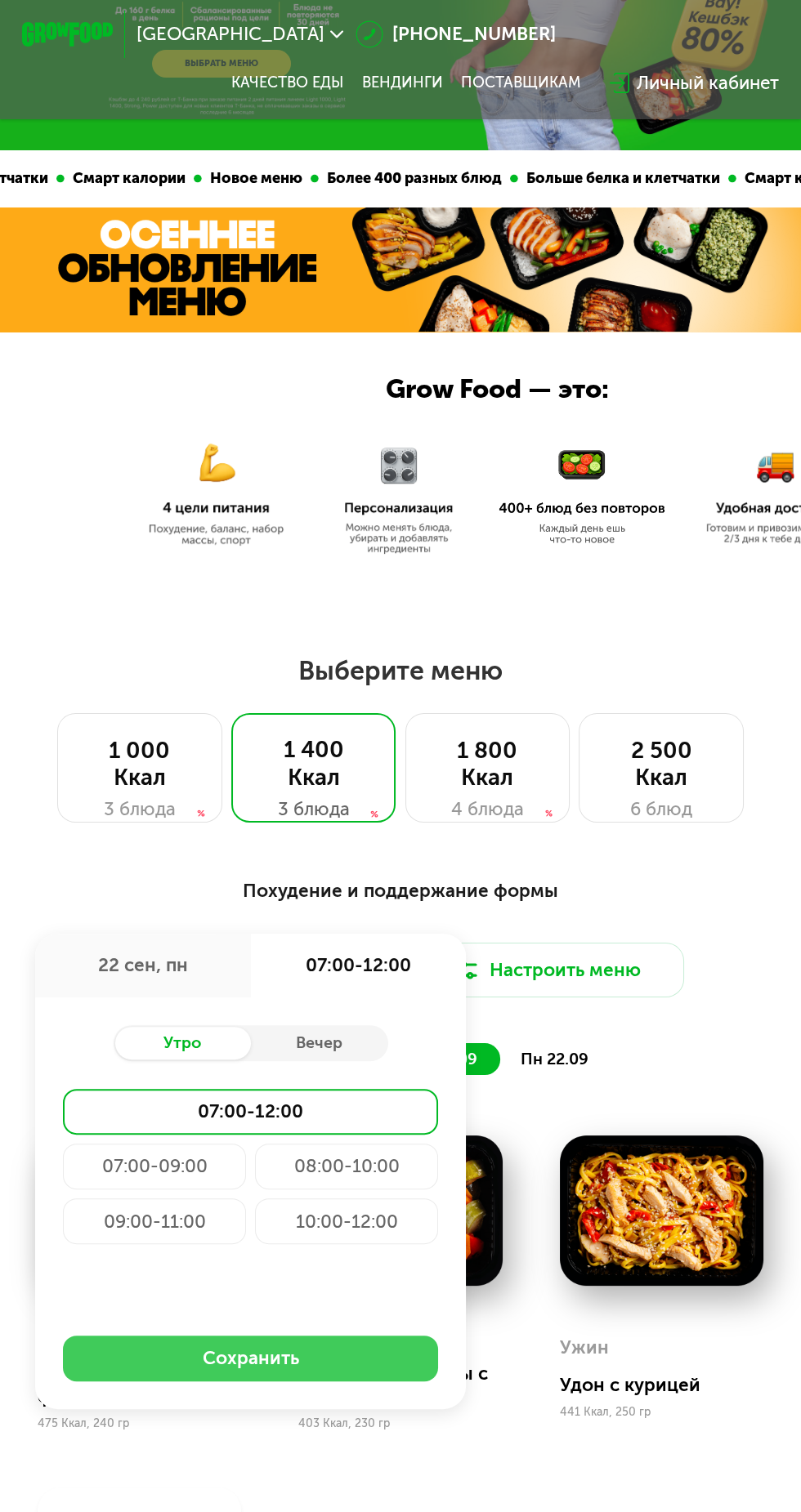
click at [255, 1378] on button "Сохранить" at bounding box center [250, 1359] width 375 height 46
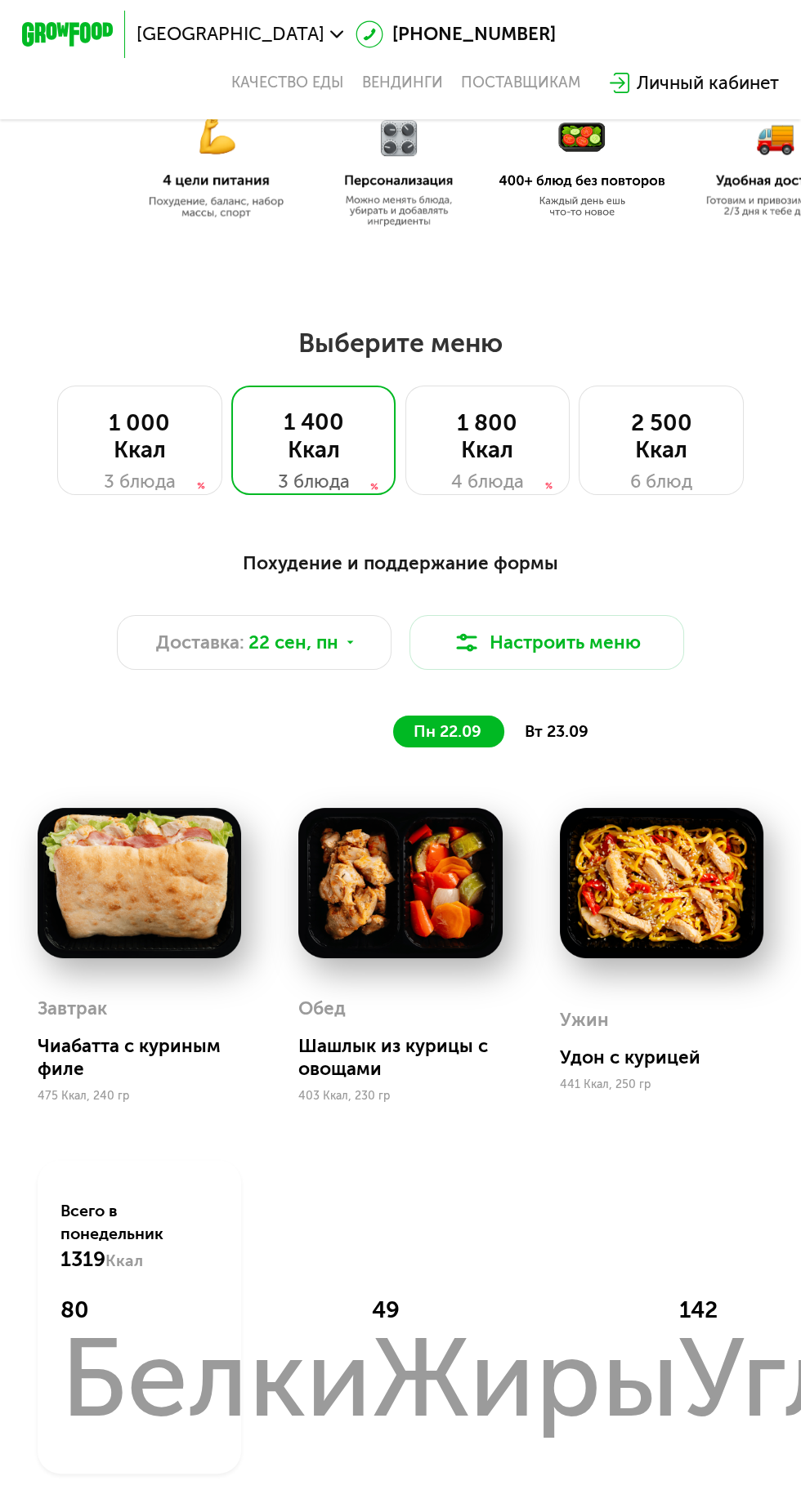
scroll to position [526, 0]
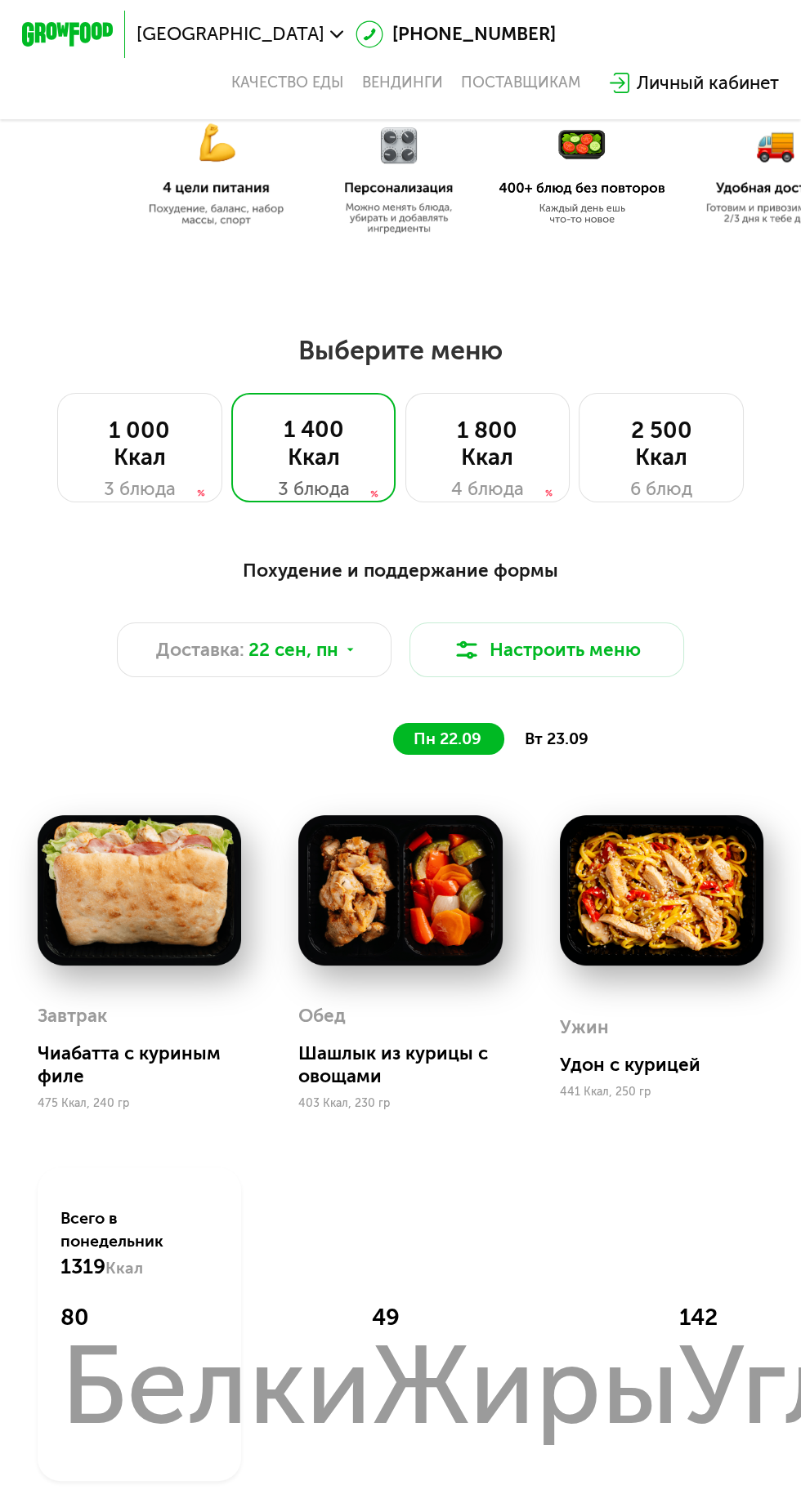
click at [568, 738] on span "вт 23.09" at bounding box center [556, 738] width 64 height 18
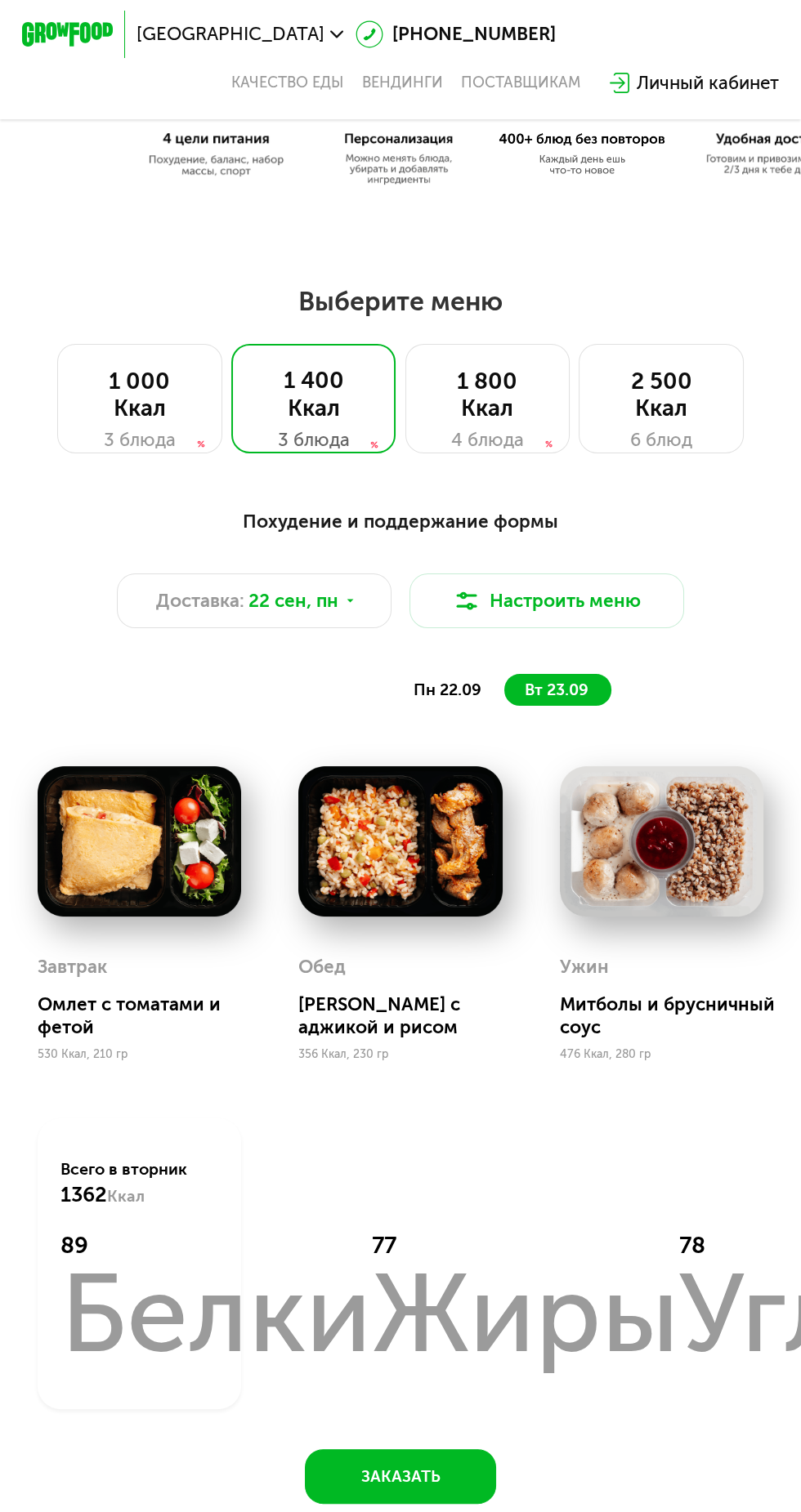
scroll to position [525, 0]
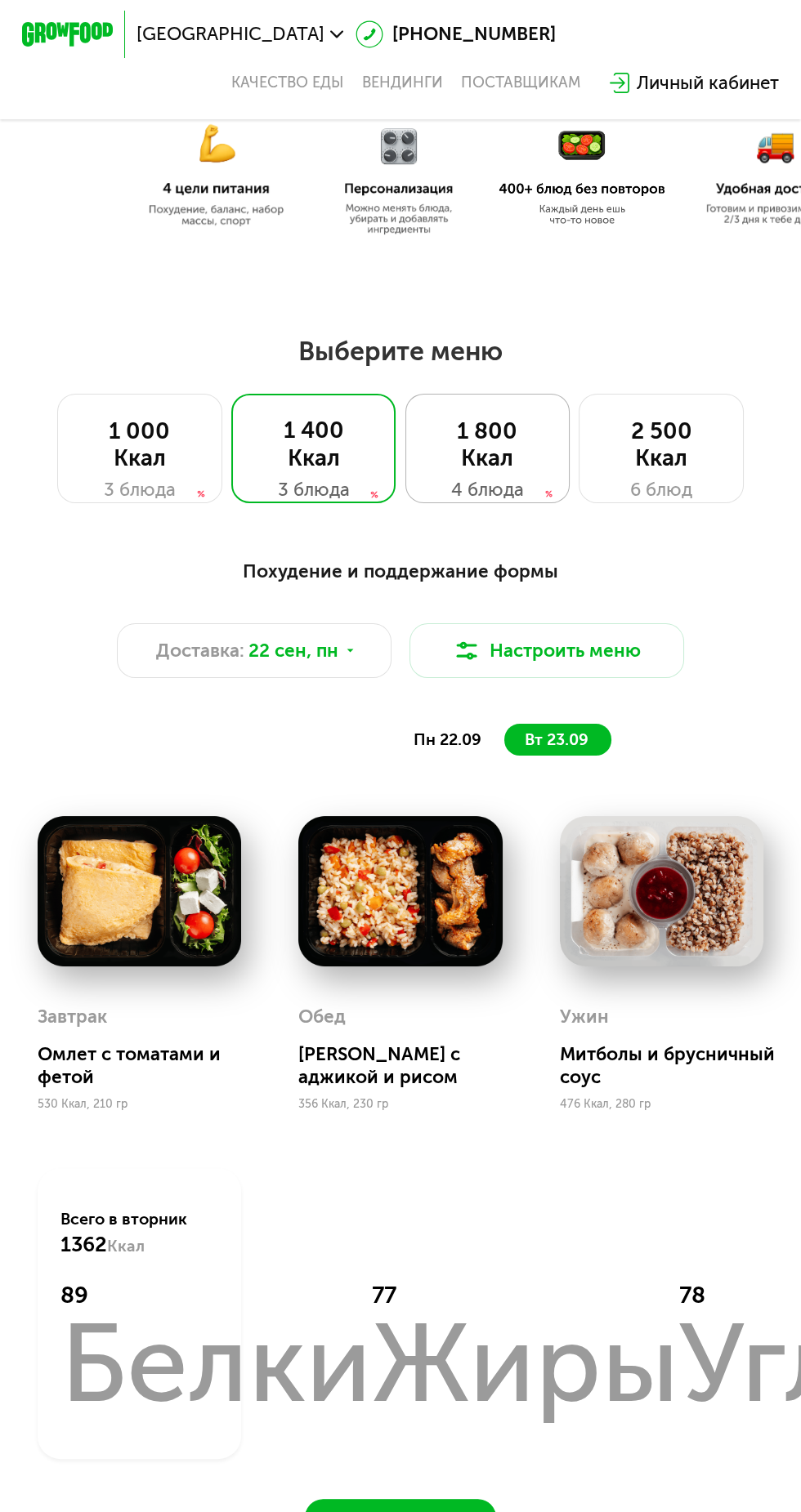
click at [432, 441] on div "1 800 Ккал" at bounding box center [487, 445] width 117 height 54
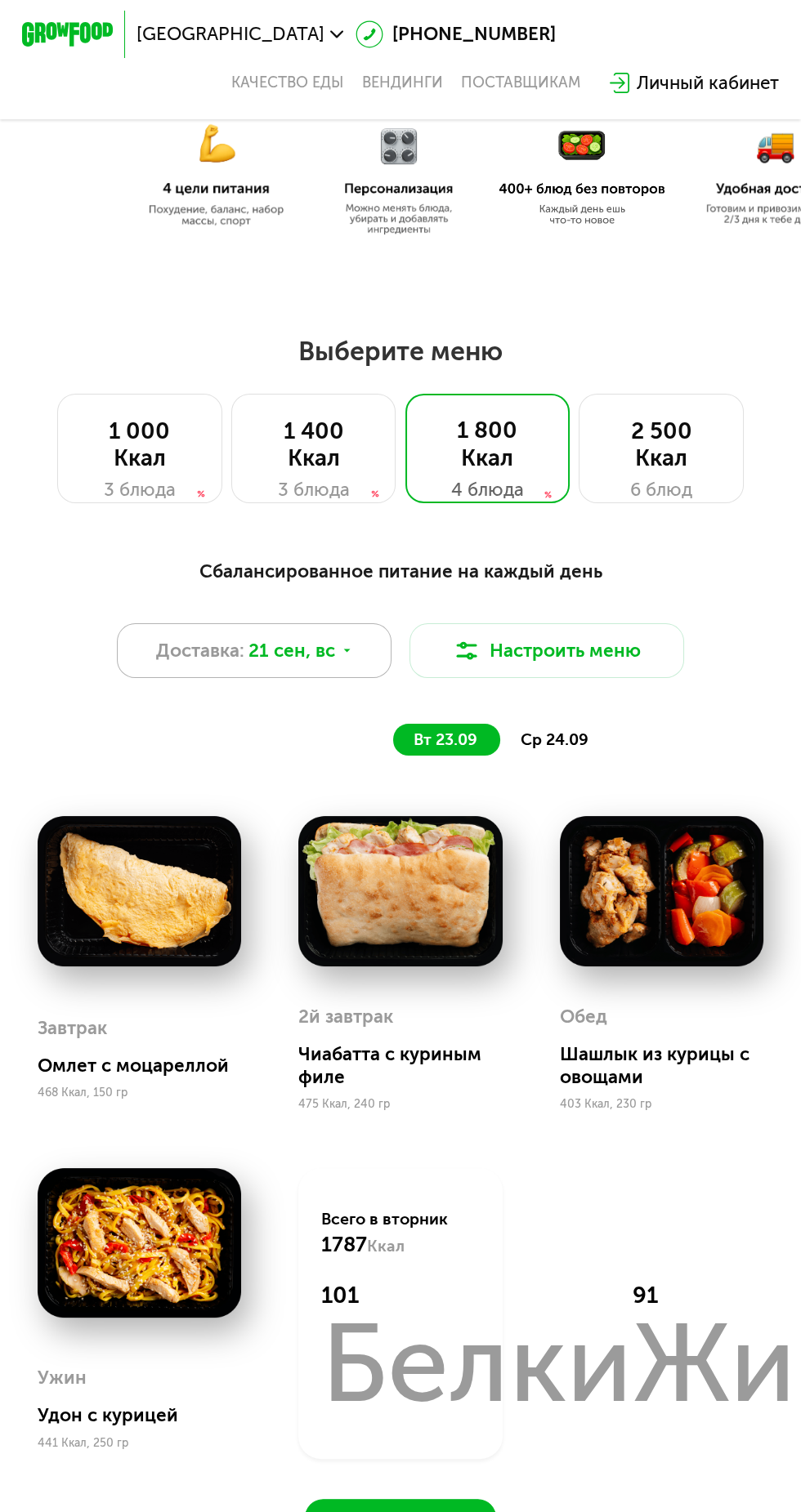
click at [332, 646] on span "21 сен, вс" at bounding box center [291, 651] width 86 height 28
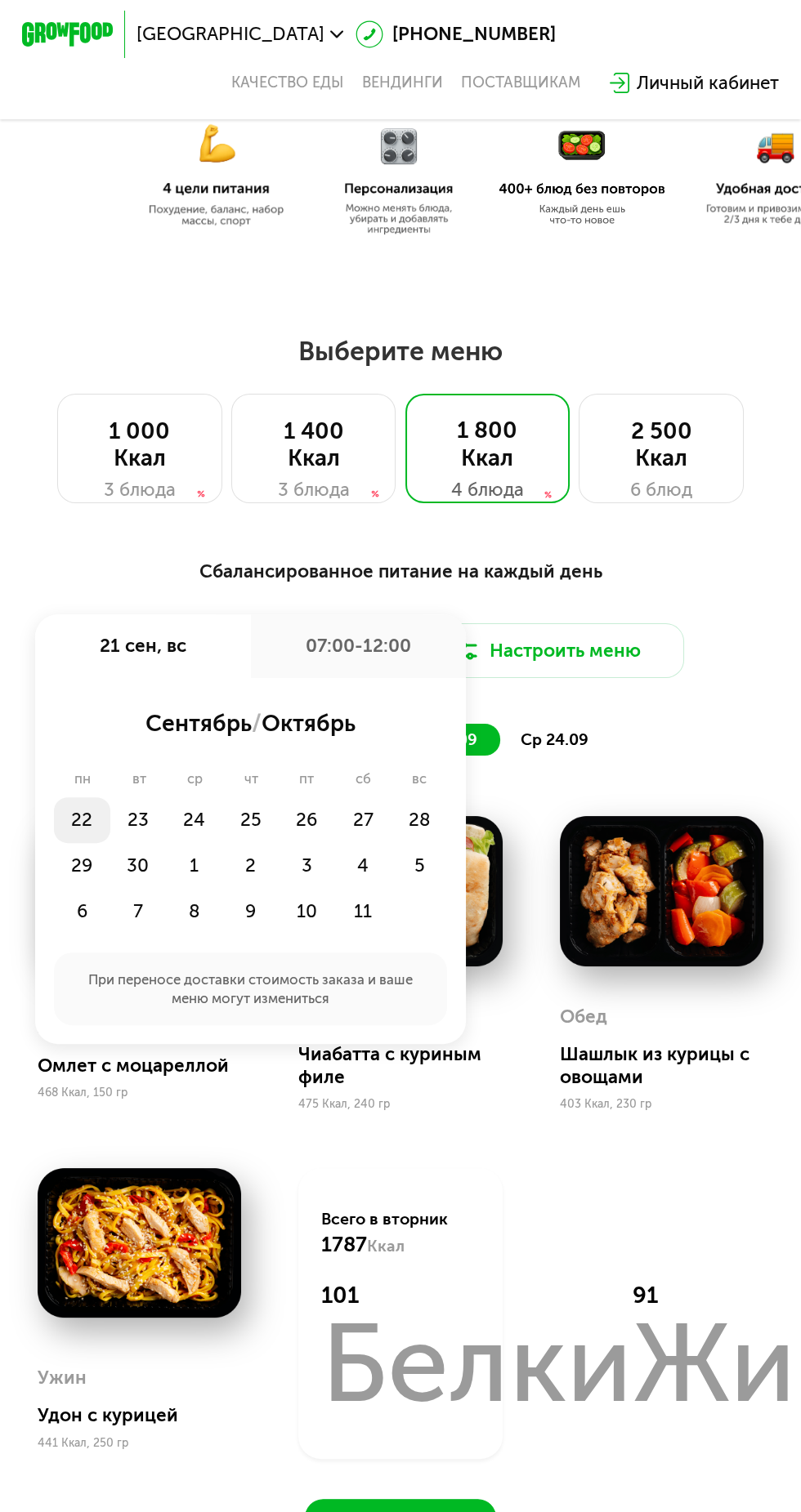
click at [82, 812] on div "22" at bounding box center [83, 820] width 56 height 46
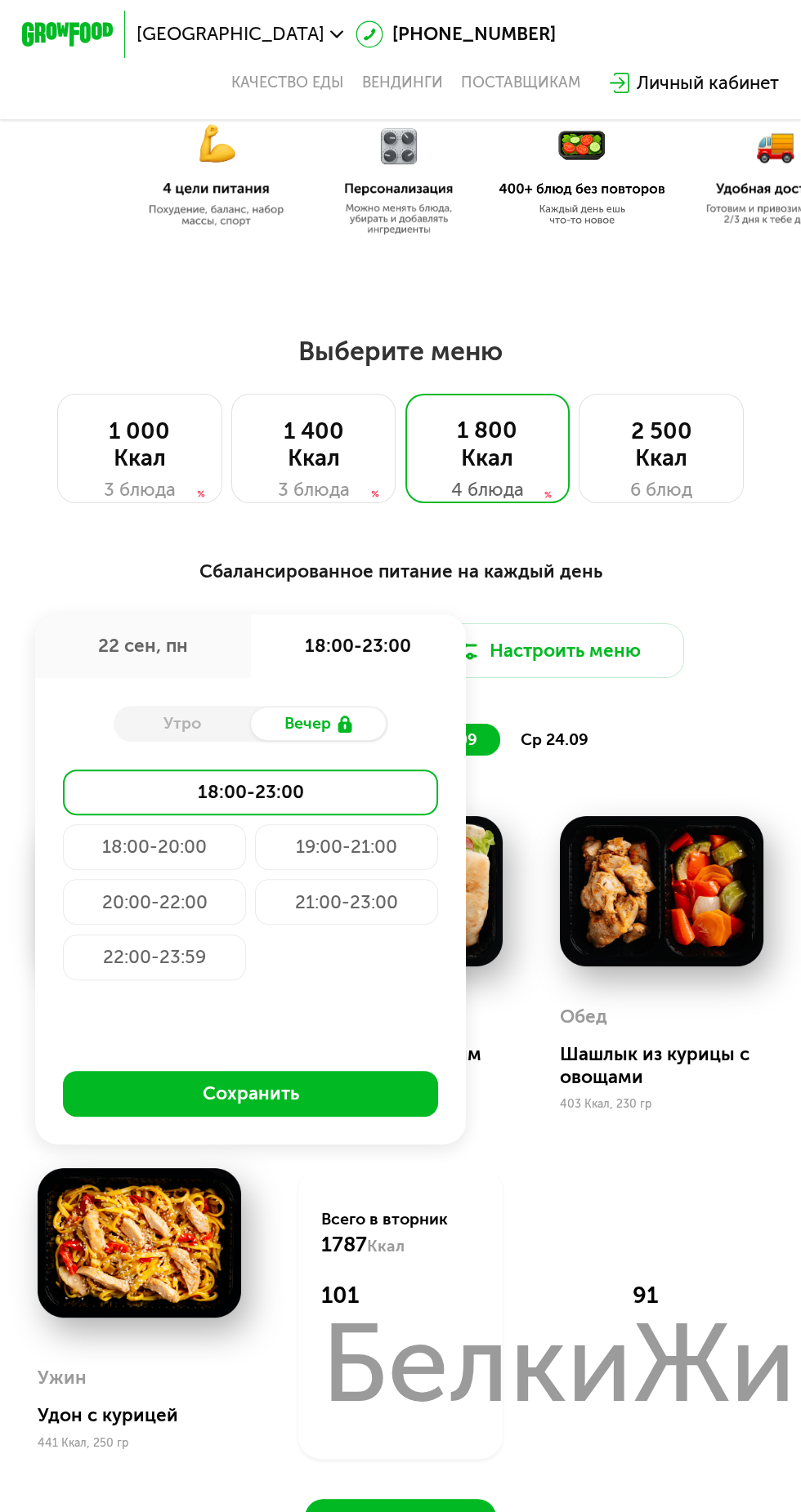
click at [188, 727] on div "Утро" at bounding box center [182, 723] width 137 height 32
click at [160, 636] on div "22 сен, пн" at bounding box center [142, 647] width 215 height 64
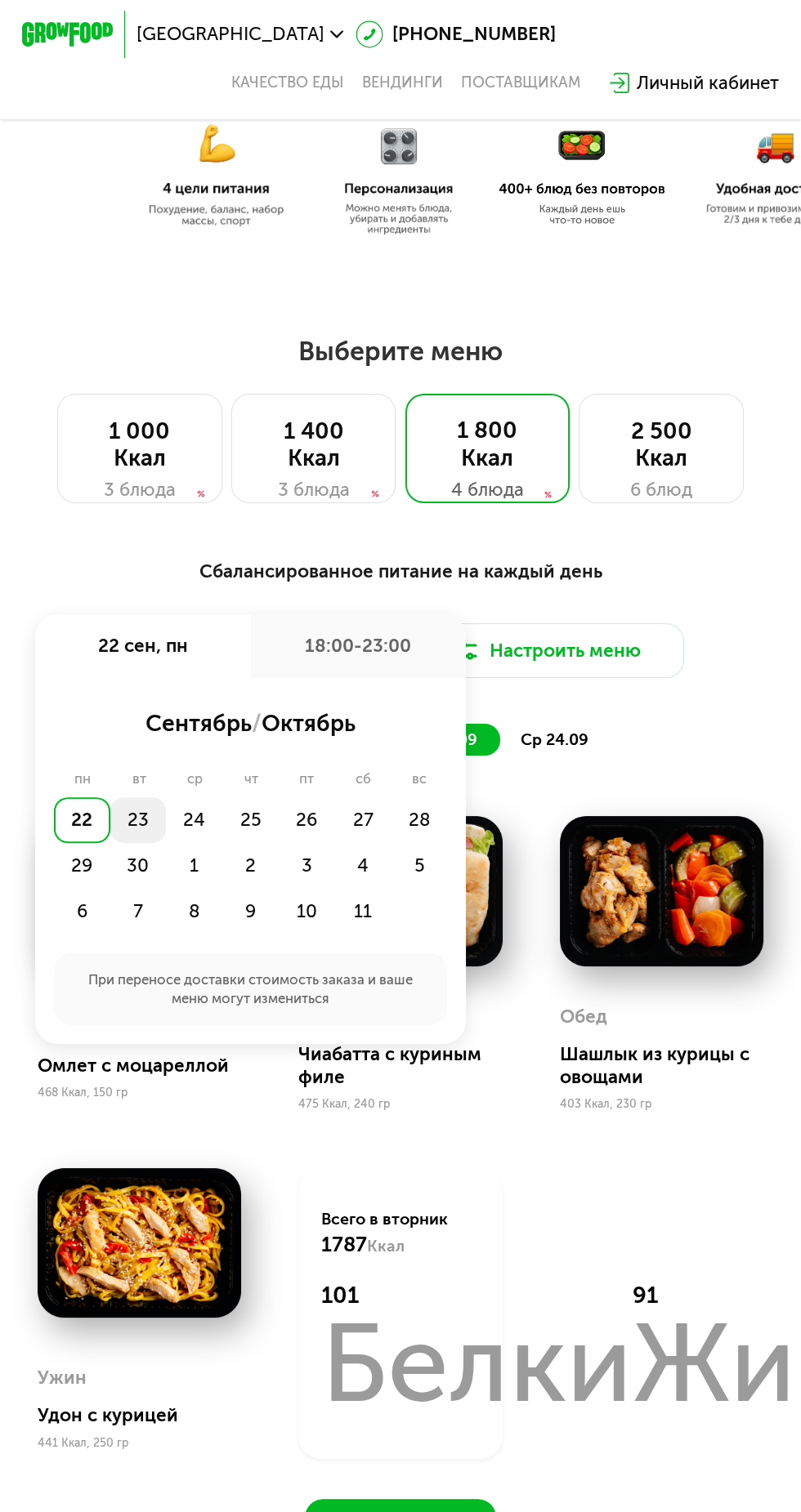
click at [140, 819] on div "23" at bounding box center [139, 820] width 56 height 46
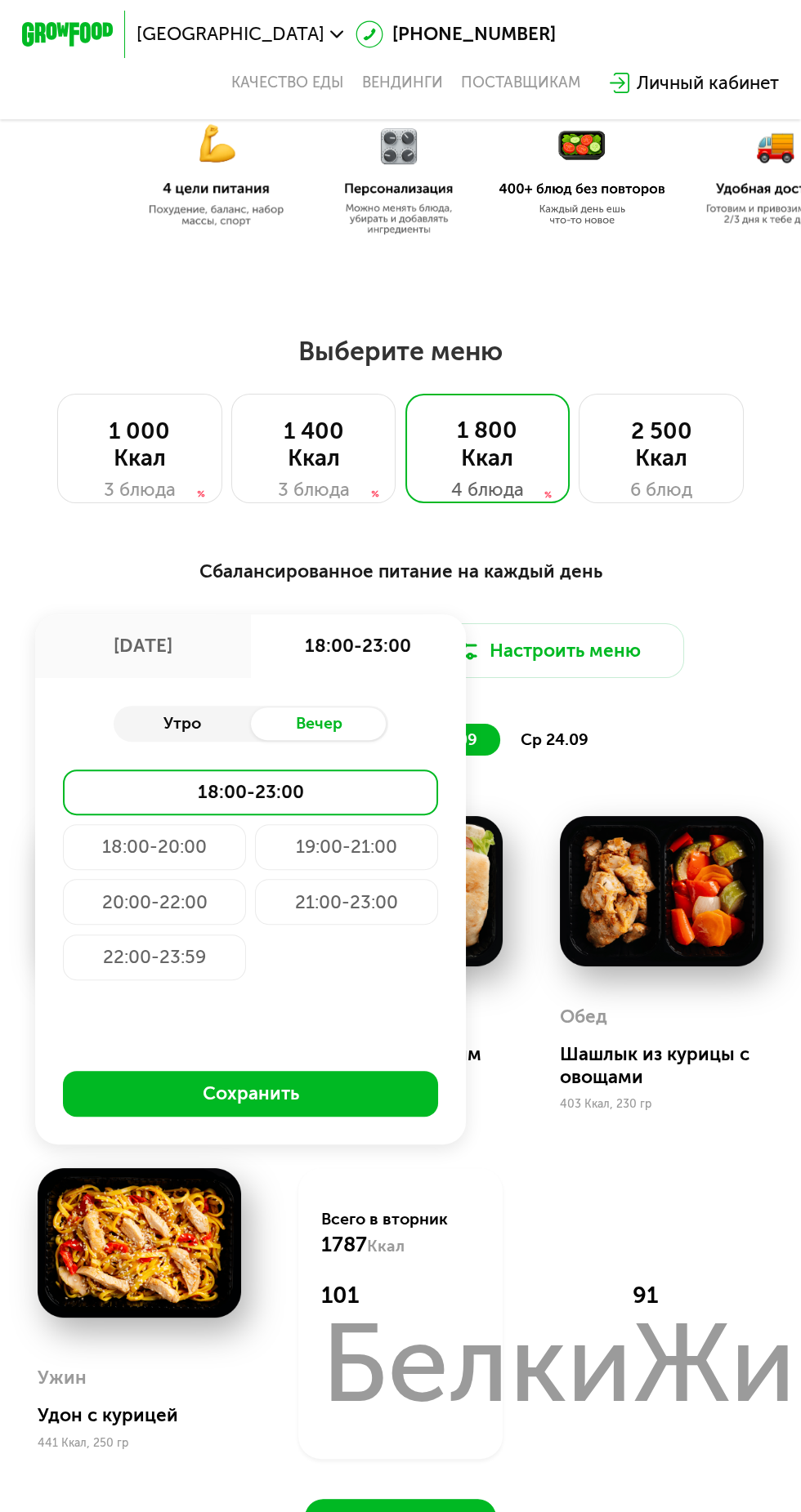
click at [199, 738] on div "Утро" at bounding box center [182, 723] width 137 height 32
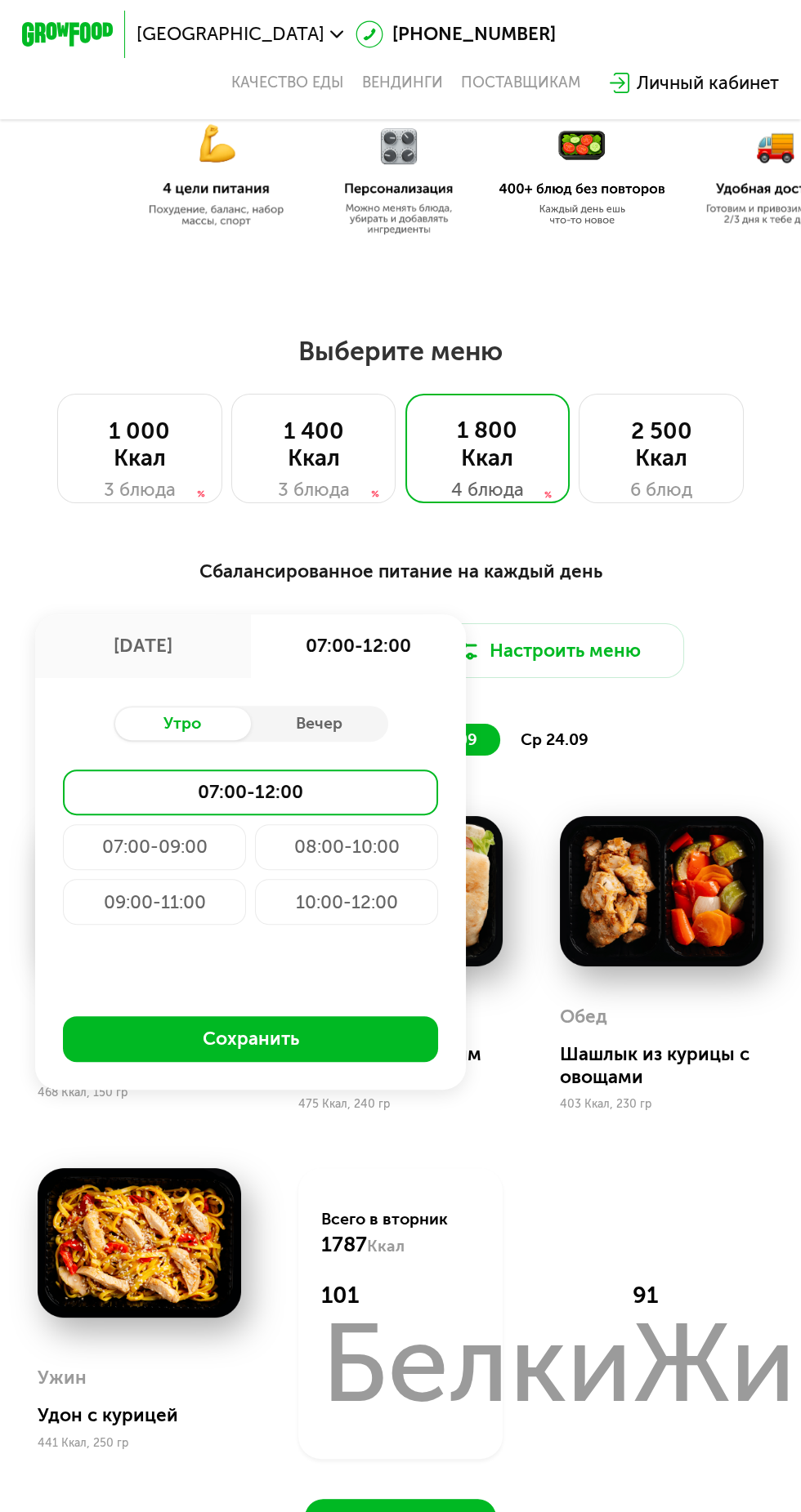
click at [184, 848] on div "07:00-09:00" at bounding box center [154, 847] width 183 height 46
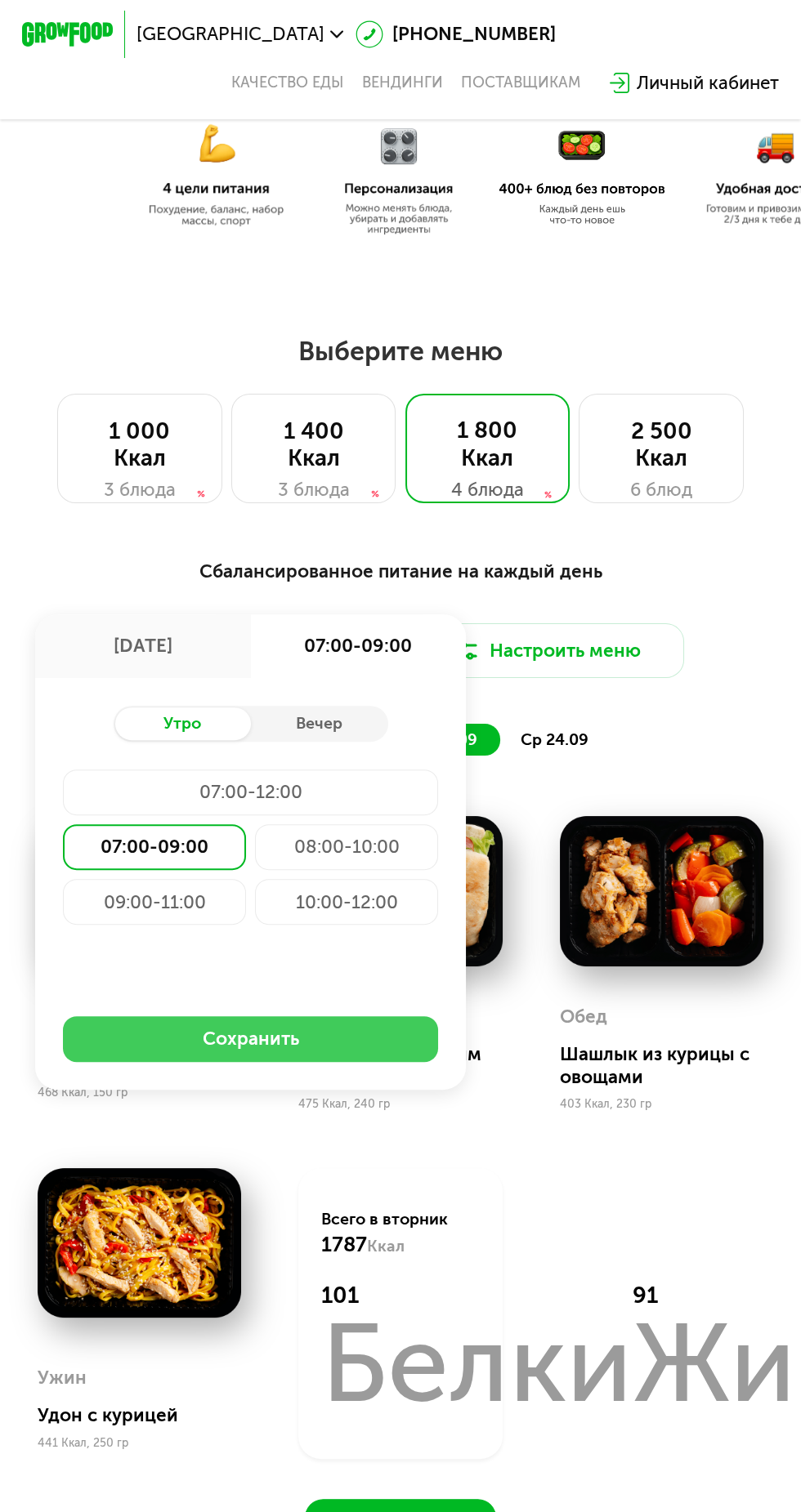
click at [307, 1055] on button "Сохранить" at bounding box center [250, 1039] width 375 height 46
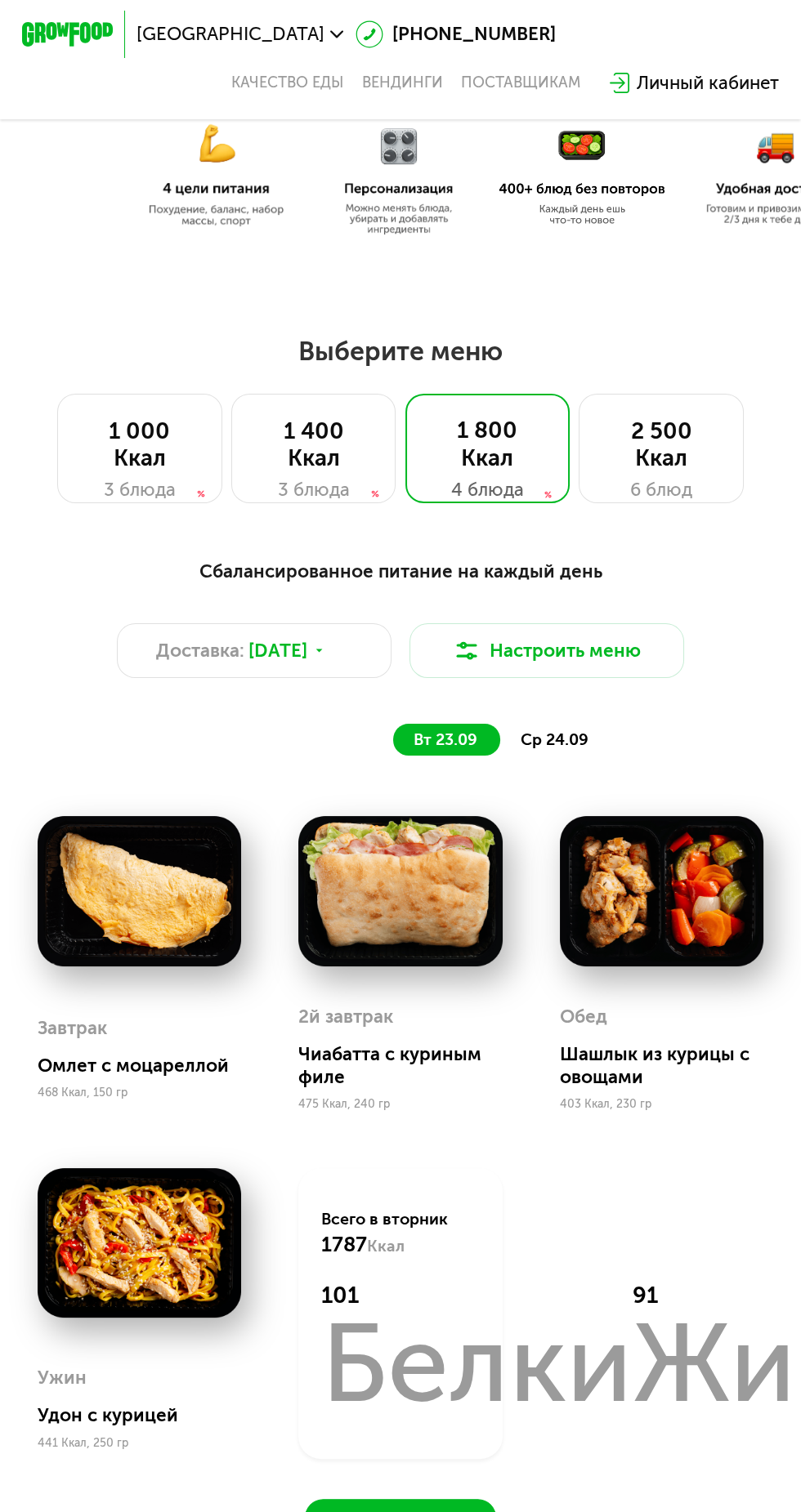
click at [535, 744] on span "ср 24.09" at bounding box center [554, 739] width 68 height 18
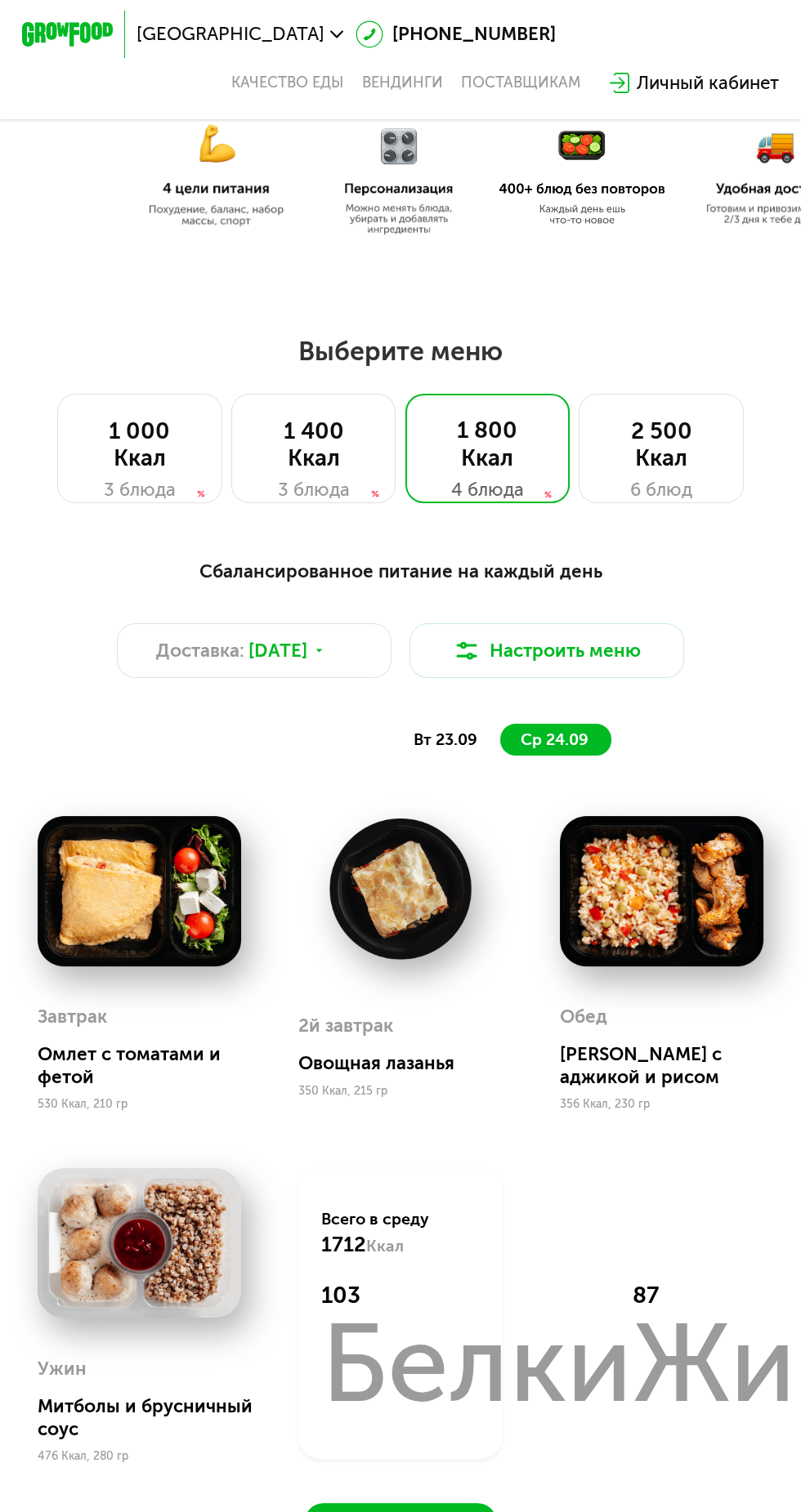
click at [439, 747] on span "вт 23.09" at bounding box center [446, 739] width 64 height 18
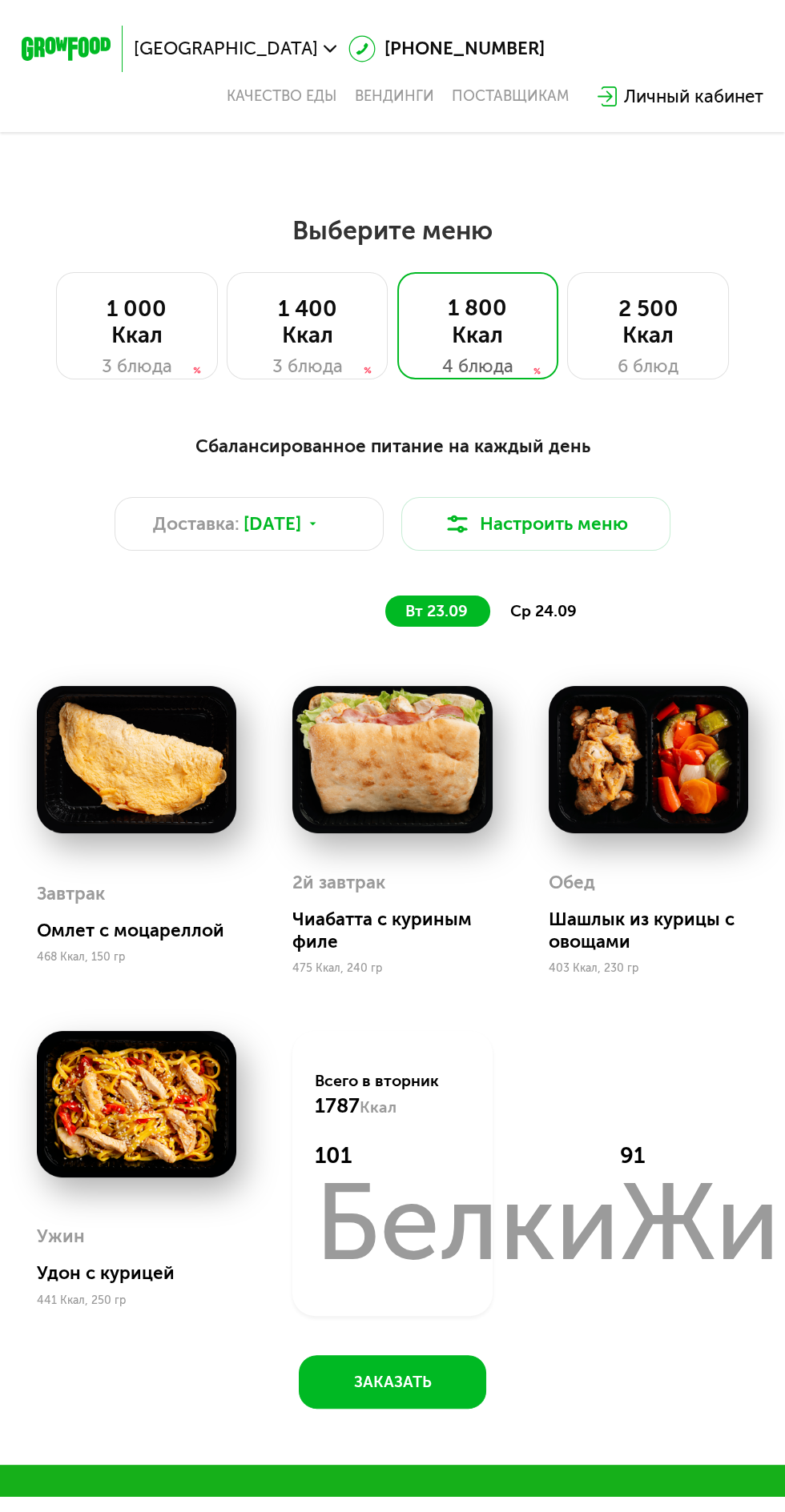
scroll to position [303, 0]
